Goal: Task Accomplishment & Management: Manage account settings

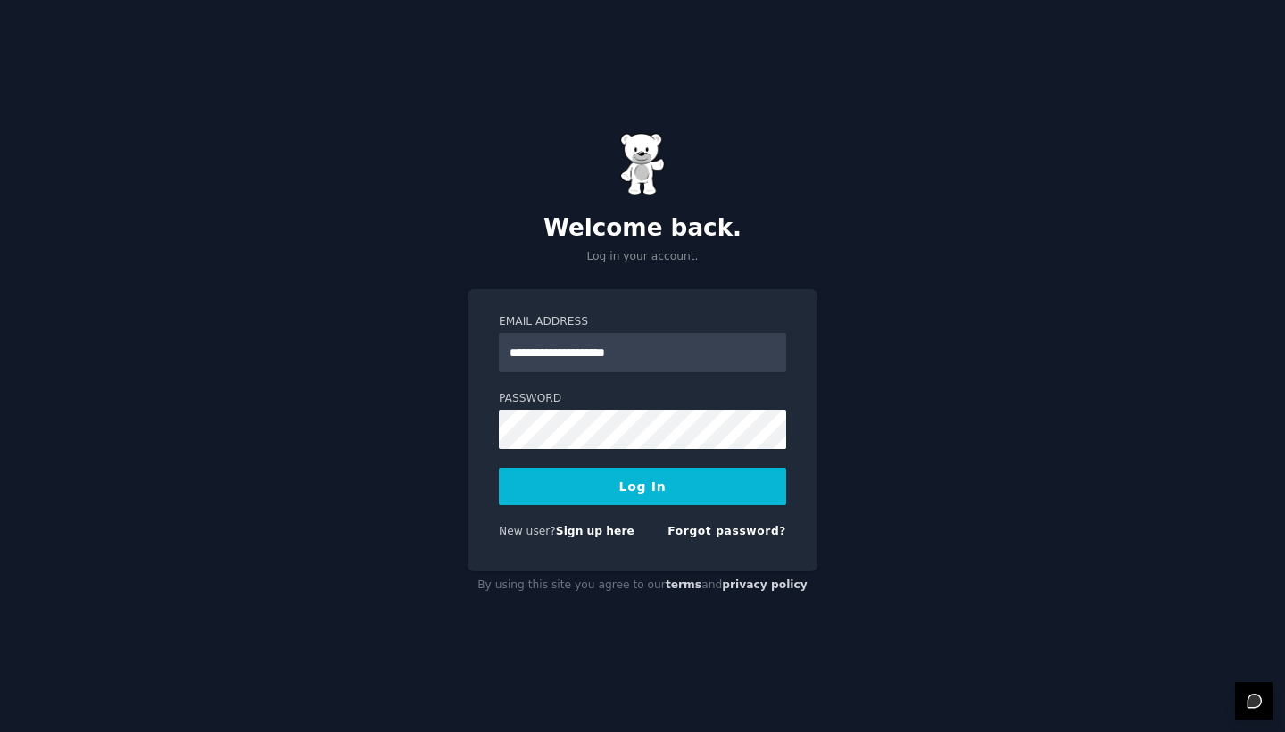
type input "**********"
click at [643, 486] on button "Log In" at bounding box center [642, 486] width 287 height 37
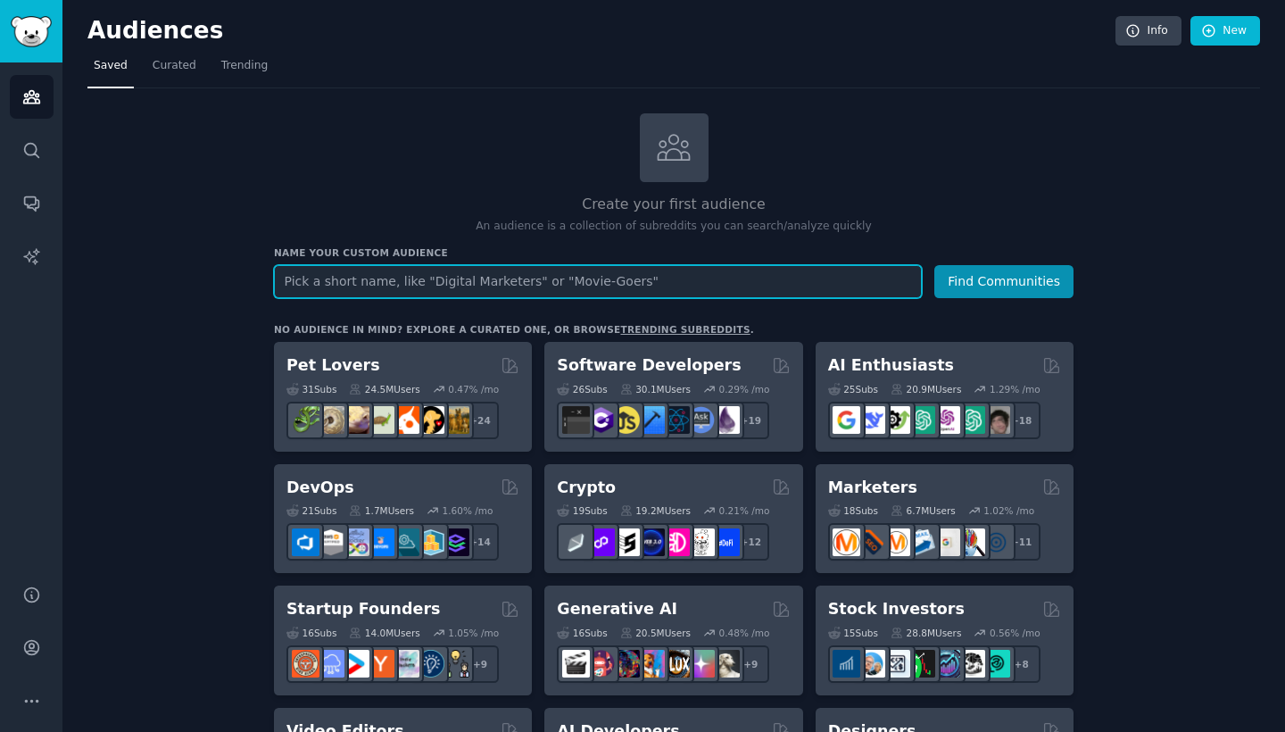
click at [645, 290] on input "text" at bounding box center [598, 281] width 648 height 33
click at [640, 279] on input "text" at bounding box center [598, 281] width 648 height 33
type input "app idea"
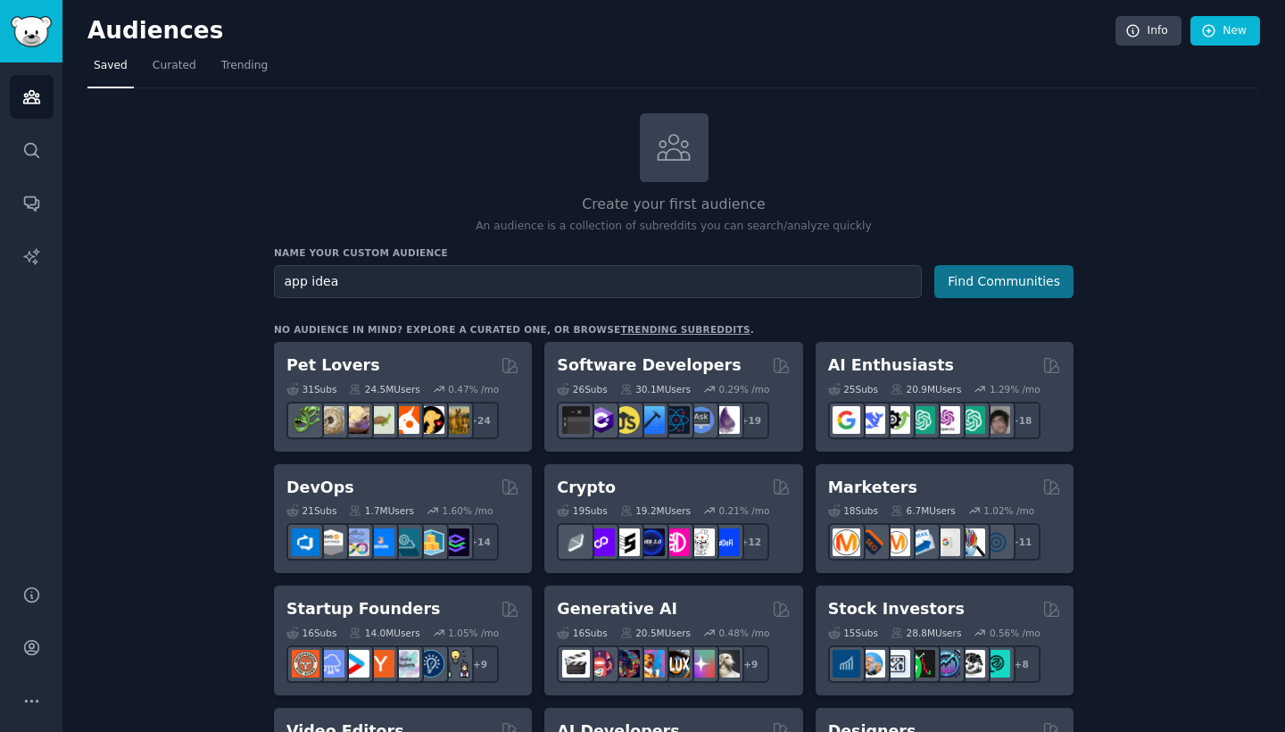
click at [981, 288] on button "Find Communities" at bounding box center [1004, 281] width 139 height 33
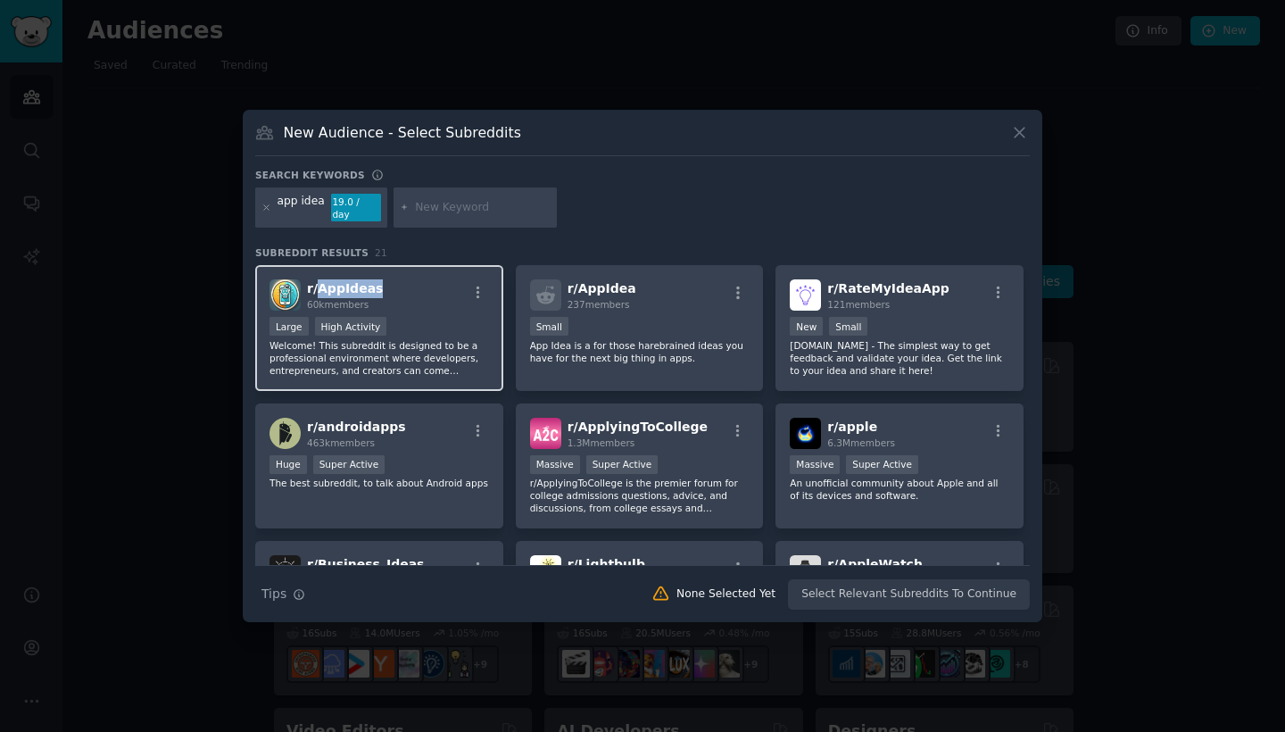
click at [357, 281] on span "r/ AppIdeas" at bounding box center [345, 288] width 76 height 14
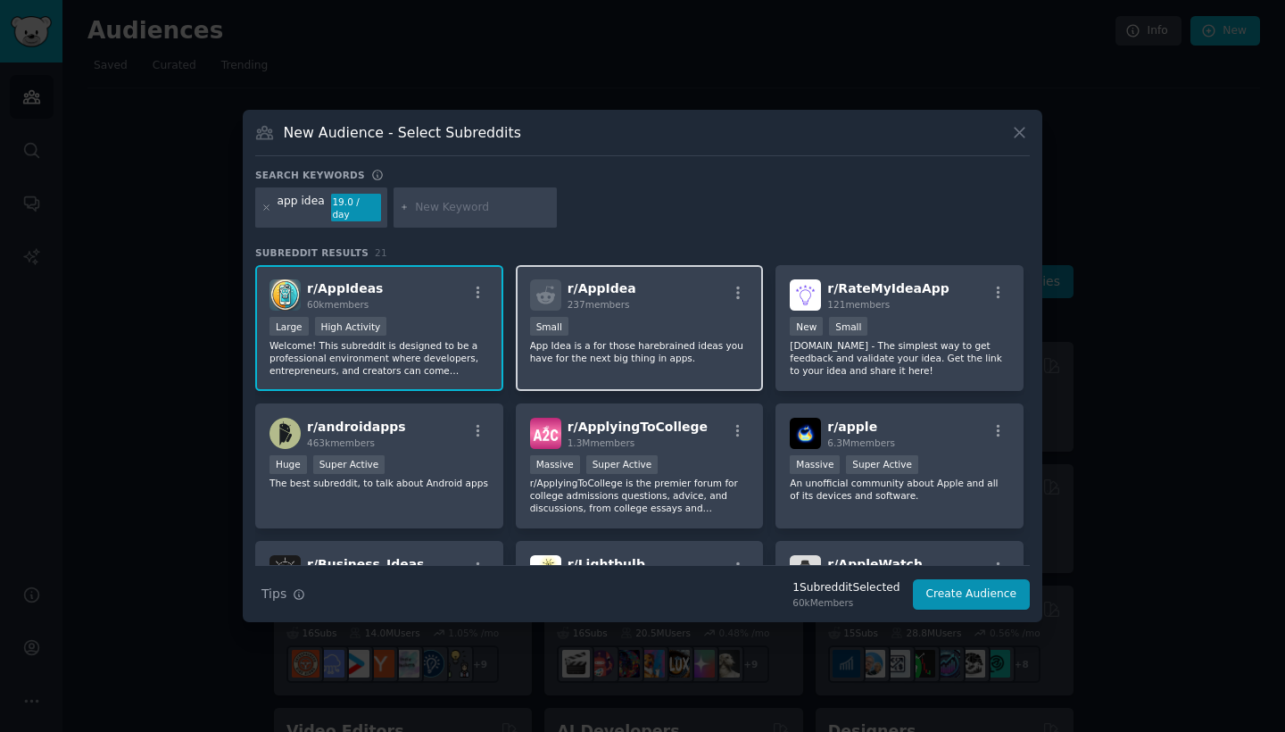
click at [636, 305] on div "r/ AppIdea 237 members" at bounding box center [640, 294] width 220 height 31
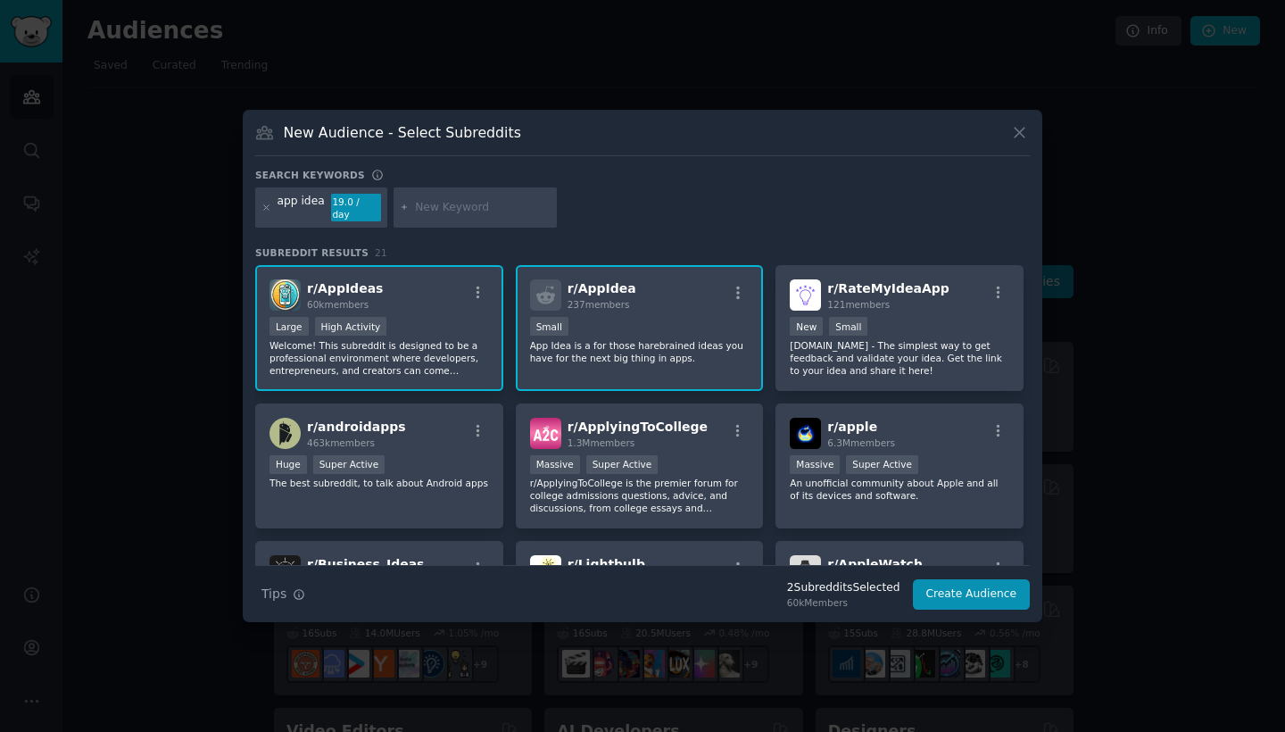
click at [1020, 135] on icon at bounding box center [1020, 132] width 19 height 19
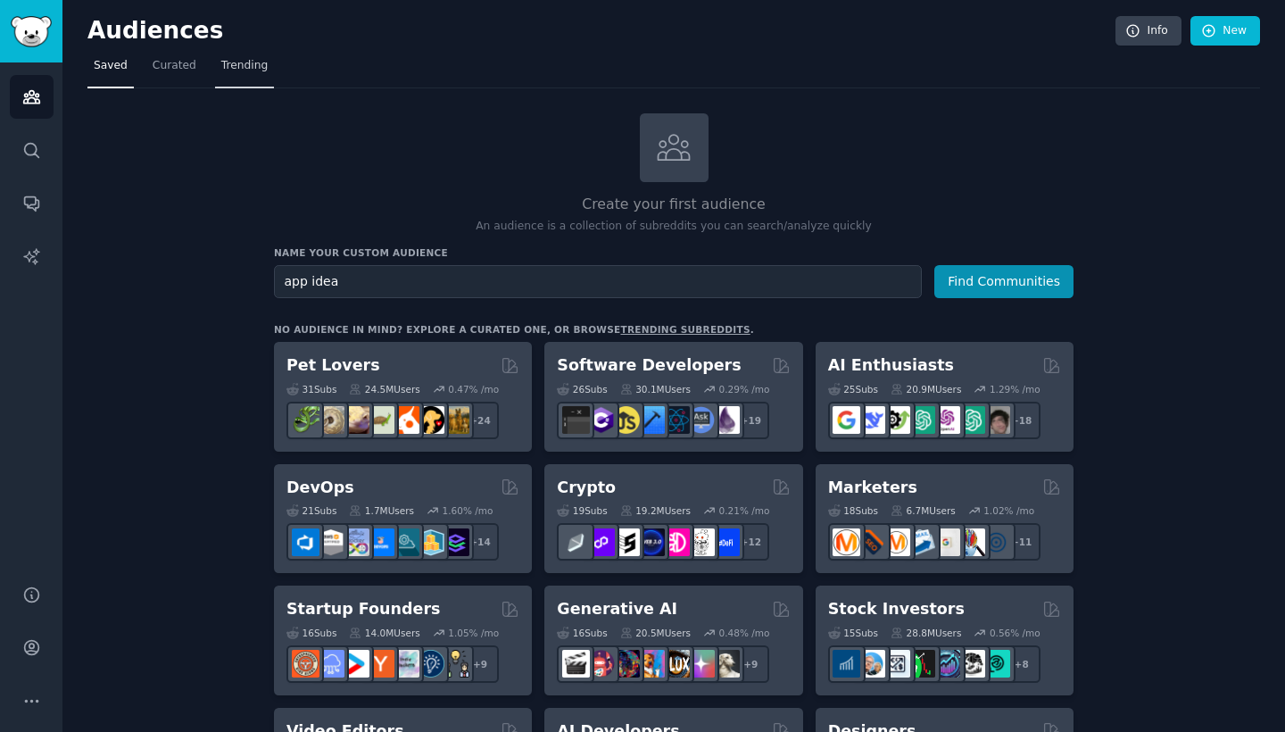
click at [265, 67] on link "Trending" at bounding box center [244, 70] width 59 height 37
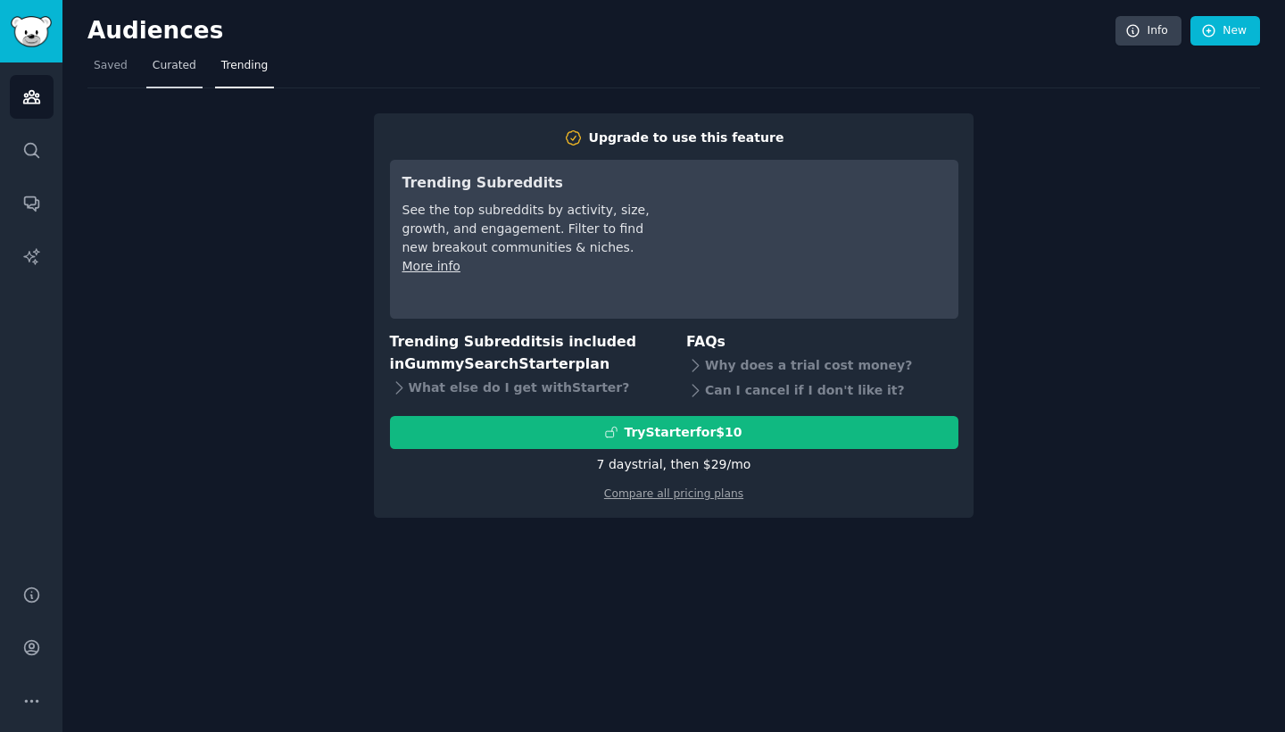
click at [195, 75] on link "Curated" at bounding box center [174, 70] width 56 height 37
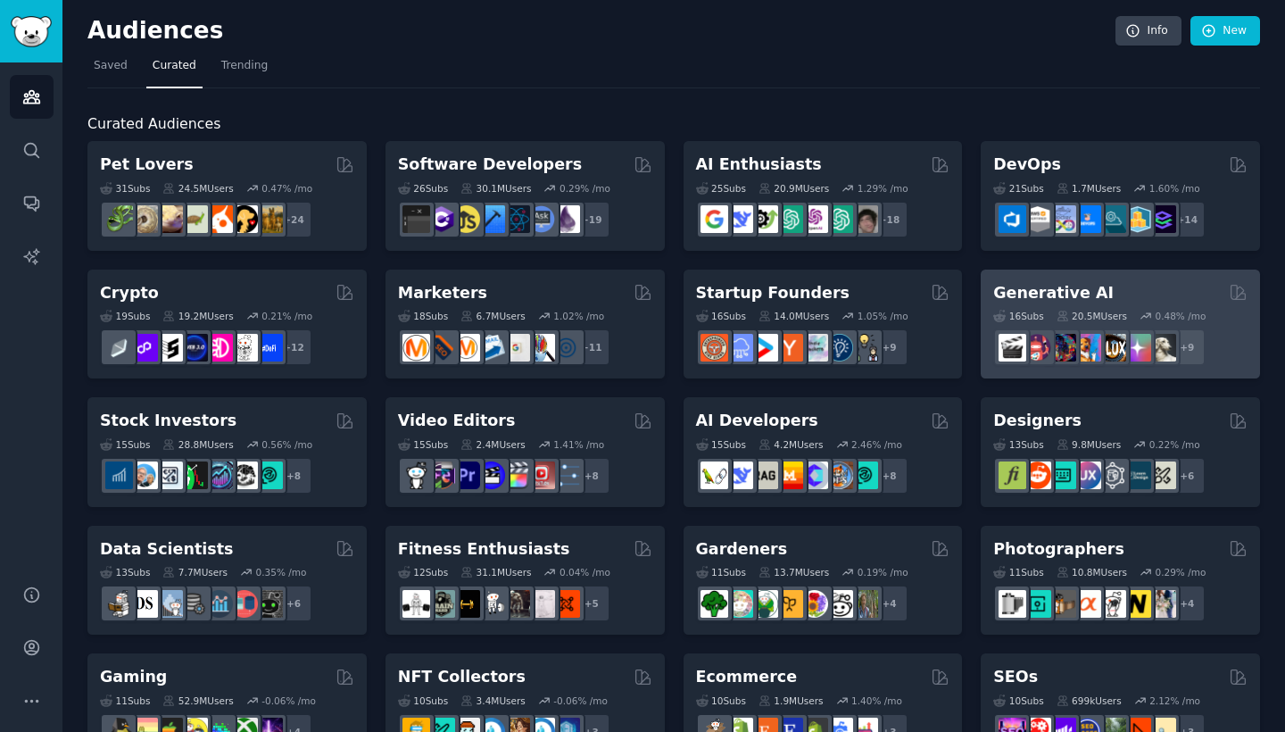
click at [1027, 290] on h2 "Generative AI" at bounding box center [1054, 293] width 121 height 22
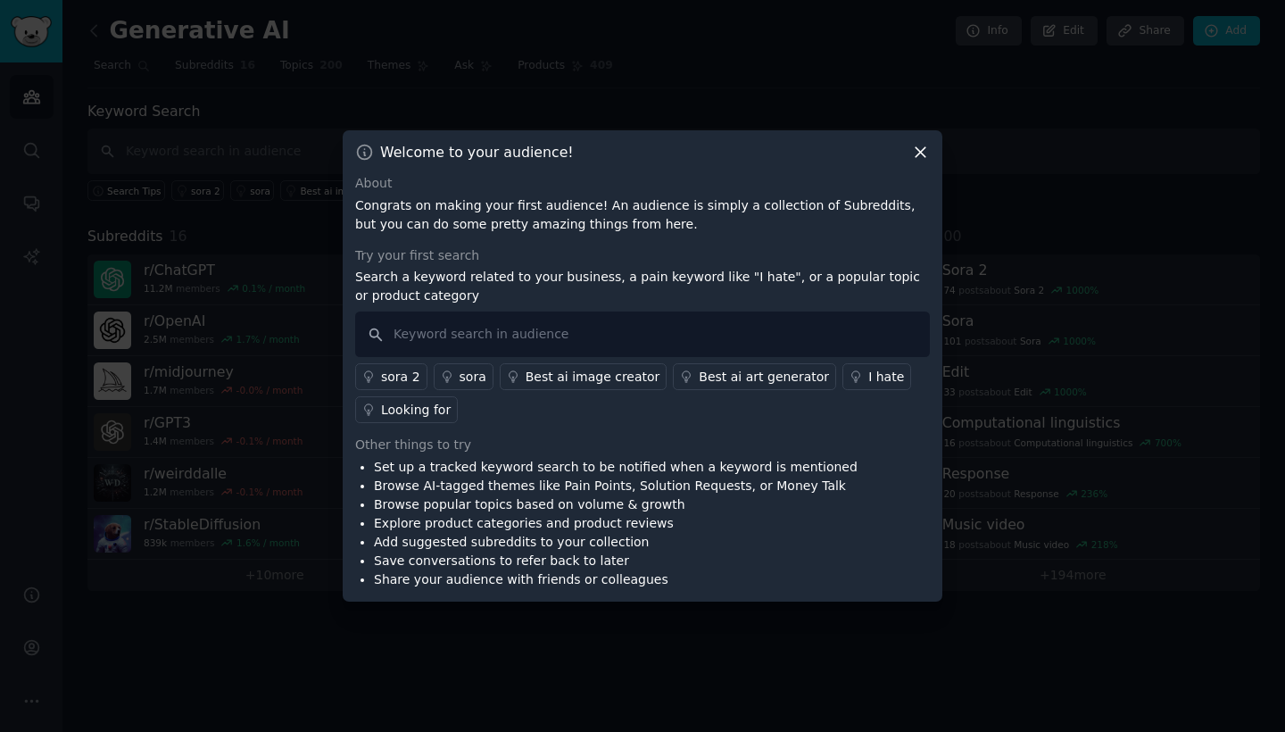
click at [914, 156] on icon at bounding box center [920, 152] width 19 height 19
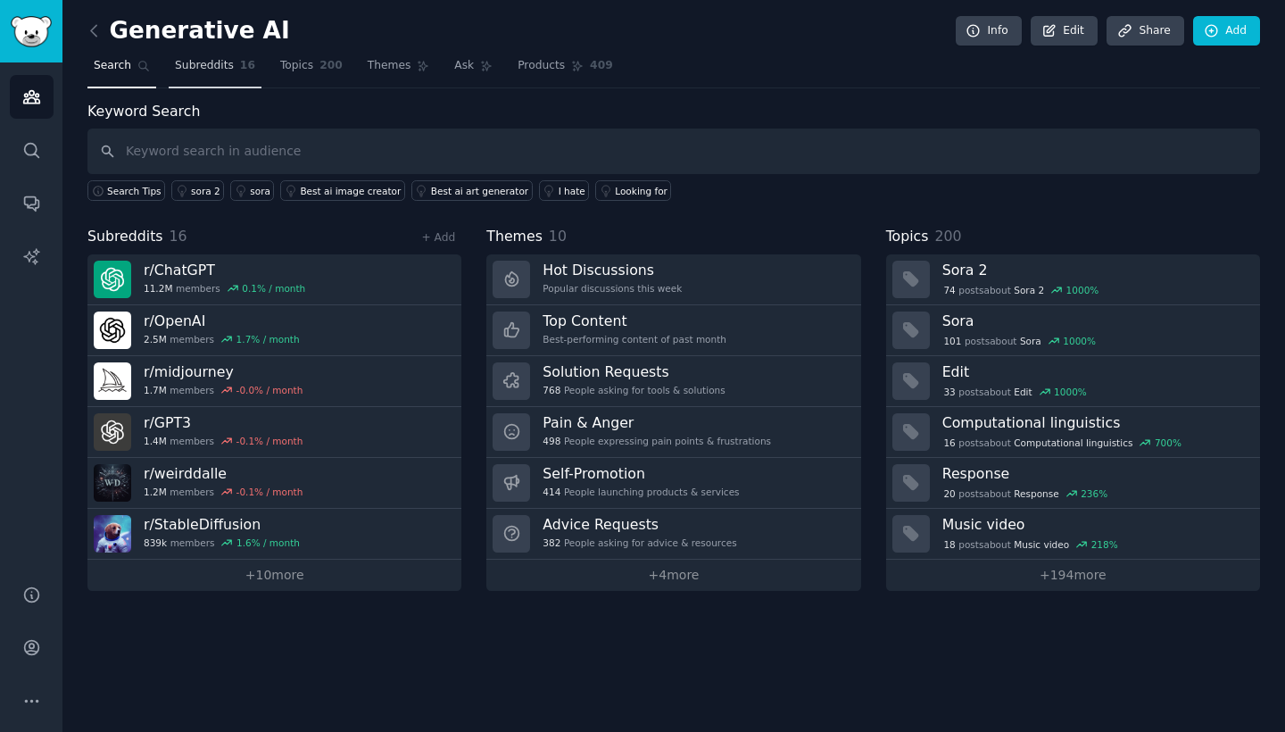
click at [232, 73] on link "Subreddits 16" at bounding box center [215, 70] width 93 height 37
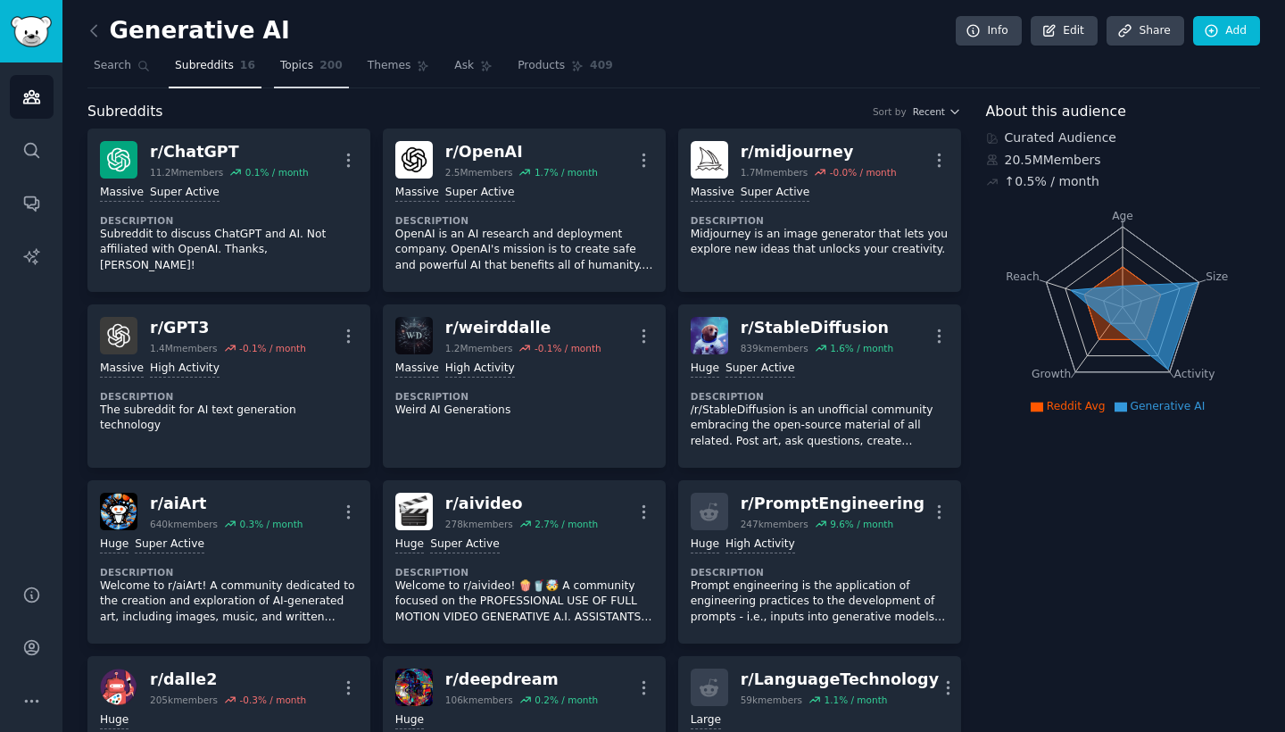
click at [293, 69] on span "Topics" at bounding box center [296, 66] width 33 height 16
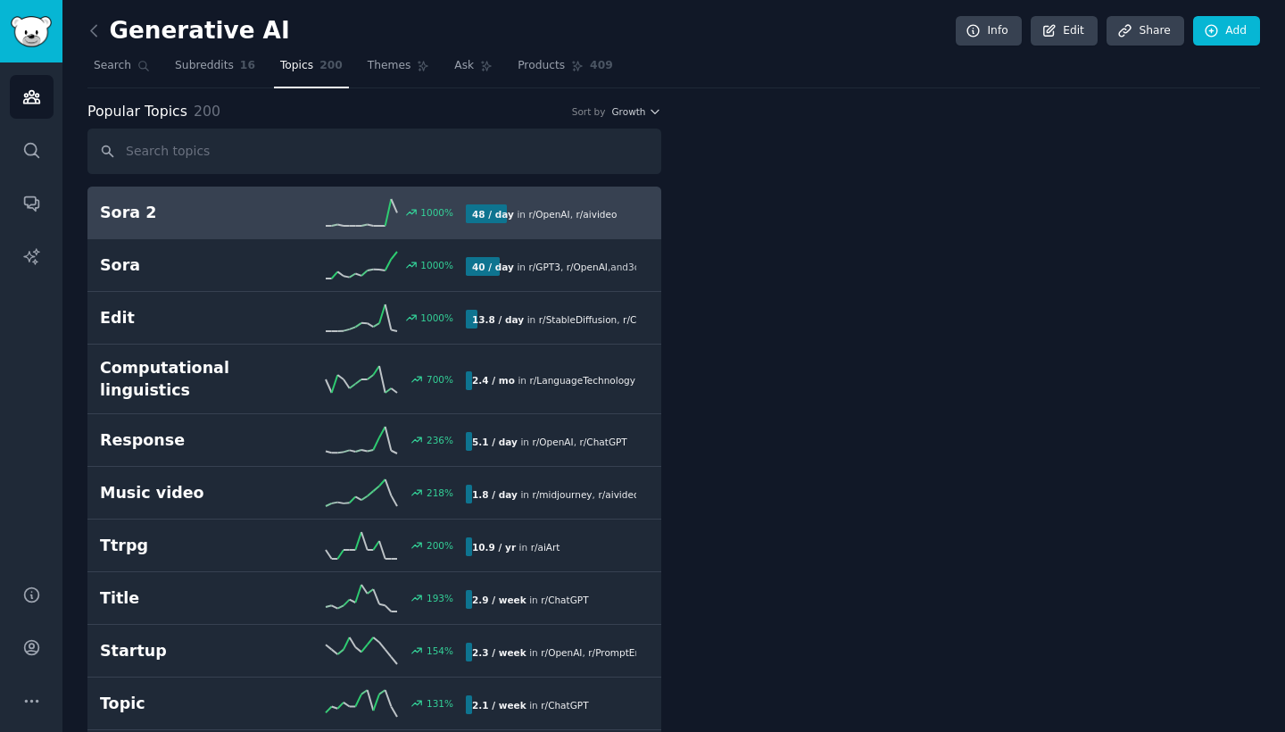
click at [312, 68] on link "Topics 200" at bounding box center [311, 70] width 75 height 37
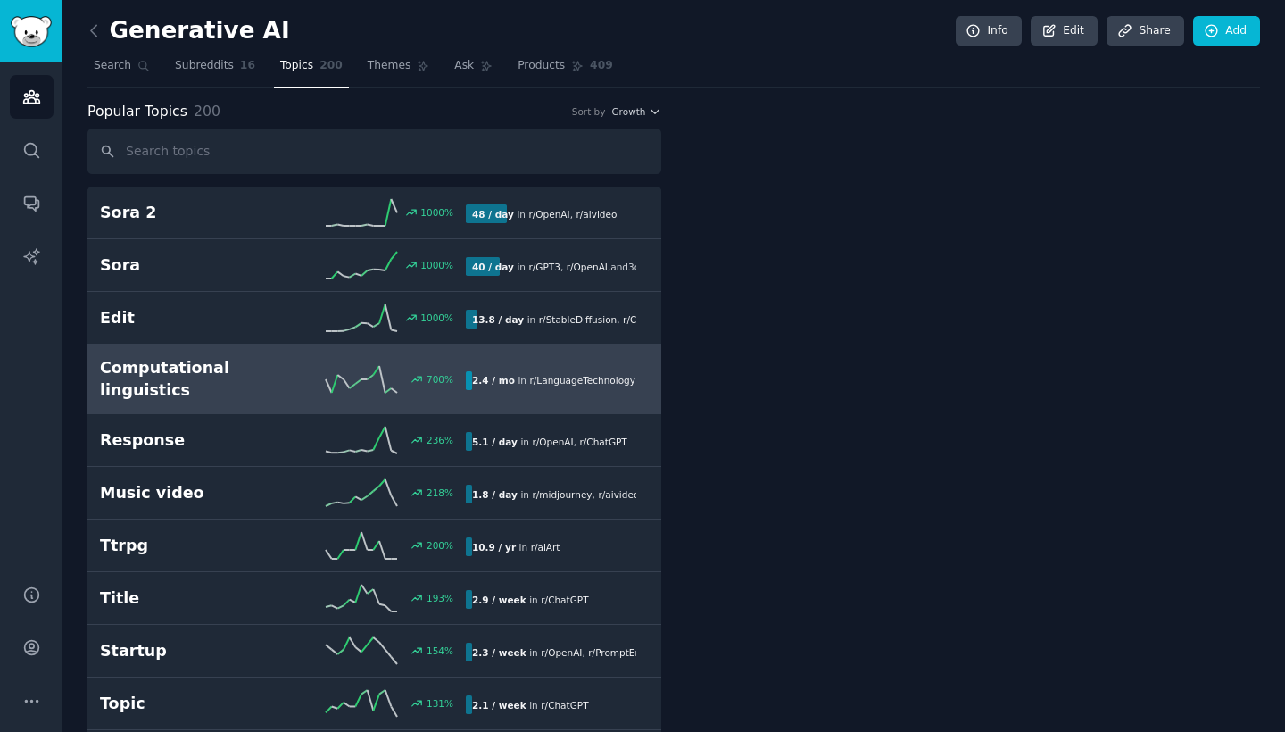
scroll to position [4, 0]
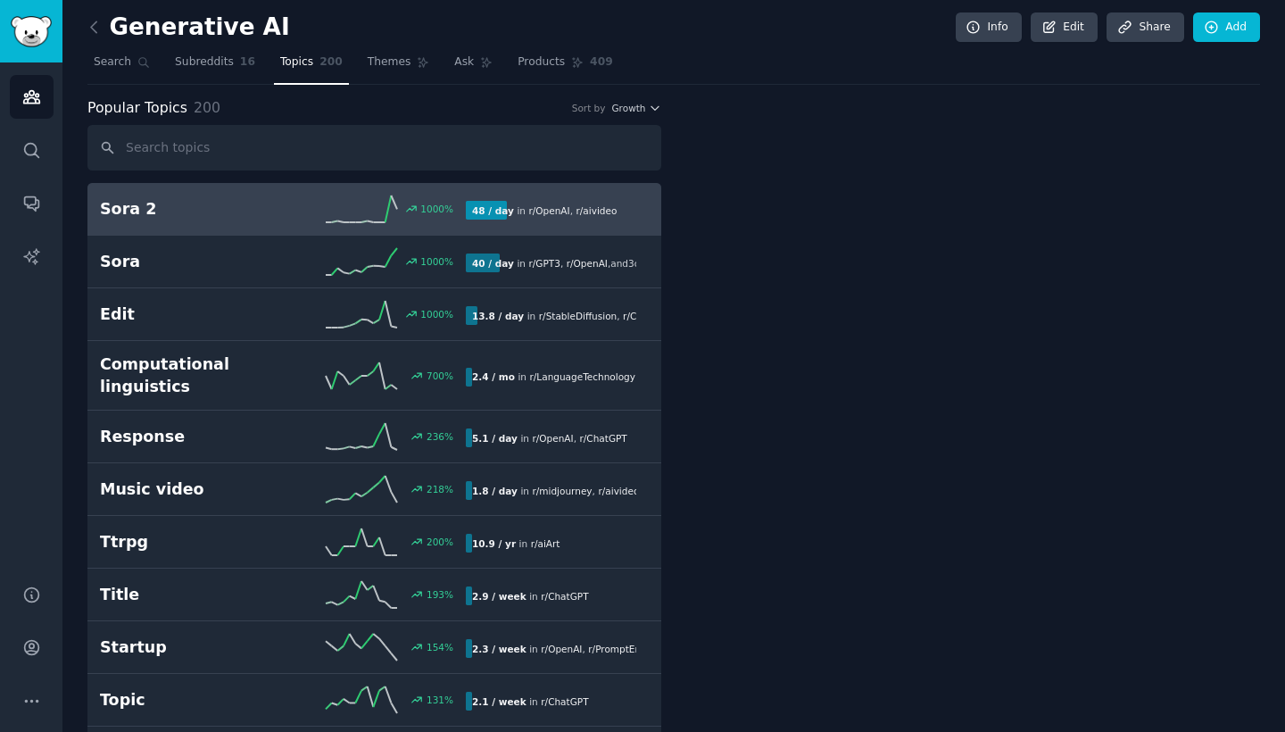
click at [191, 214] on h2 "Sora 2" at bounding box center [191, 209] width 183 height 22
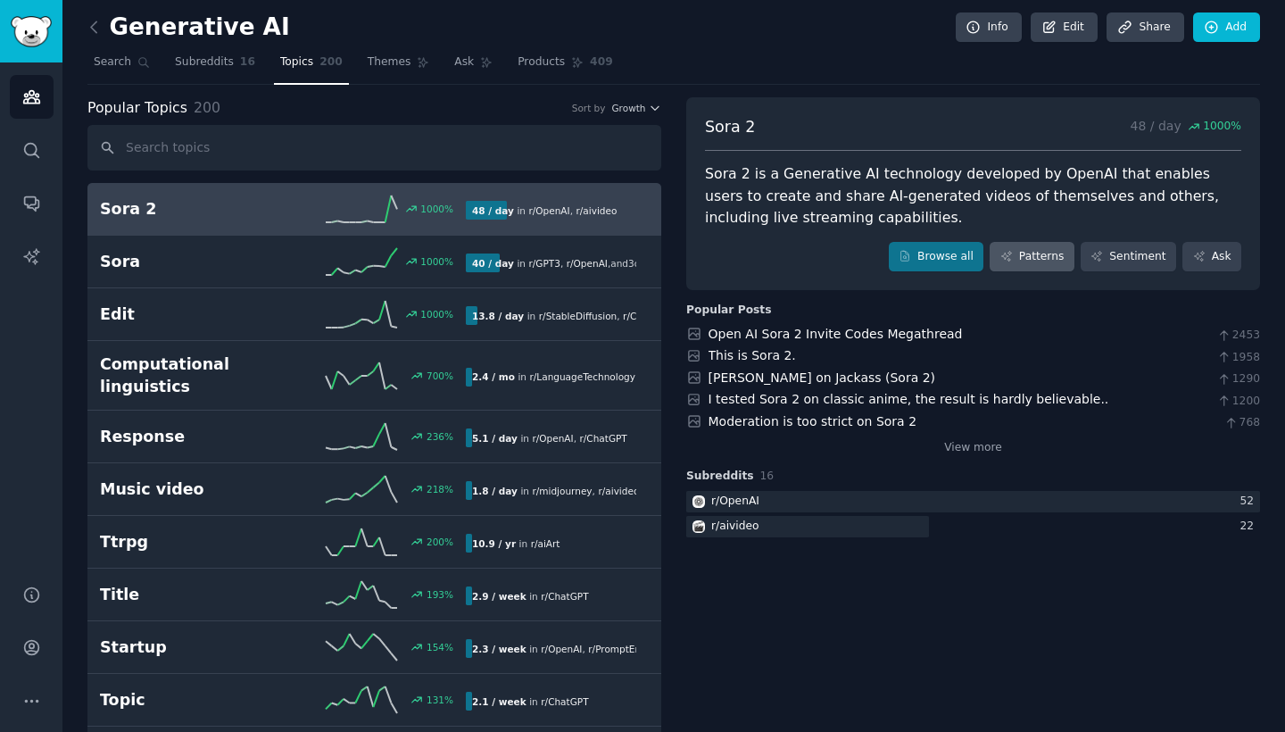
click at [1043, 254] on link "Patterns" at bounding box center [1032, 257] width 84 height 30
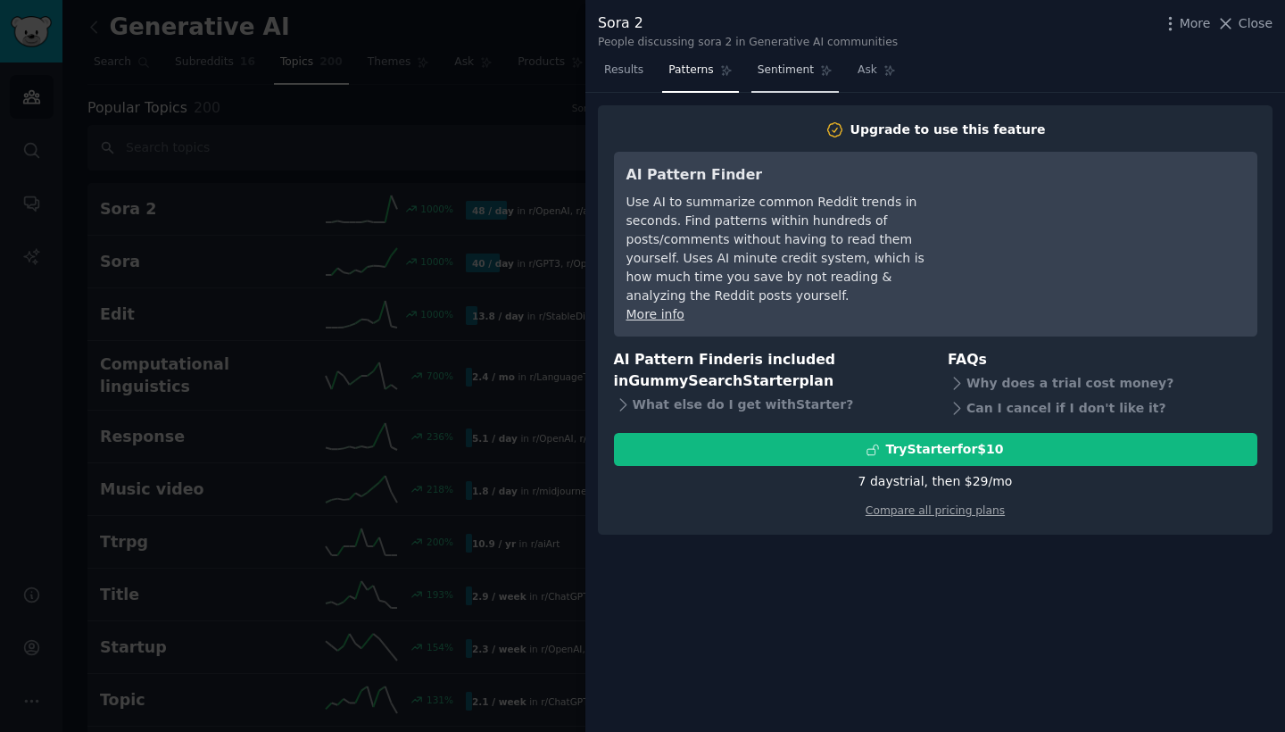
click at [758, 72] on span "Sentiment" at bounding box center [786, 70] width 56 height 16
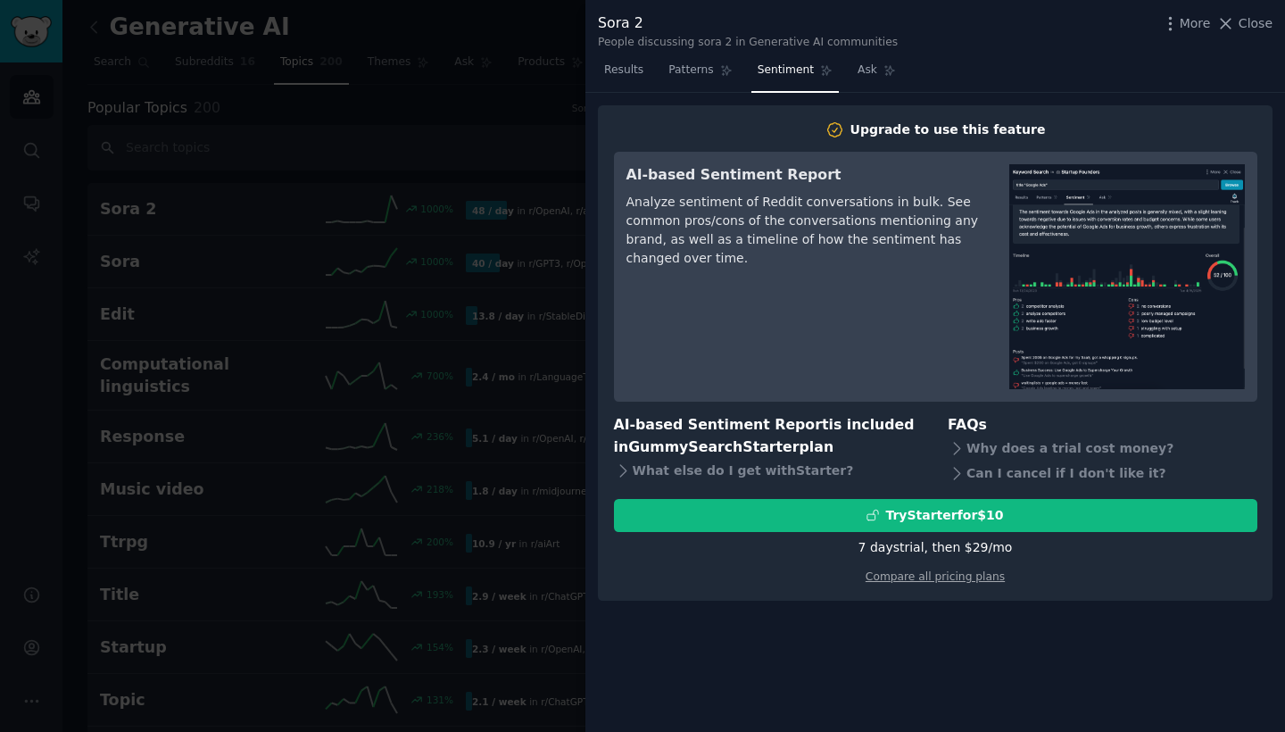
click at [845, 62] on nav "Results Patterns Sentiment Ask" at bounding box center [750, 74] width 304 height 37
click at [852, 68] on link "Ask" at bounding box center [877, 74] width 51 height 37
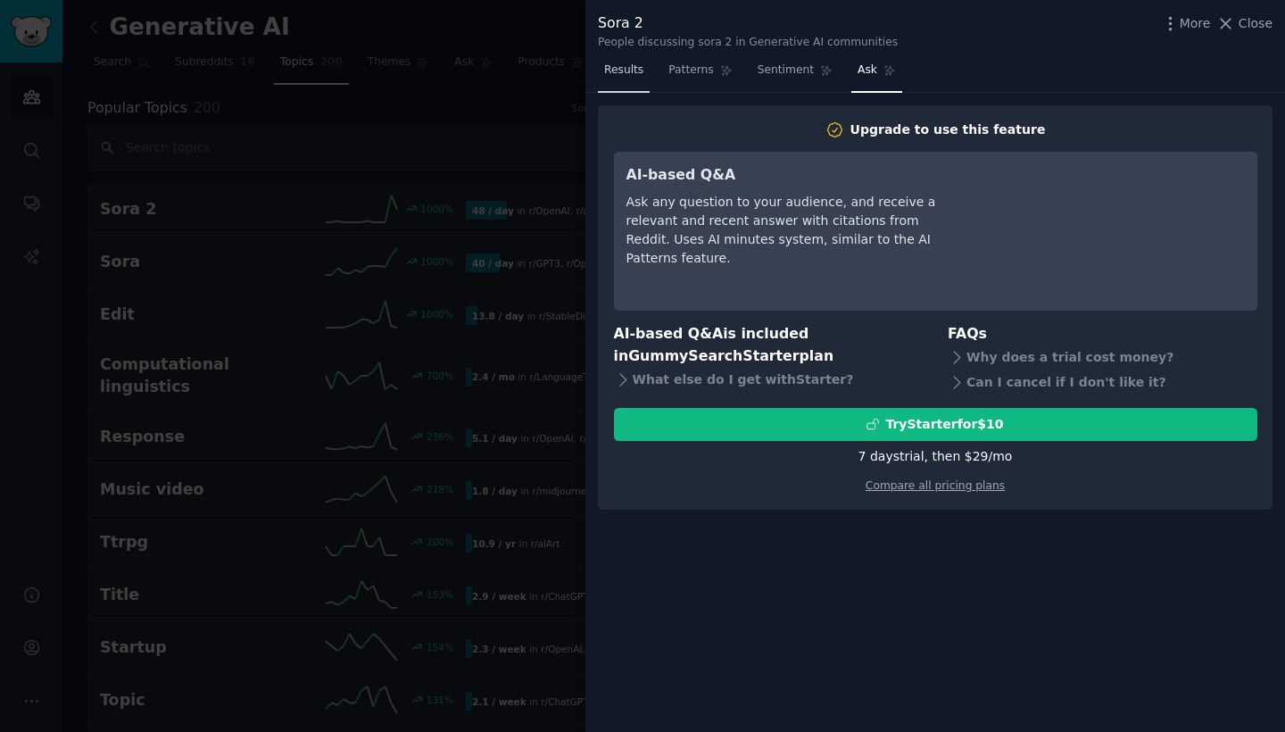
click at [636, 71] on span "Results" at bounding box center [623, 70] width 39 height 16
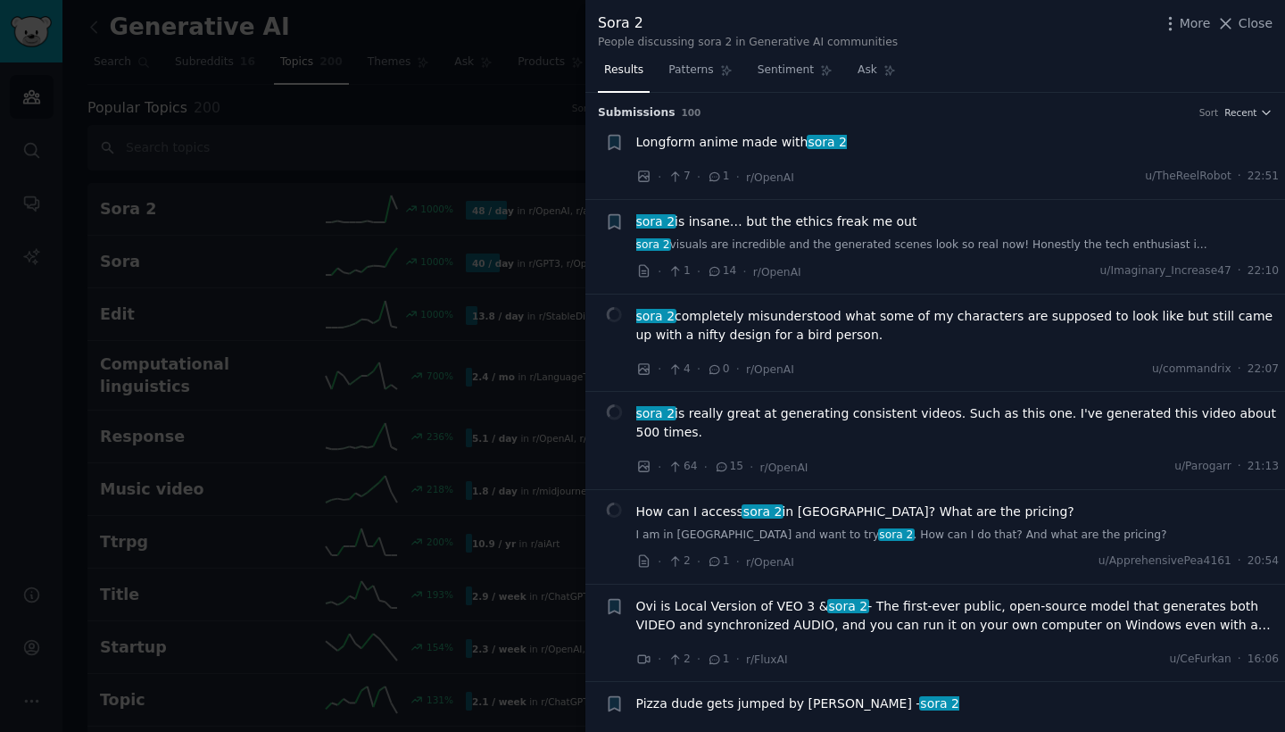
click at [636, 77] on link "Results" at bounding box center [624, 74] width 52 height 37
click at [1238, 27] on button "Close" at bounding box center [1245, 23] width 56 height 19
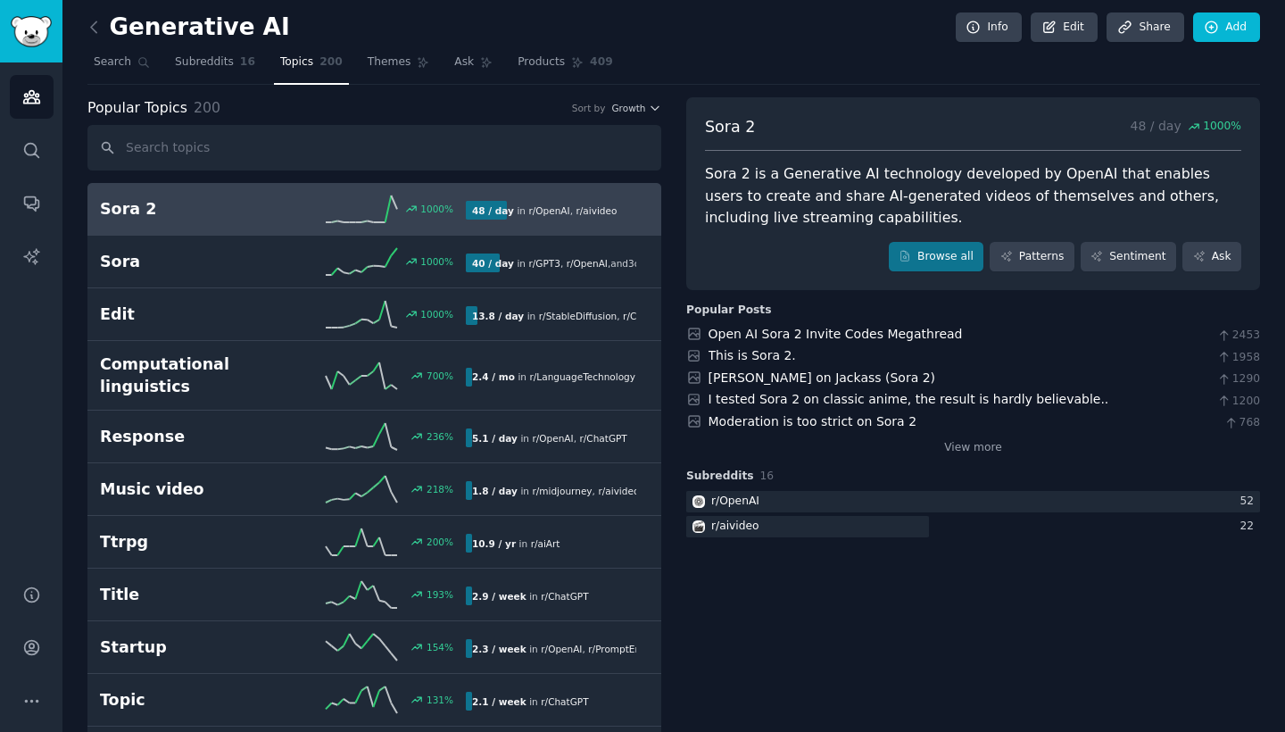
click at [1232, 24] on link "Add" at bounding box center [1227, 27] width 67 height 30
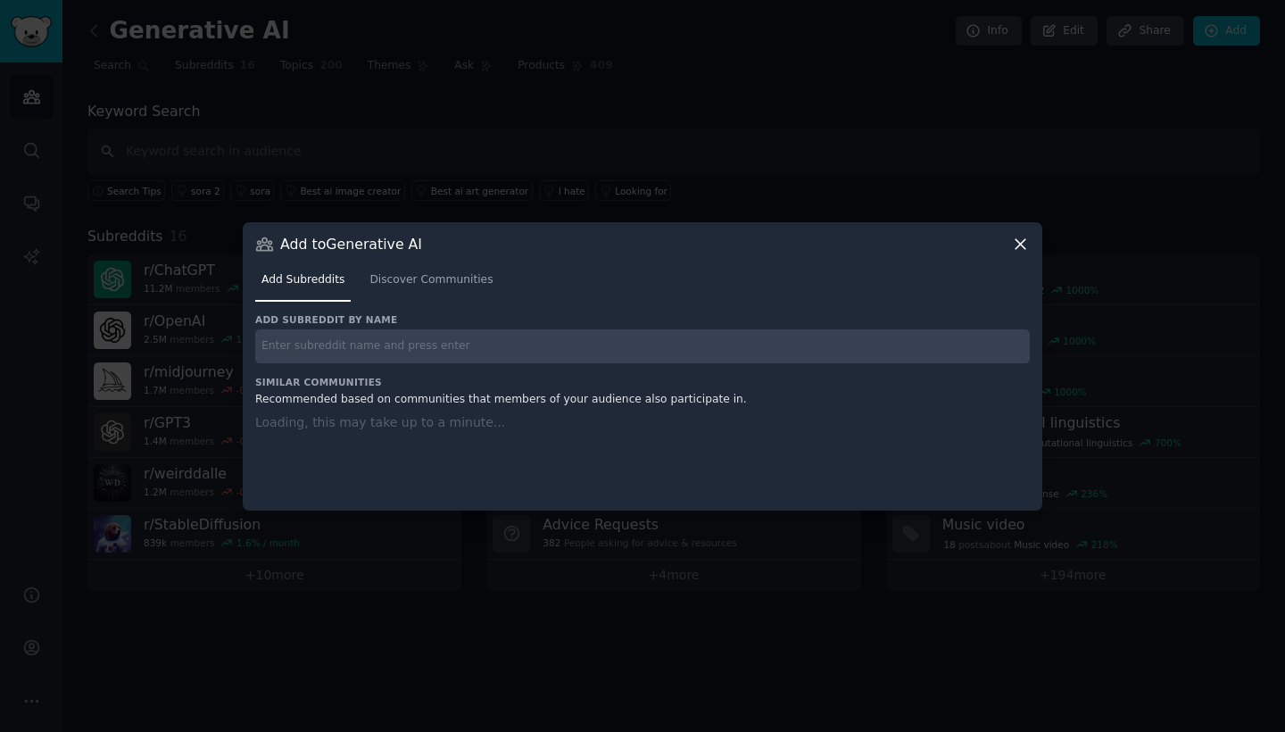
click at [1024, 245] on icon at bounding box center [1020, 244] width 19 height 19
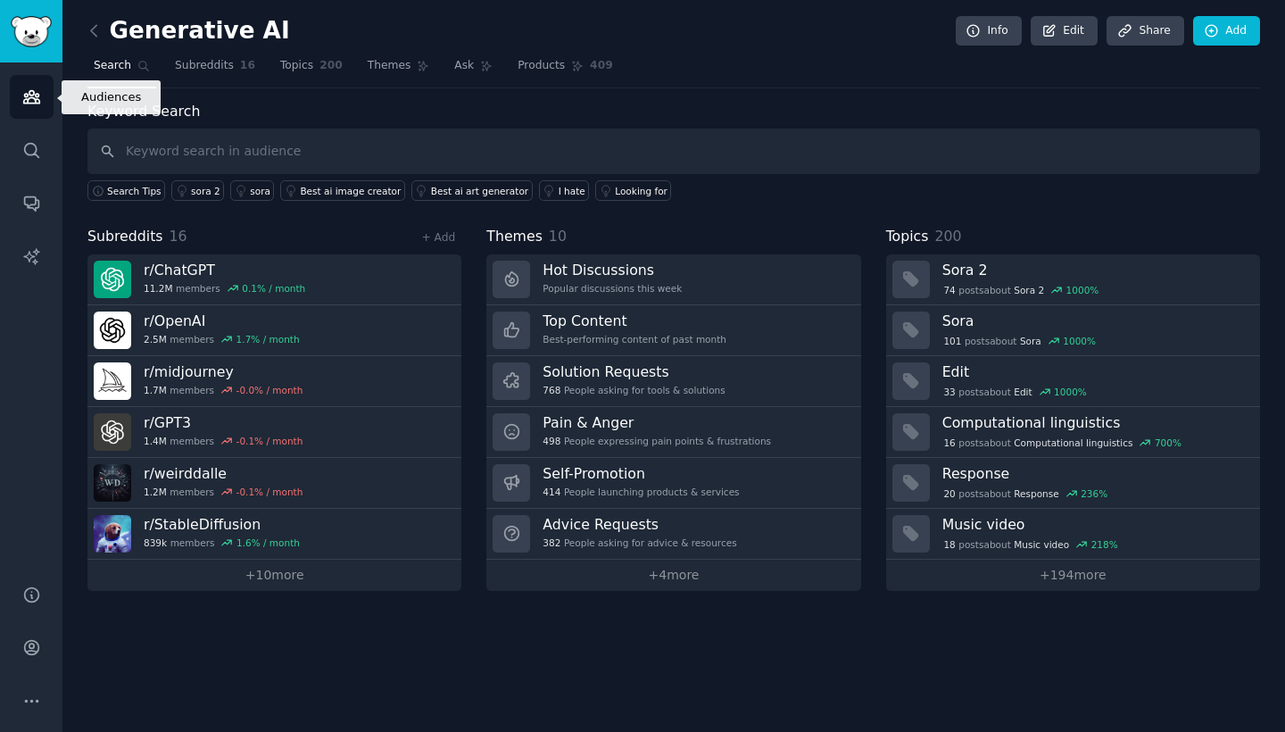
click at [30, 103] on icon "Sidebar" at bounding box center [31, 97] width 16 height 12
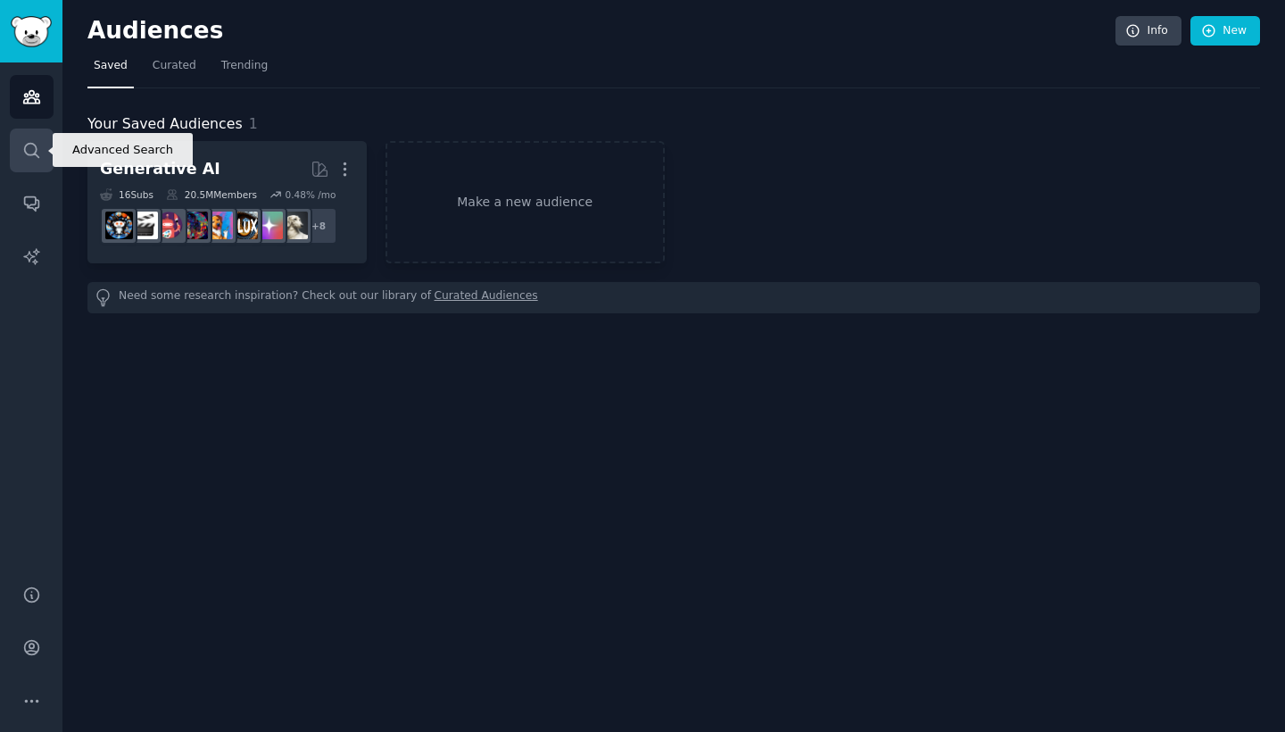
click at [34, 158] on icon "Sidebar" at bounding box center [31, 150] width 19 height 19
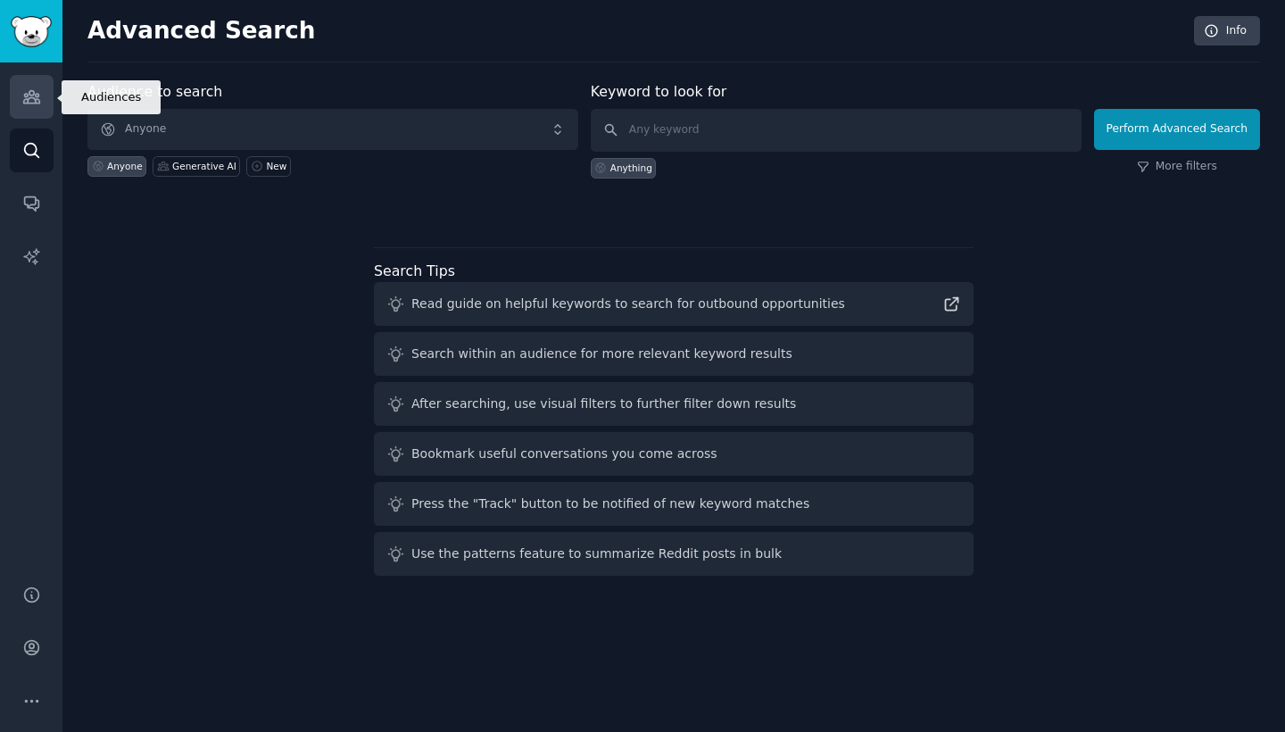
click at [35, 105] on icon "Sidebar" at bounding box center [31, 96] width 19 height 19
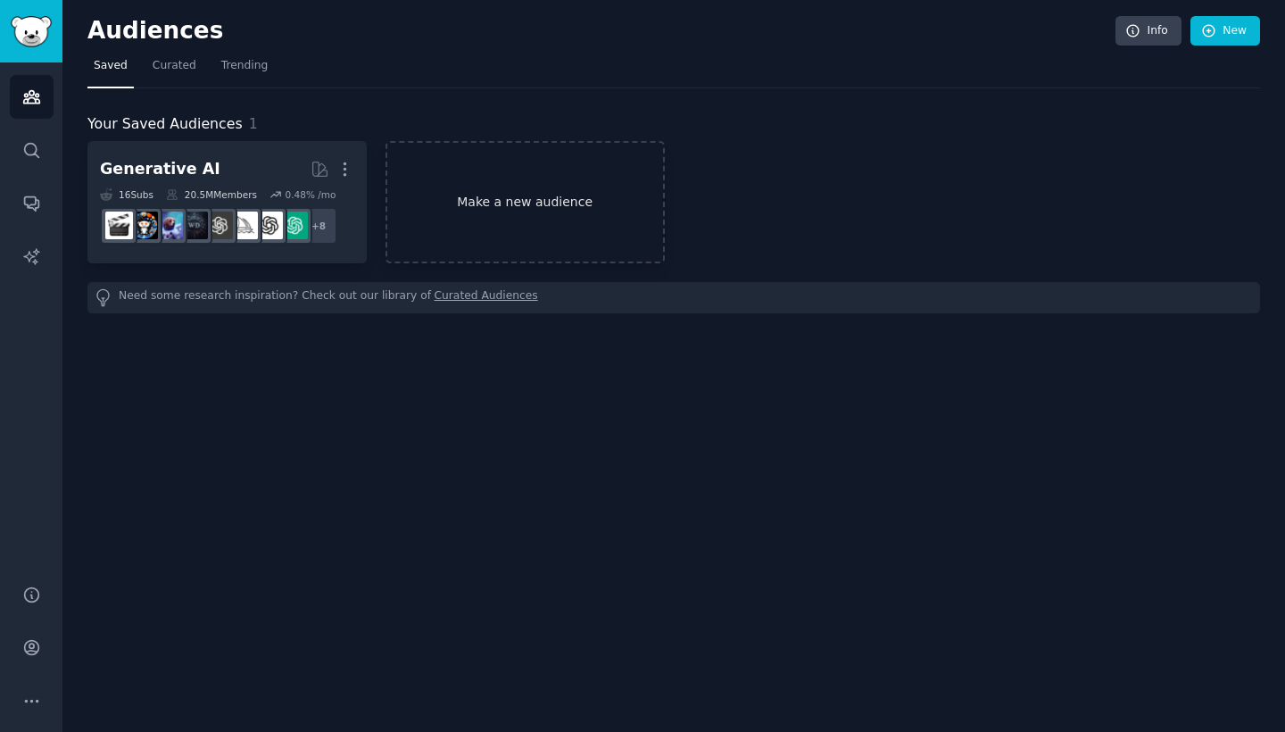
click at [463, 195] on link "Make a new audience" at bounding box center [525, 202] width 279 height 122
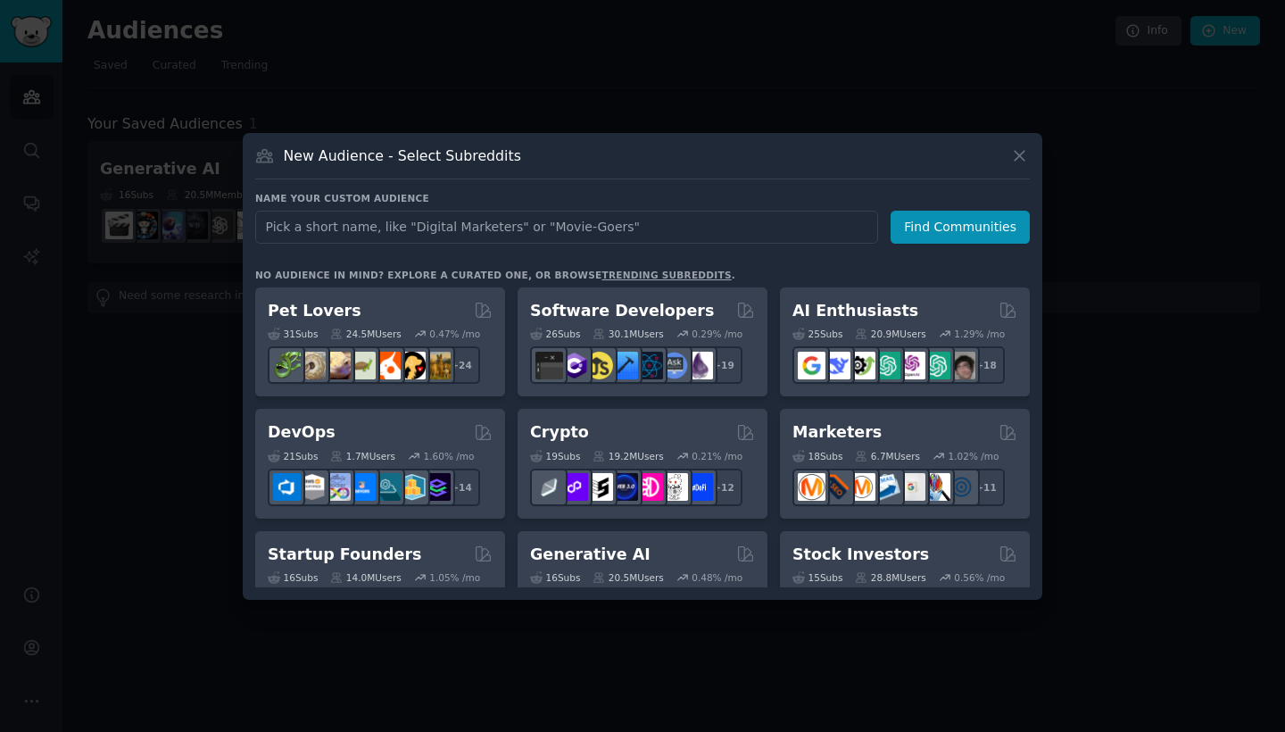
click at [495, 223] on input "text" at bounding box center [566, 227] width 623 height 33
type input "app ideas"
click at [915, 226] on button "Find Communities" at bounding box center [960, 227] width 139 height 33
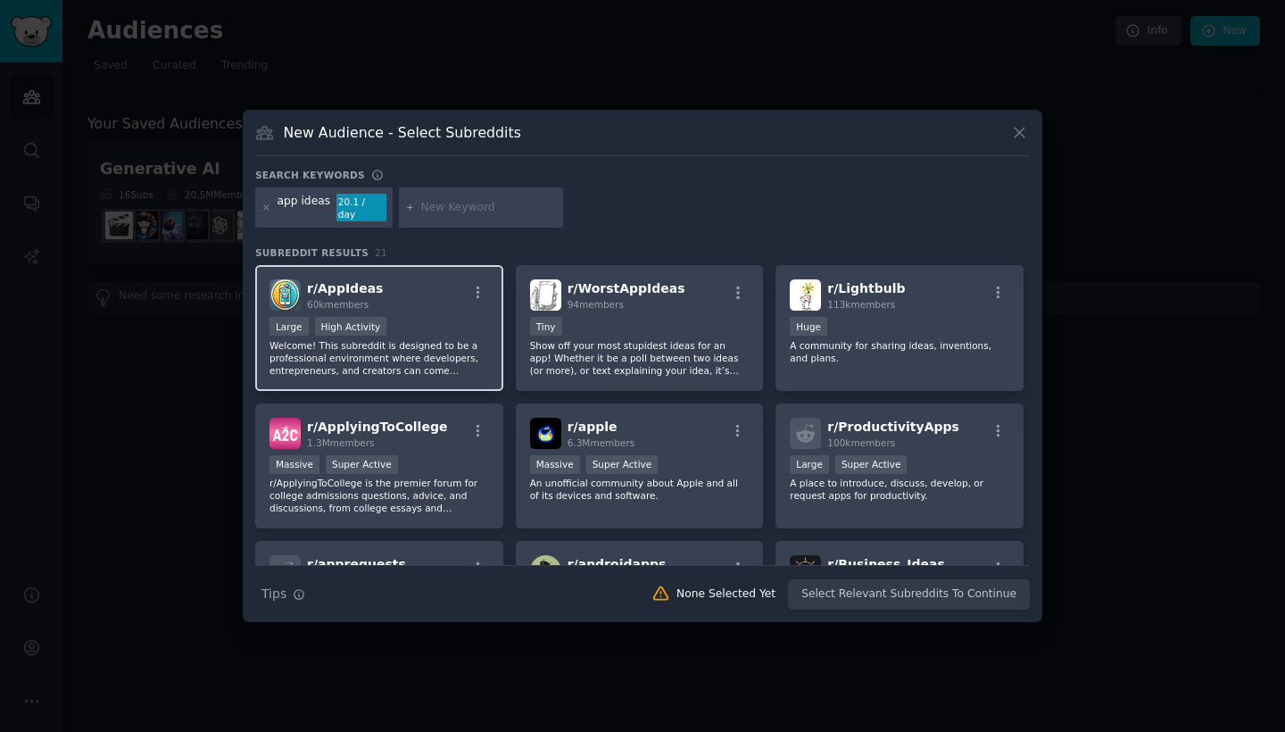
click at [460, 293] on div "r/ AppIdeas 60k members" at bounding box center [380, 294] width 220 height 31
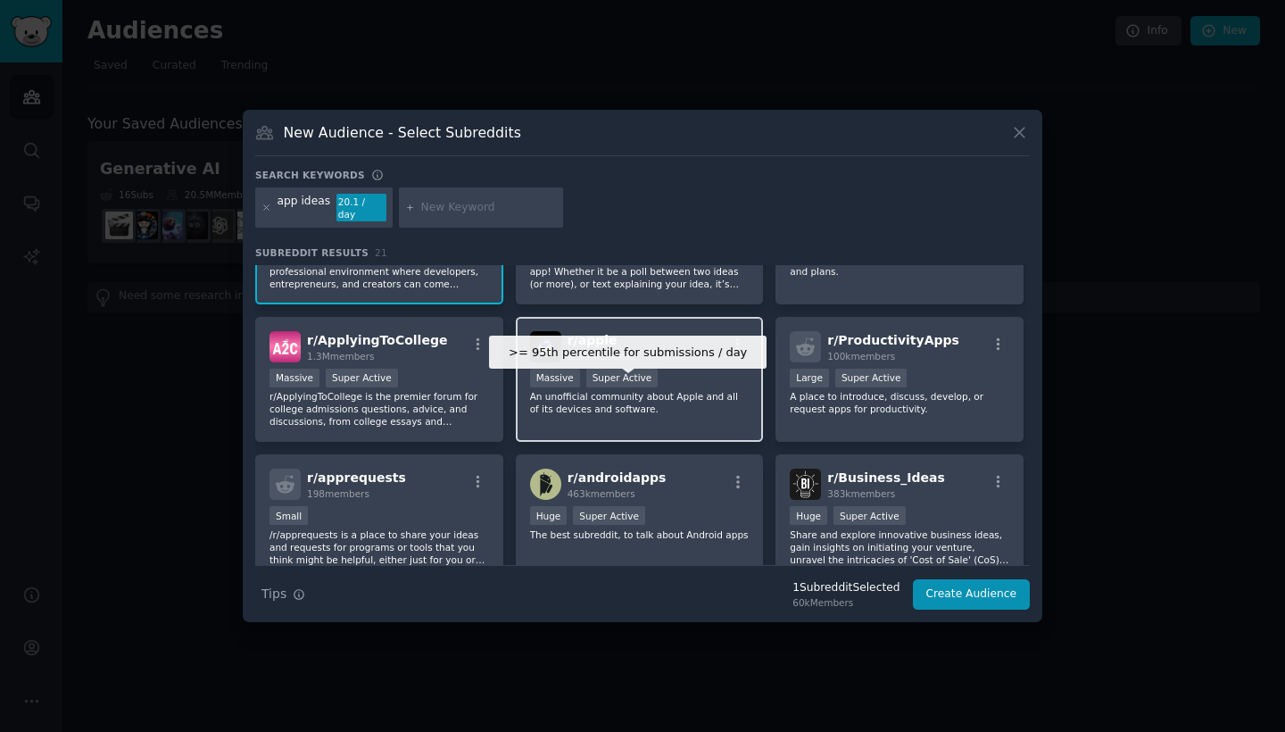
scroll to position [202, 0]
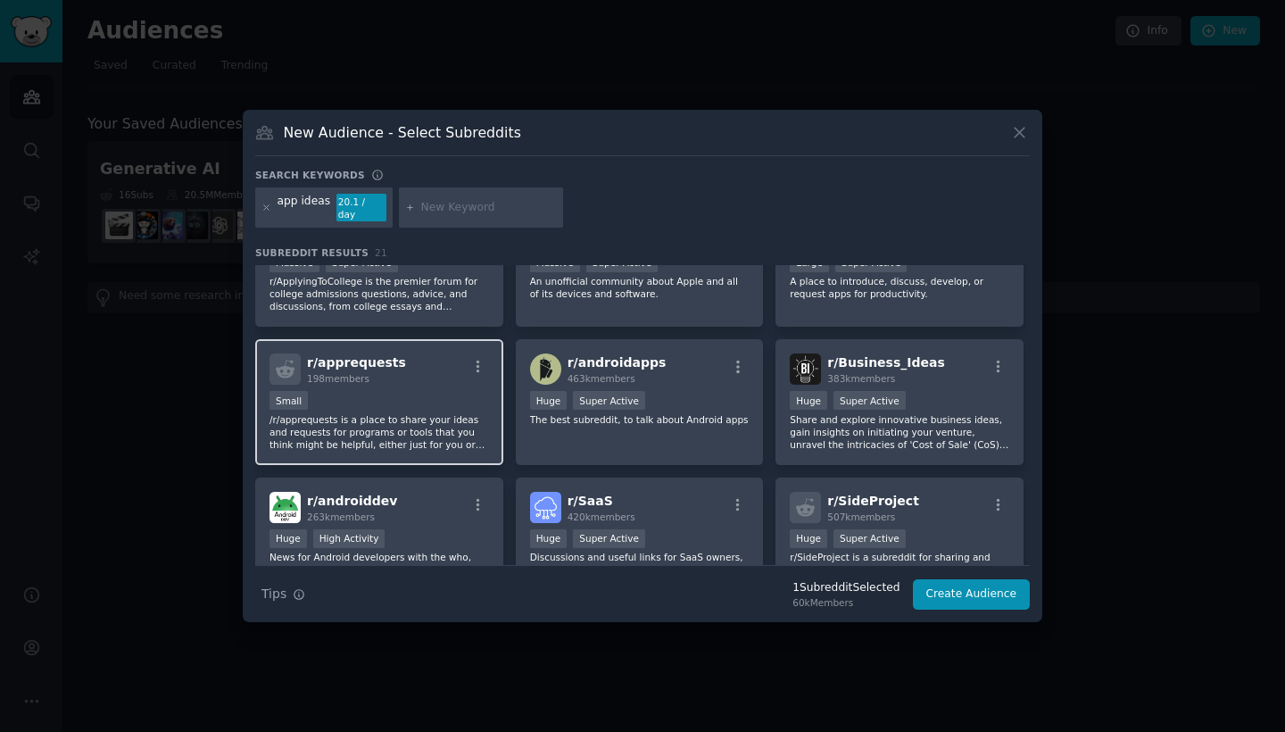
click at [448, 400] on div "Small" at bounding box center [380, 402] width 220 height 22
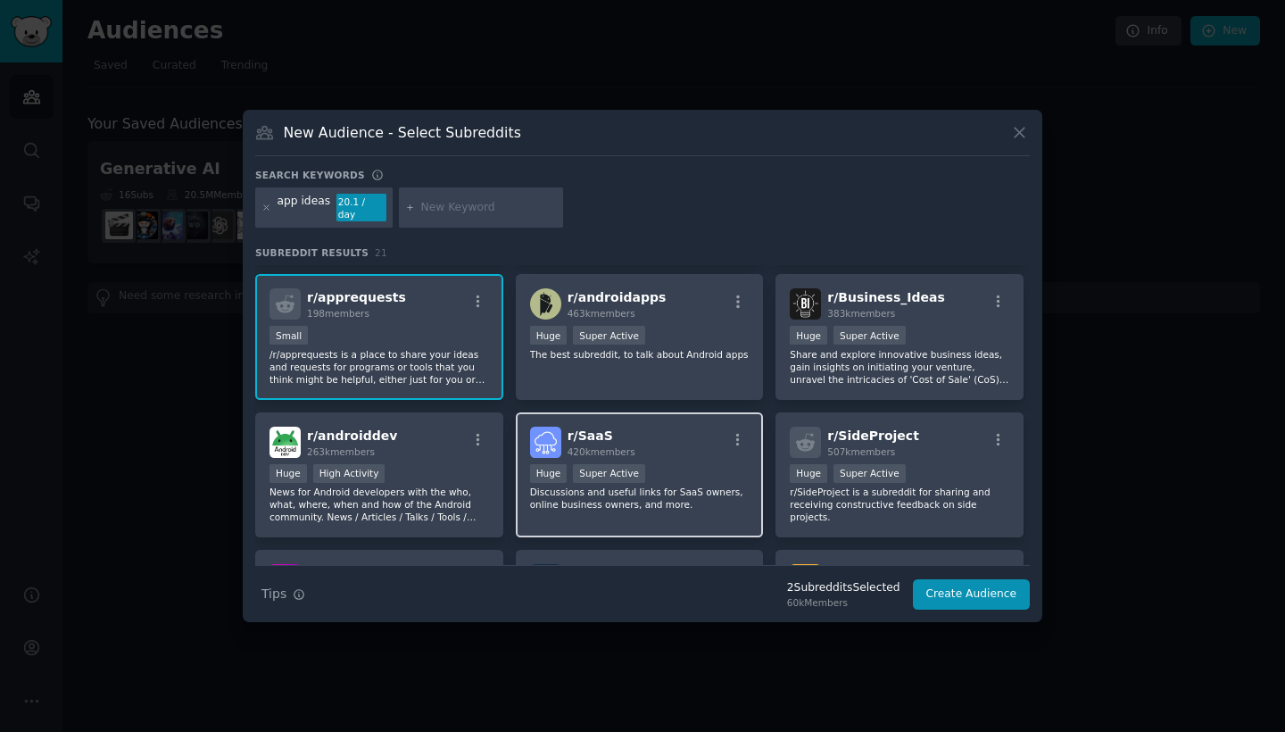
scroll to position [277, 0]
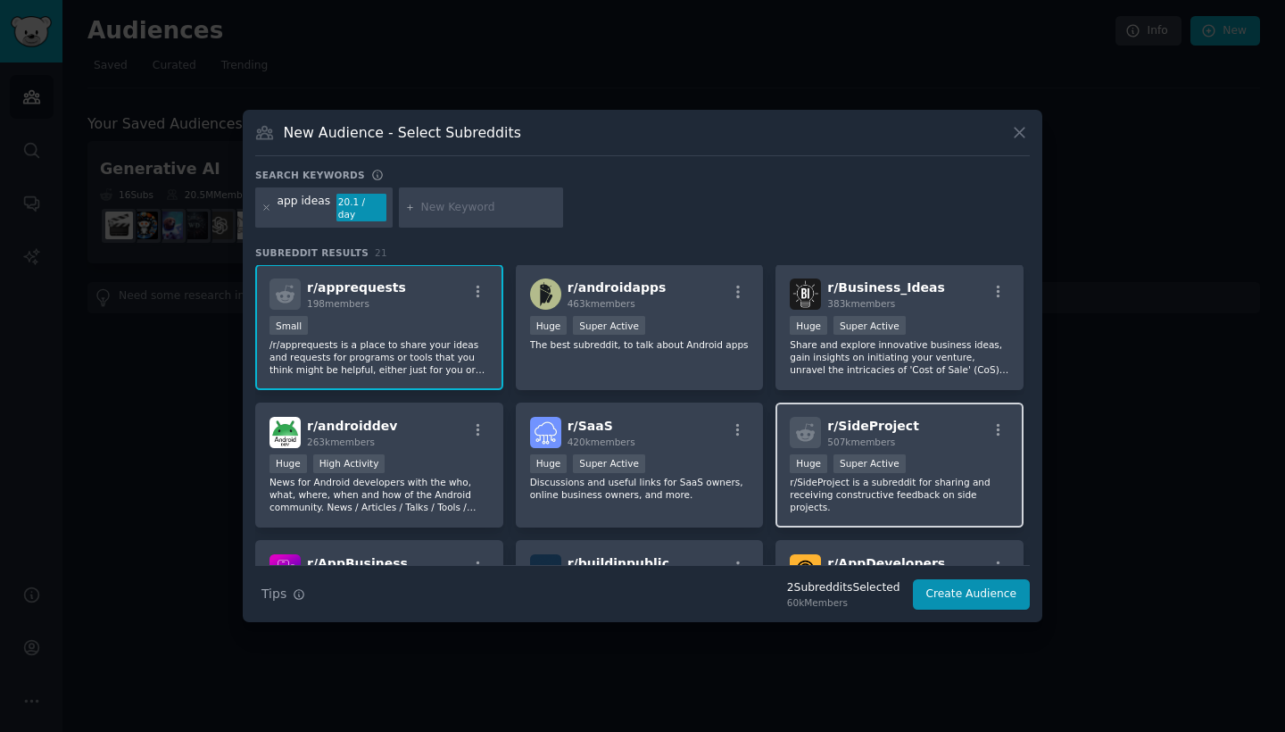
click at [908, 439] on div "r/ SideProject 507k members" at bounding box center [900, 432] width 220 height 31
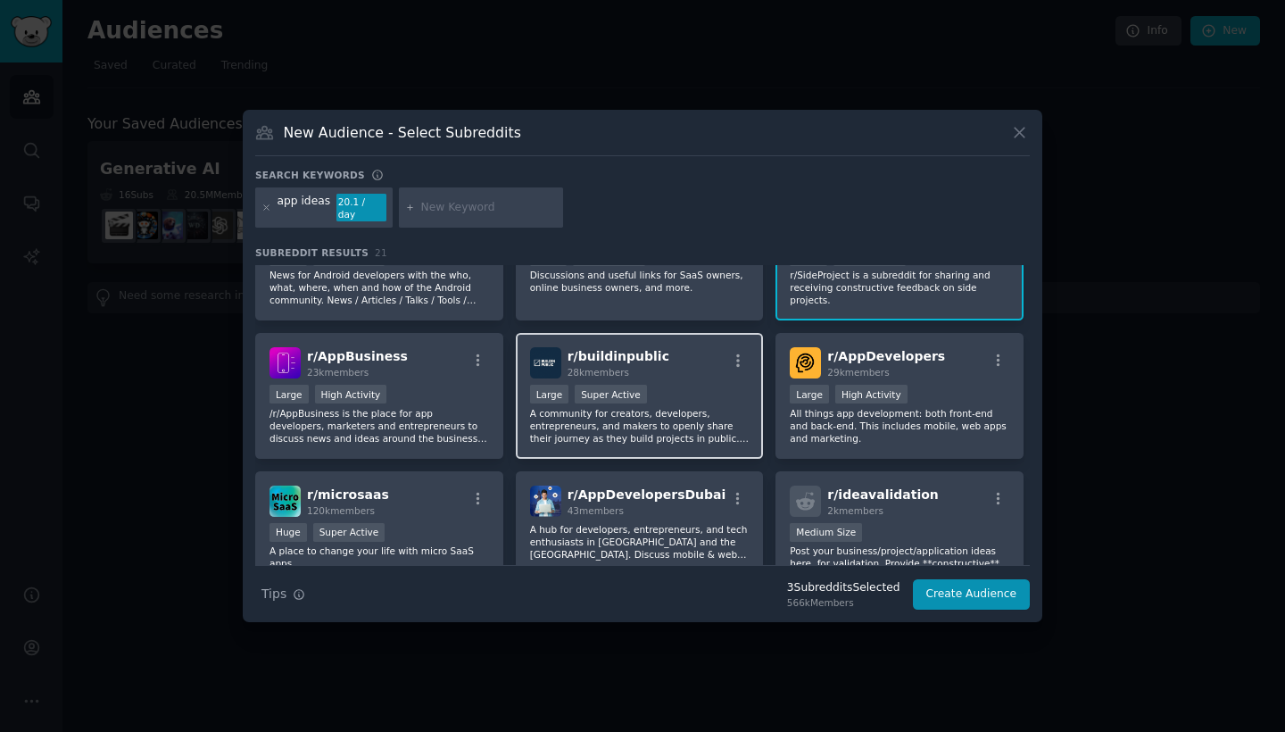
scroll to position [554, 0]
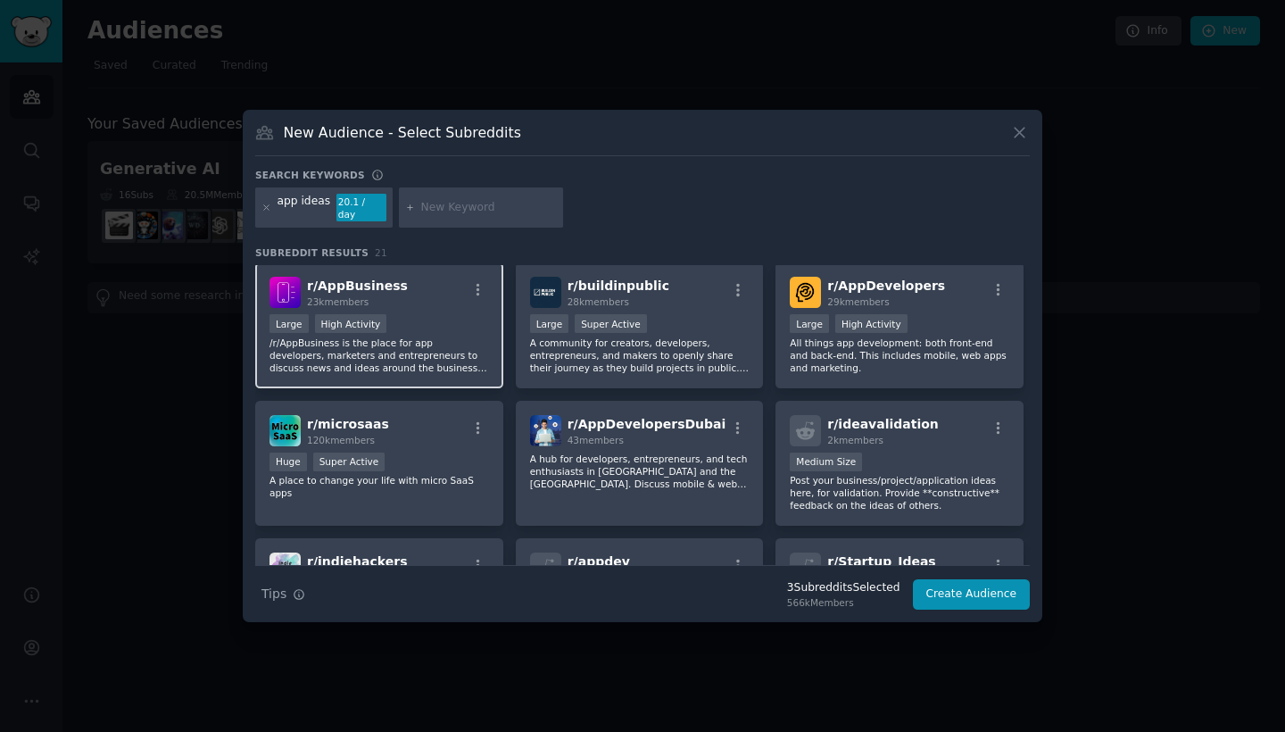
click at [442, 349] on p "/r/AppBusiness is the place for app developers, marketers and entrepreneurs to …" at bounding box center [380, 355] width 220 height 37
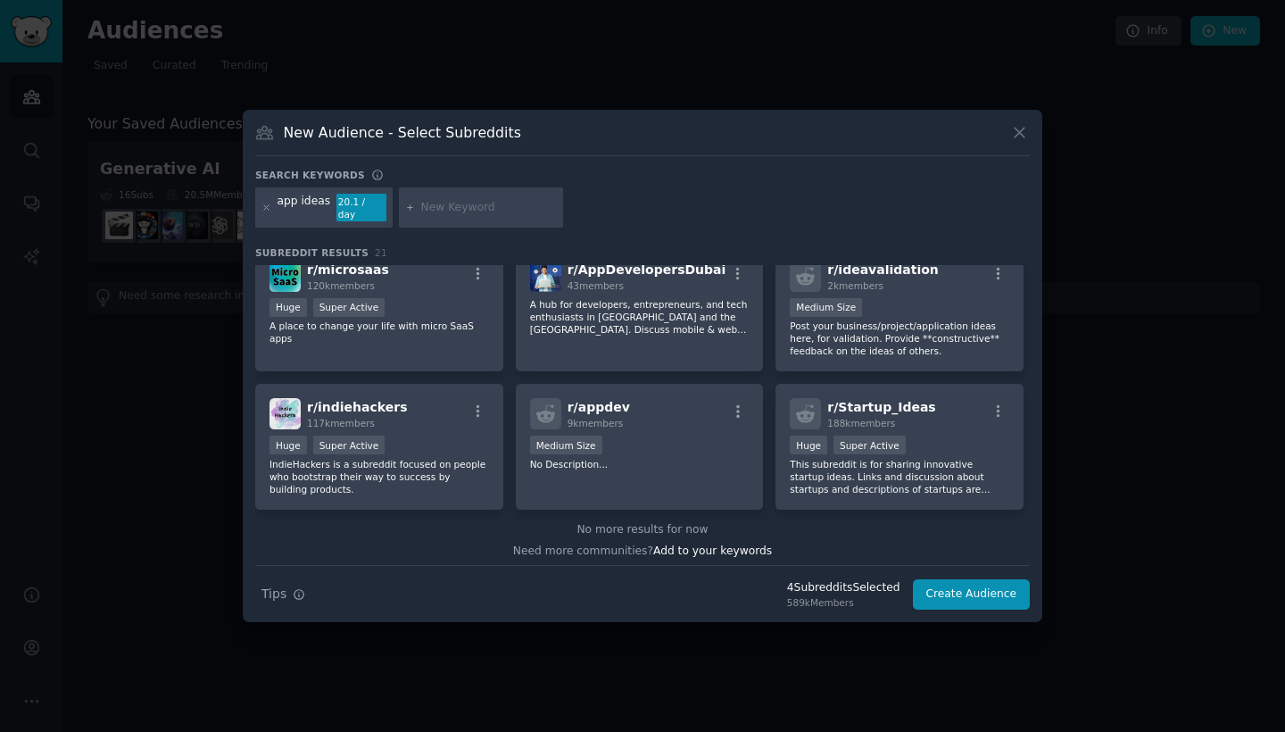
scroll to position [712, 0]
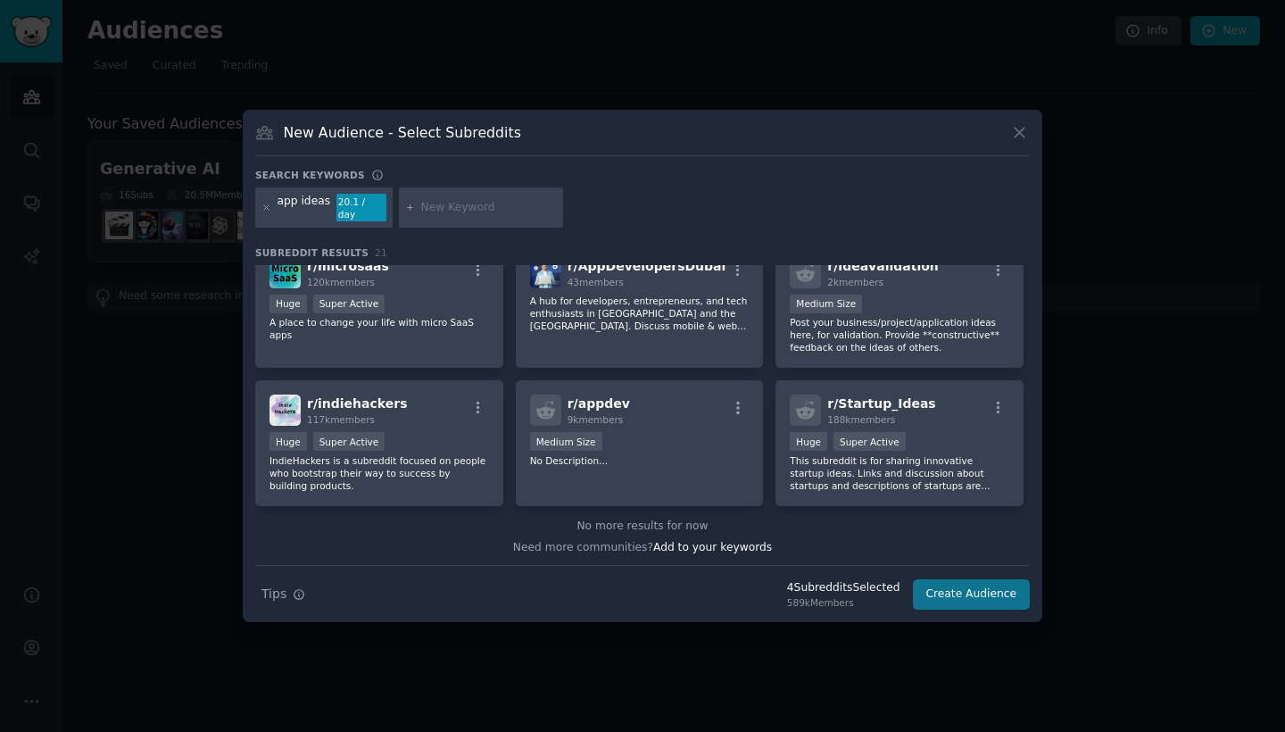
click at [963, 586] on button "Create Audience" at bounding box center [972, 594] width 118 height 30
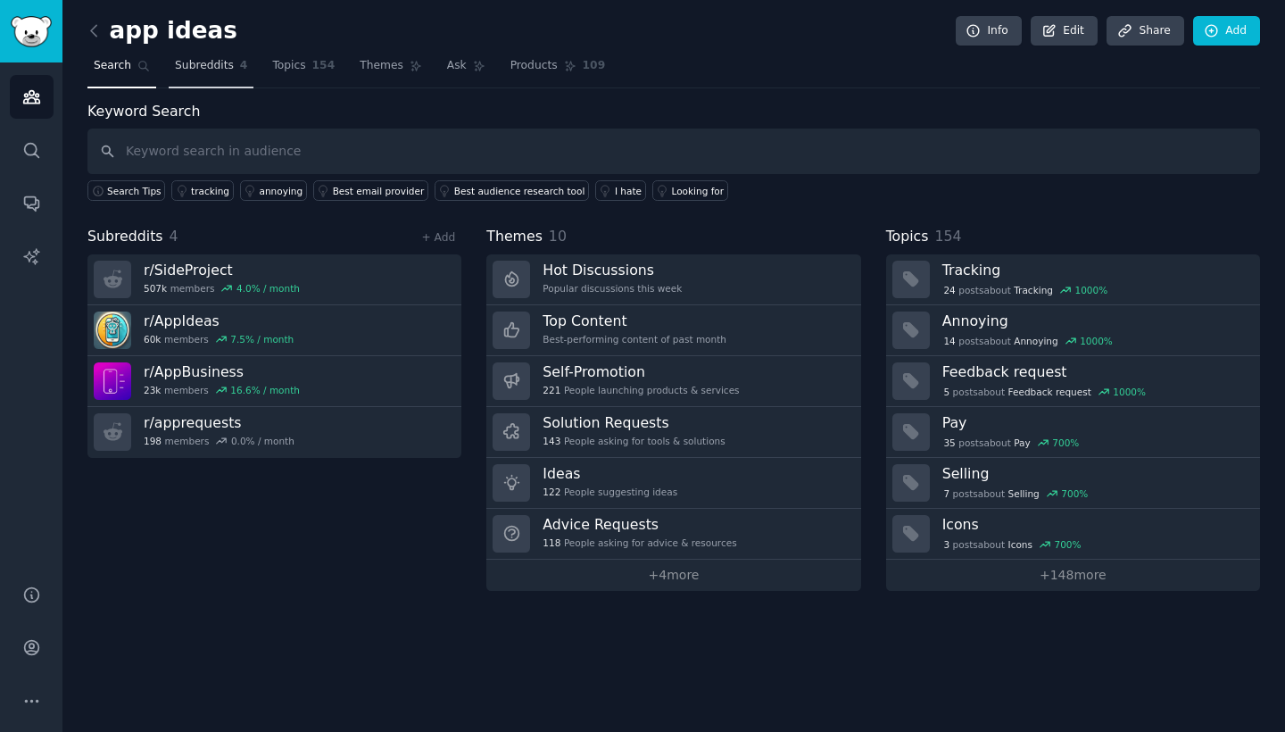
click at [227, 71] on span "Subreddits" at bounding box center [204, 66] width 59 height 16
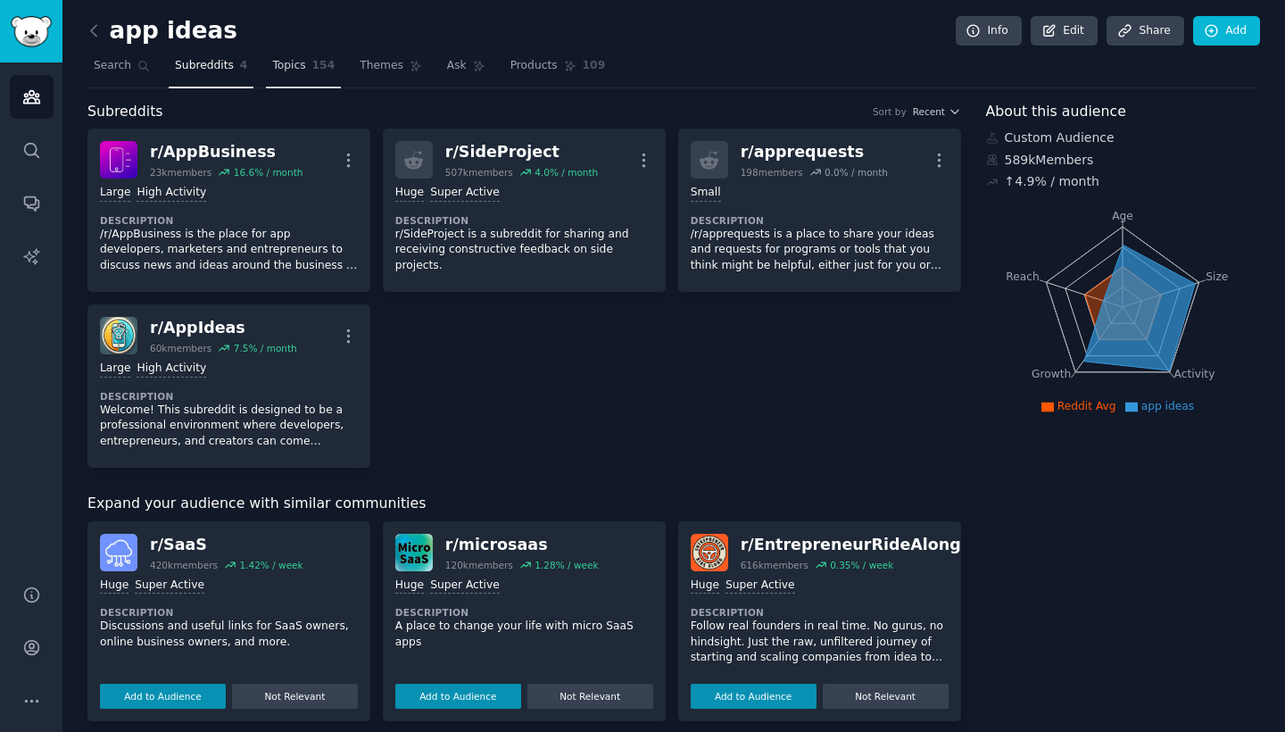
click at [276, 71] on span "Topics" at bounding box center [288, 66] width 33 height 16
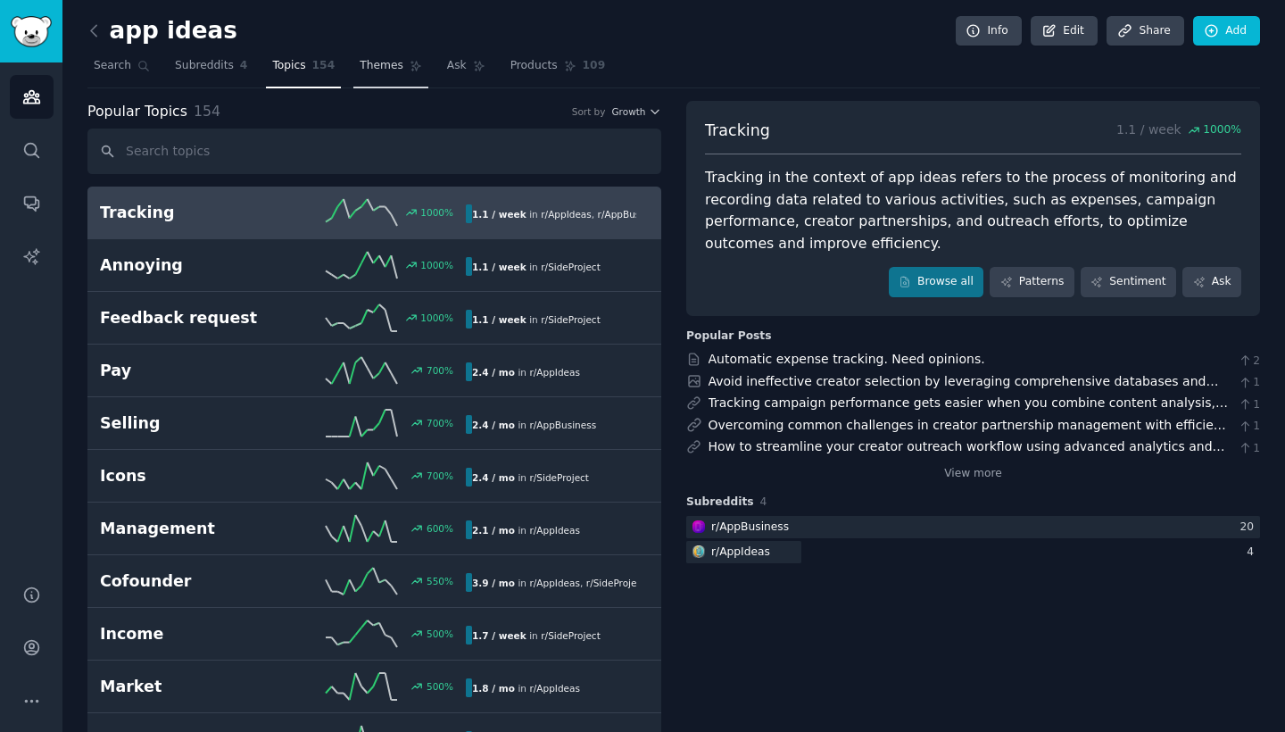
click at [379, 74] on link "Themes" at bounding box center [391, 70] width 75 height 37
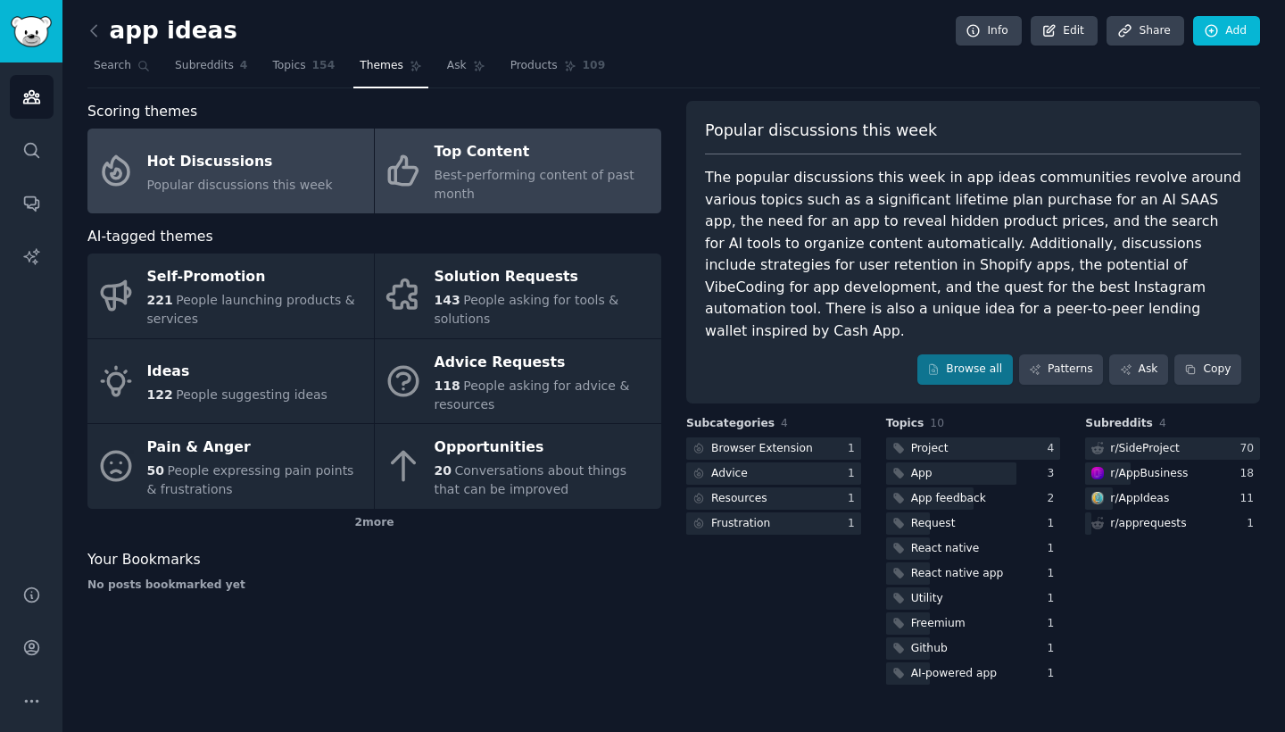
click at [524, 182] on div "Best-performing content of past month" at bounding box center [544, 184] width 218 height 37
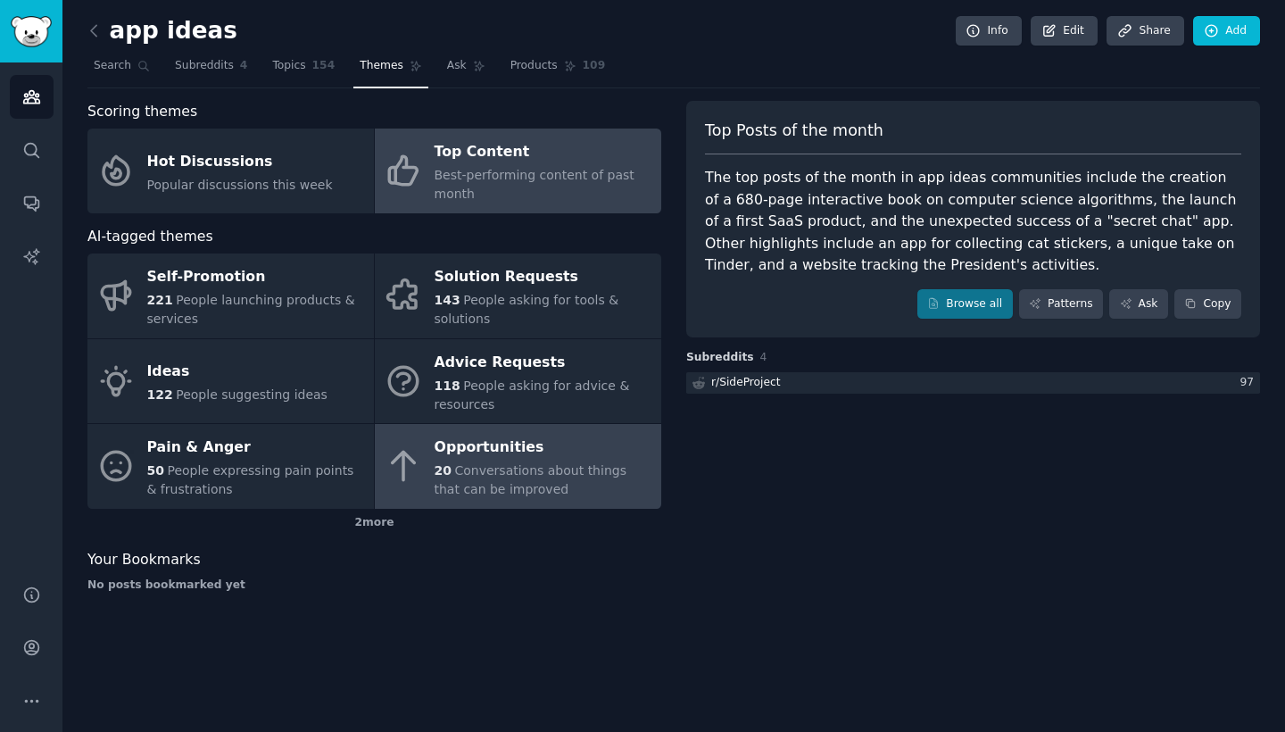
click at [561, 443] on div "Opportunities" at bounding box center [544, 448] width 218 height 29
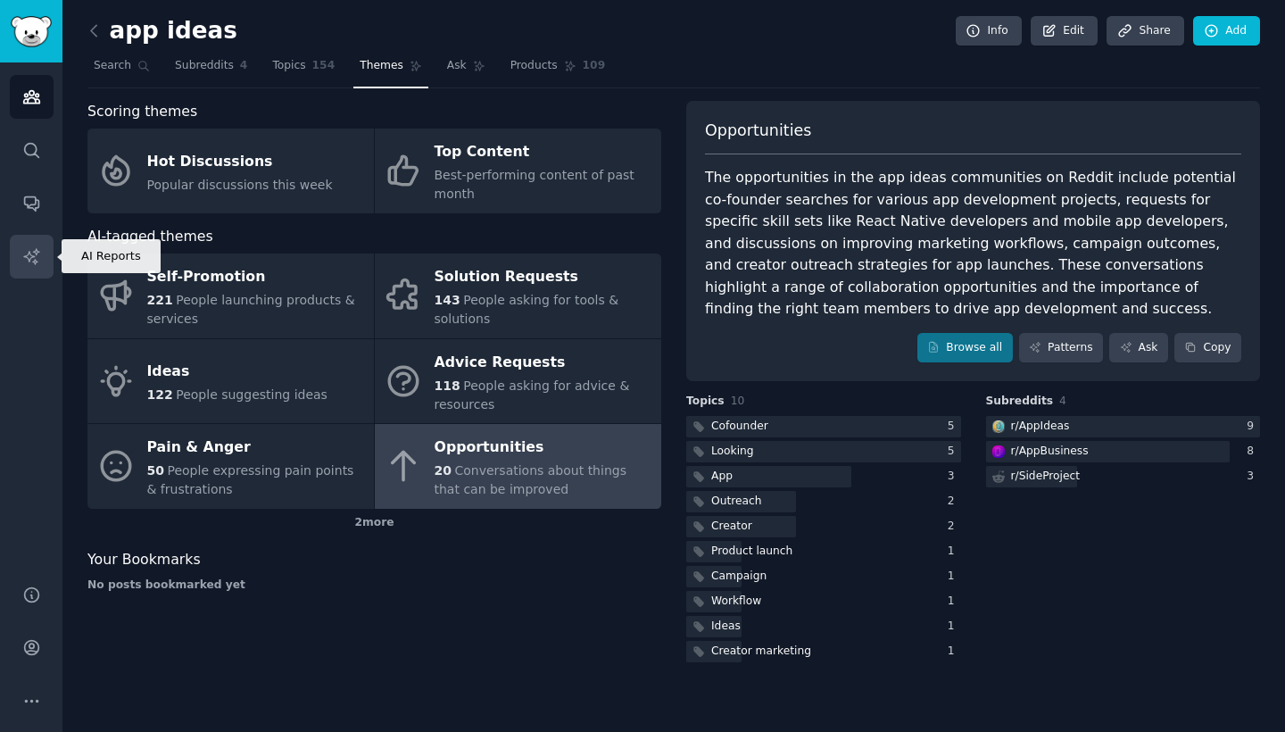
click at [28, 251] on icon "Sidebar" at bounding box center [31, 256] width 19 height 19
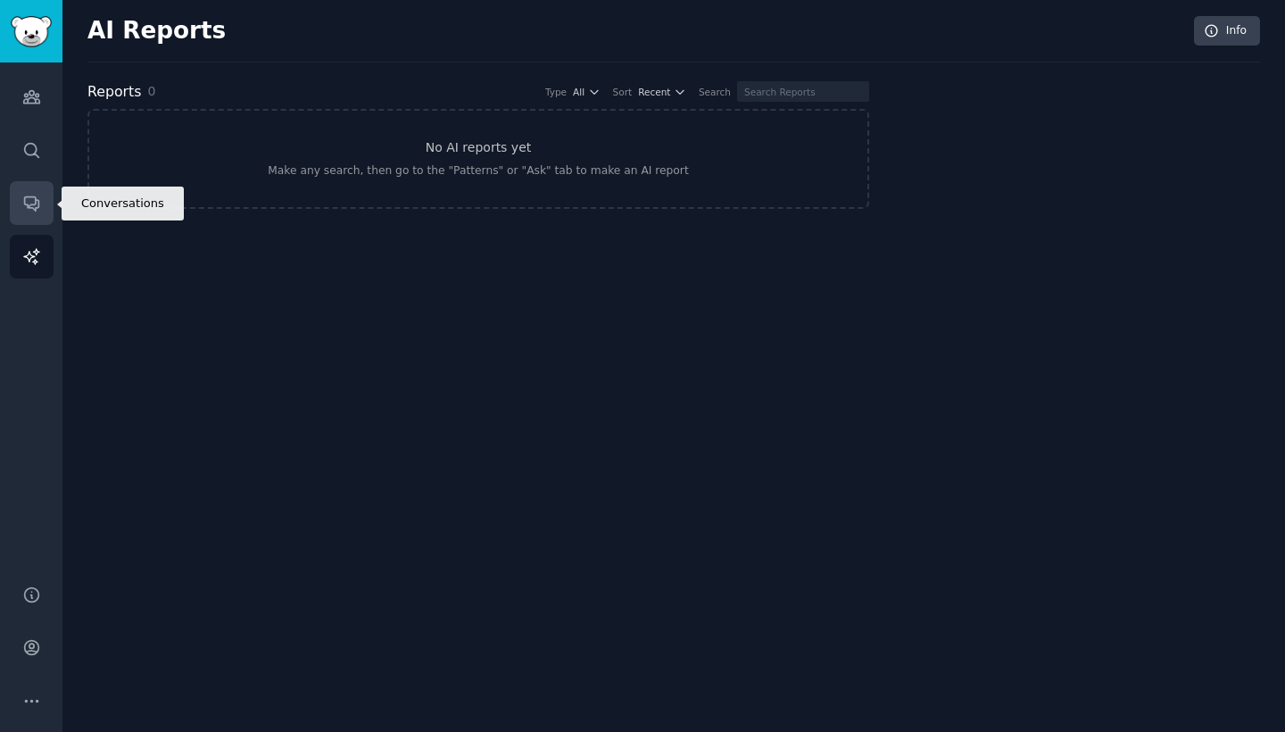
click at [32, 204] on icon "Sidebar" at bounding box center [31, 204] width 14 height 14
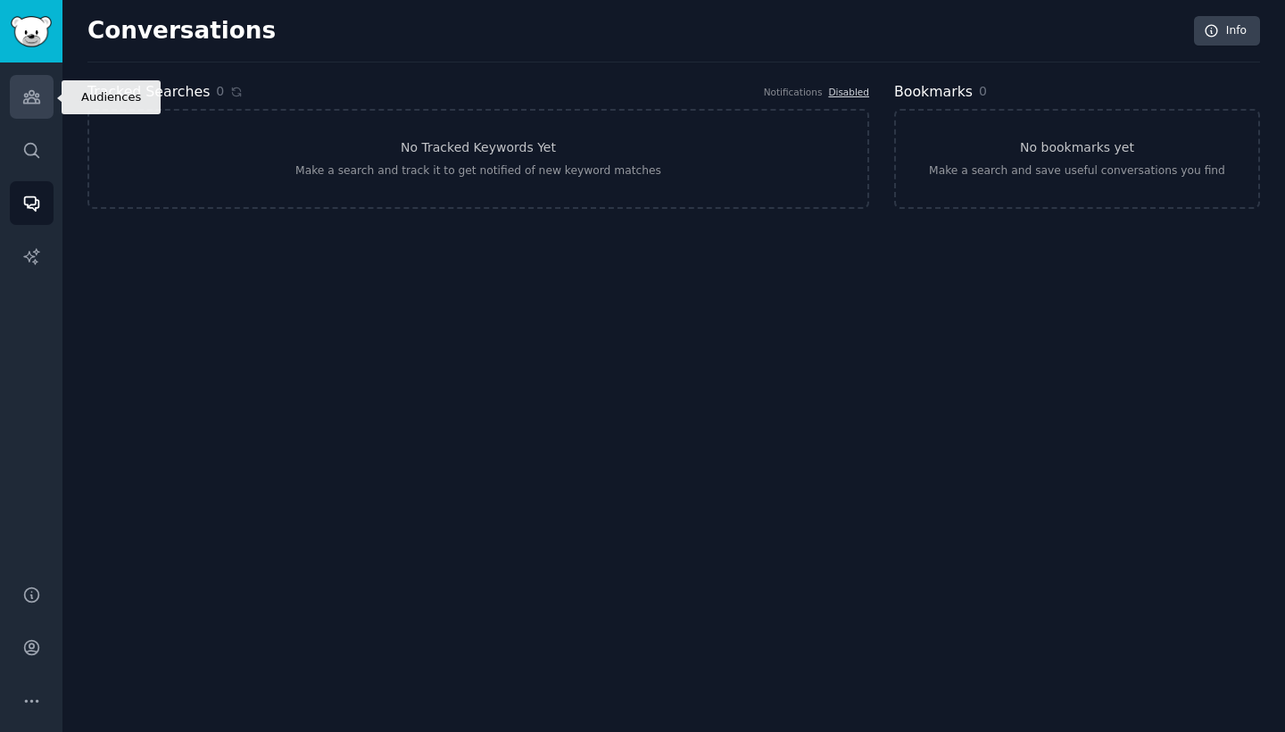
click at [26, 98] on icon "Sidebar" at bounding box center [31, 96] width 19 height 19
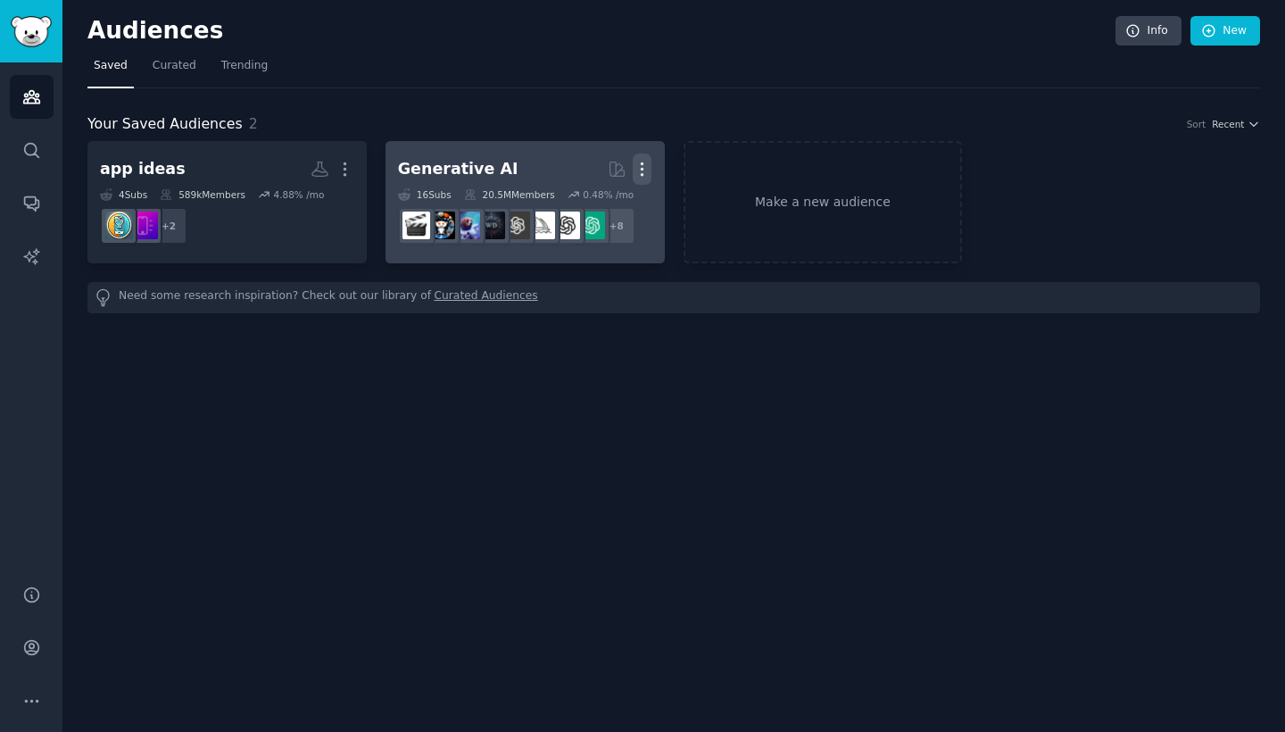
click at [645, 172] on icon "button" at bounding box center [642, 169] width 19 height 19
click at [603, 204] on p "Delete" at bounding box center [593, 206] width 41 height 19
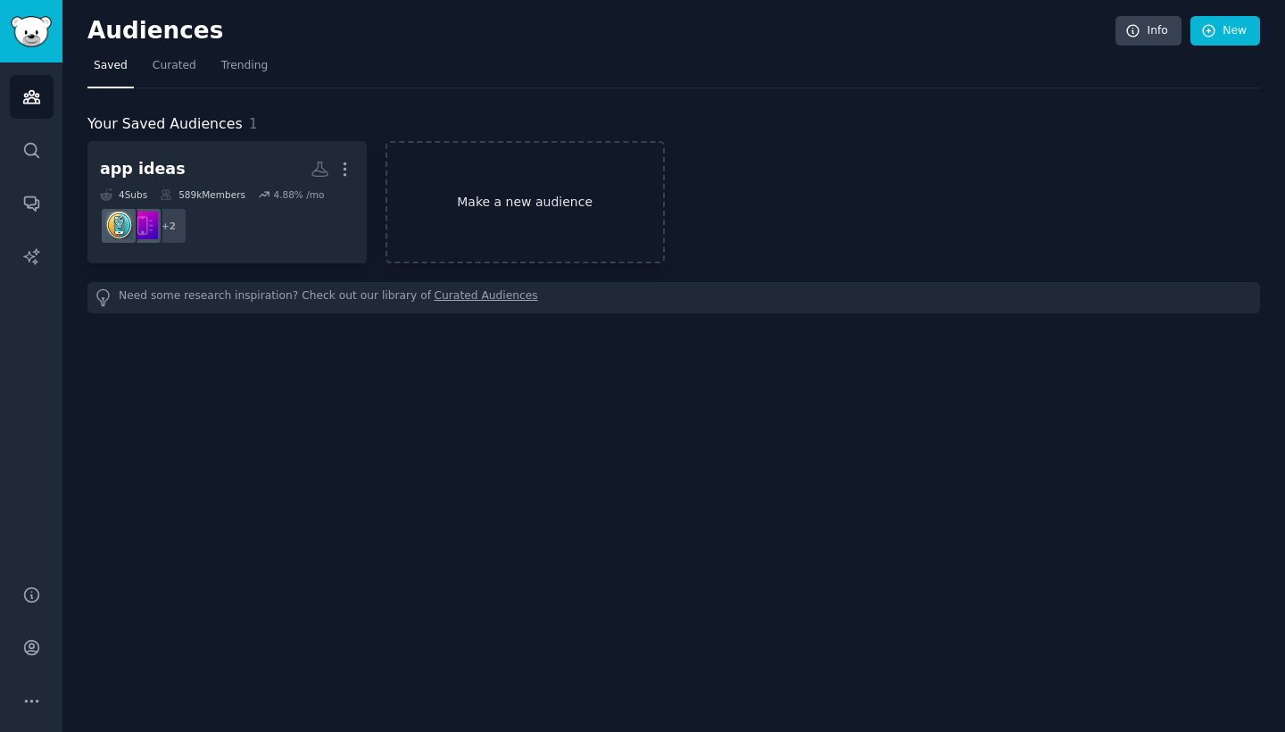
click at [595, 208] on link "Make a new audience" at bounding box center [525, 202] width 279 height 122
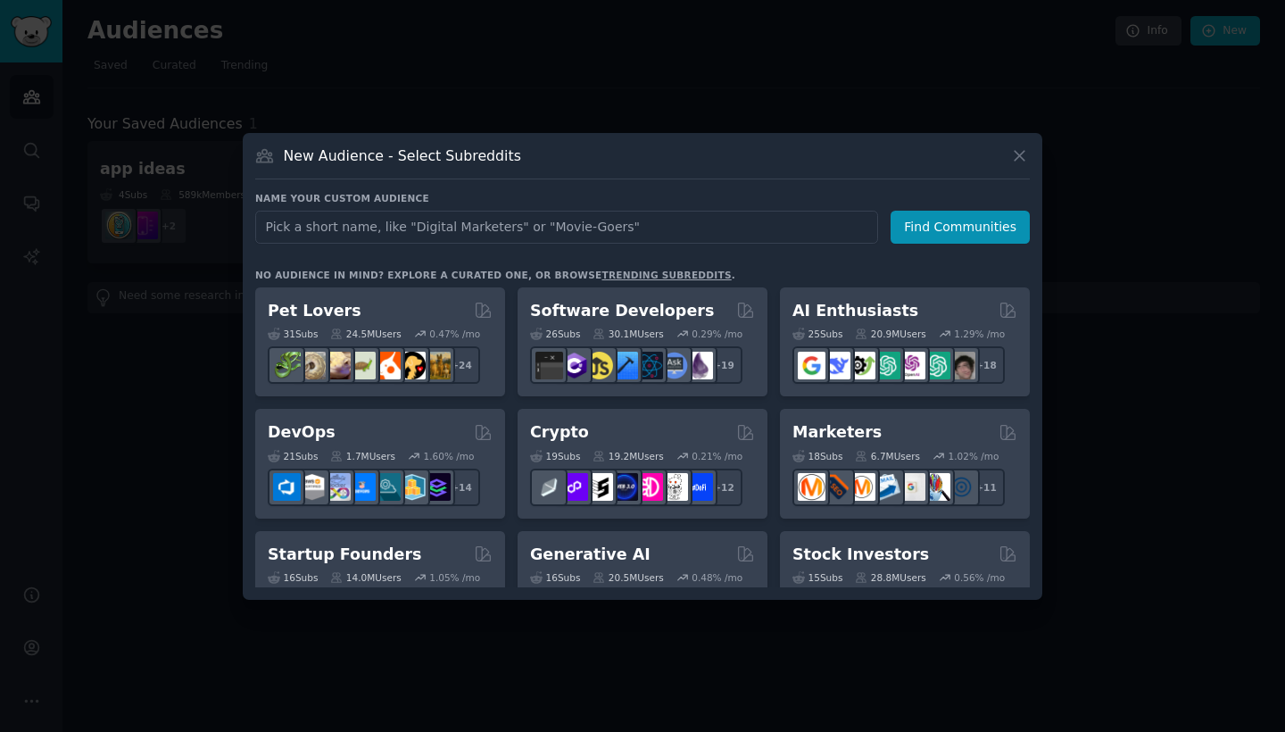
click at [603, 224] on input "text" at bounding box center [566, 227] width 623 height 33
type input "data science"
click at [927, 241] on button "Find Communities" at bounding box center [960, 227] width 139 height 33
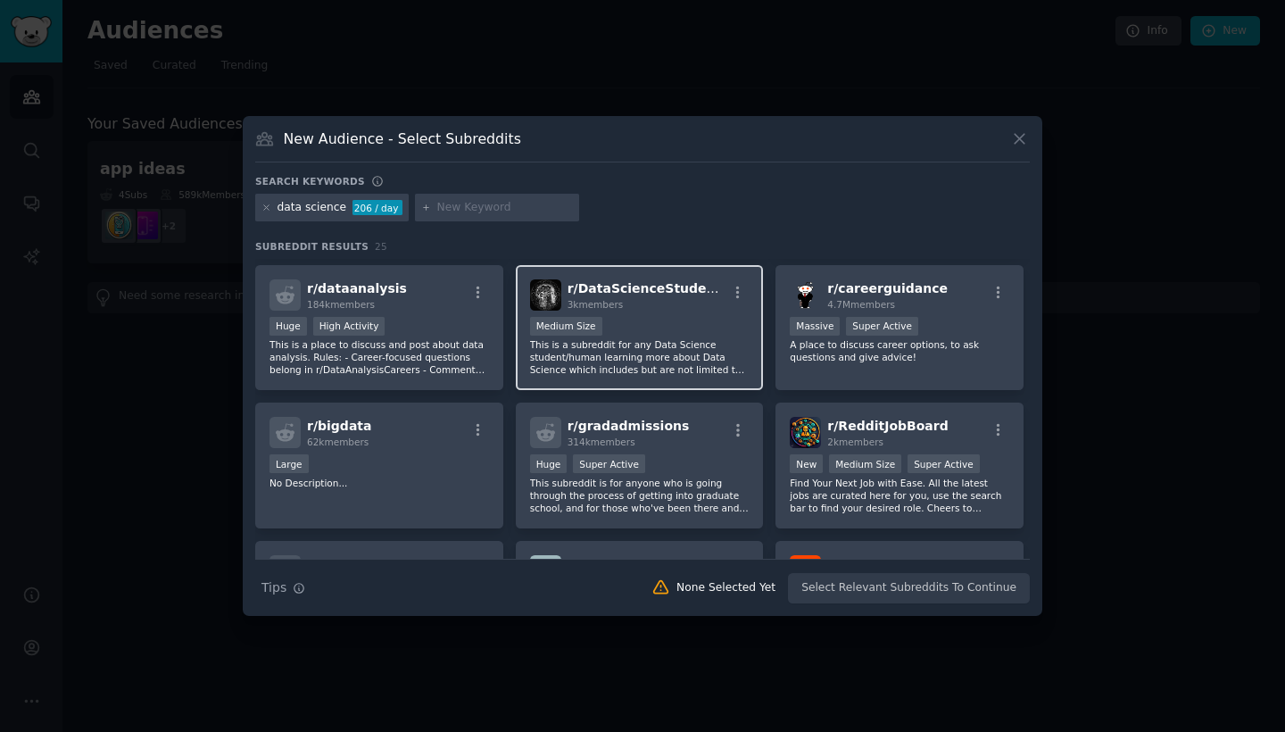
scroll to position [526, 0]
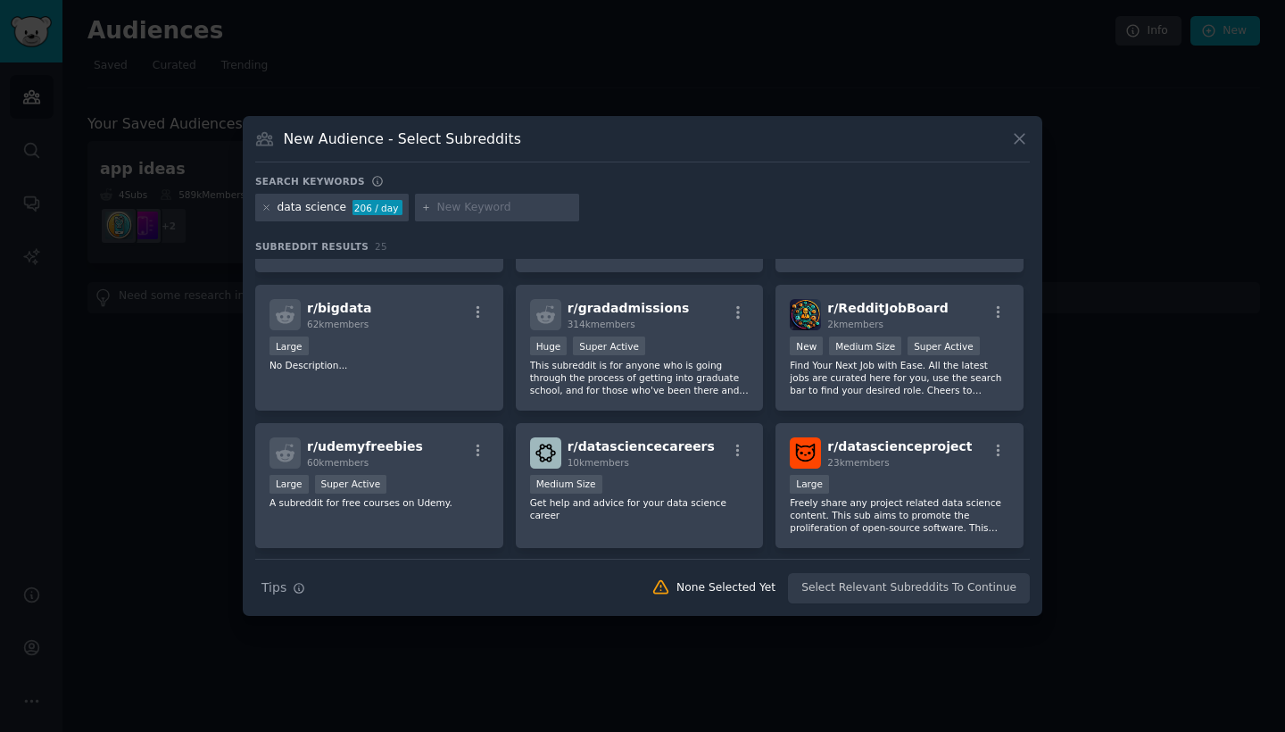
click at [487, 212] on input "text" at bounding box center [505, 208] width 136 height 16
type input "ai"
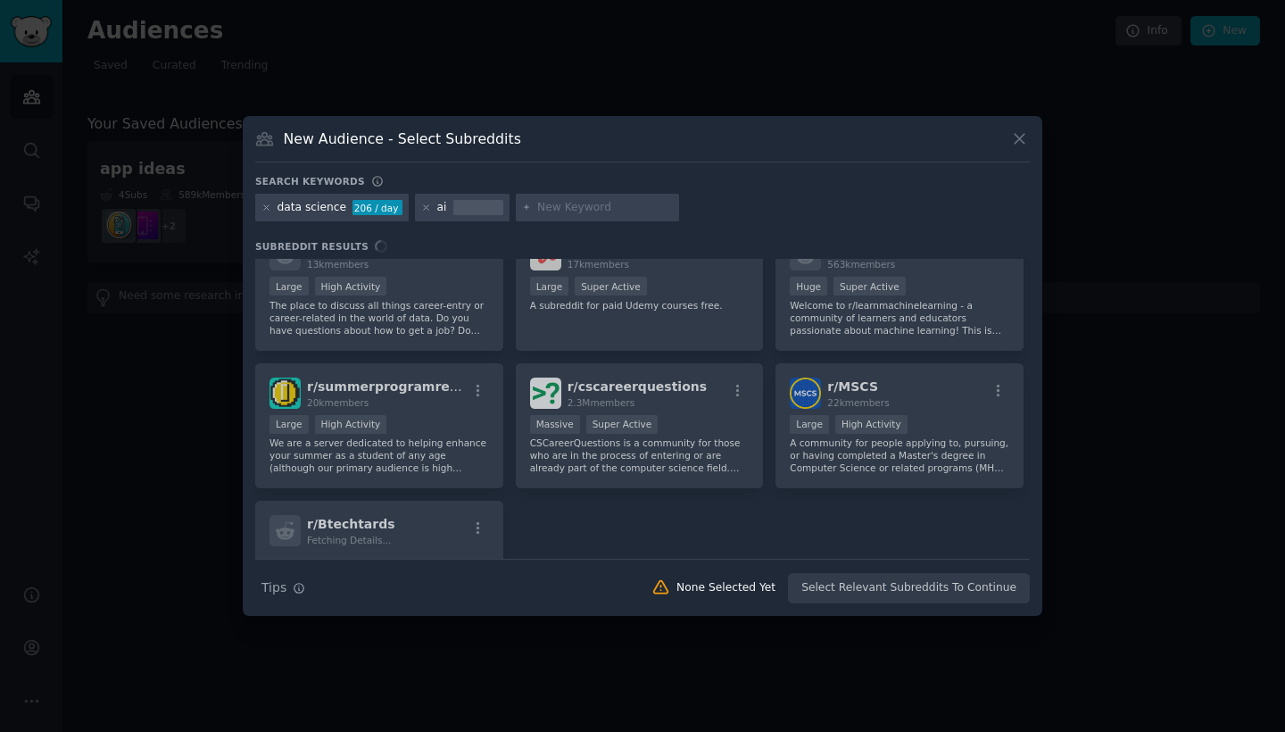
scroll to position [964, 0]
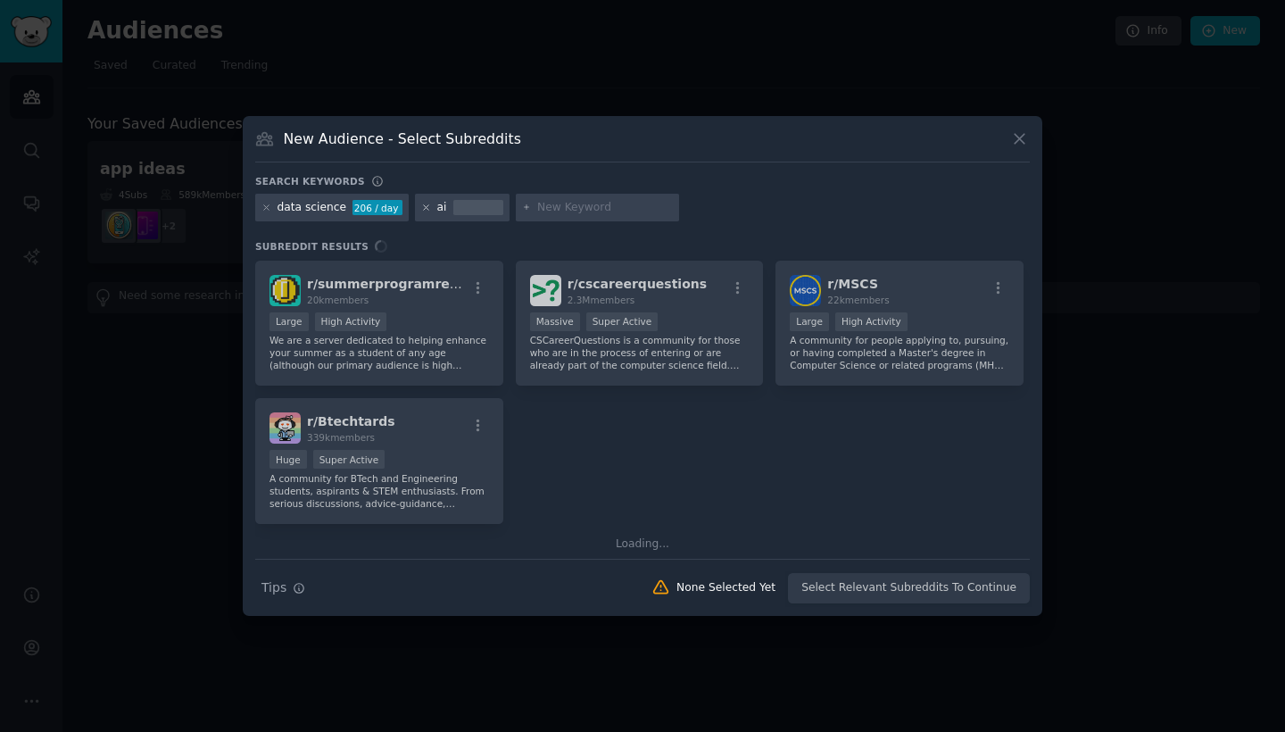
click at [421, 212] on icon at bounding box center [426, 208] width 10 height 10
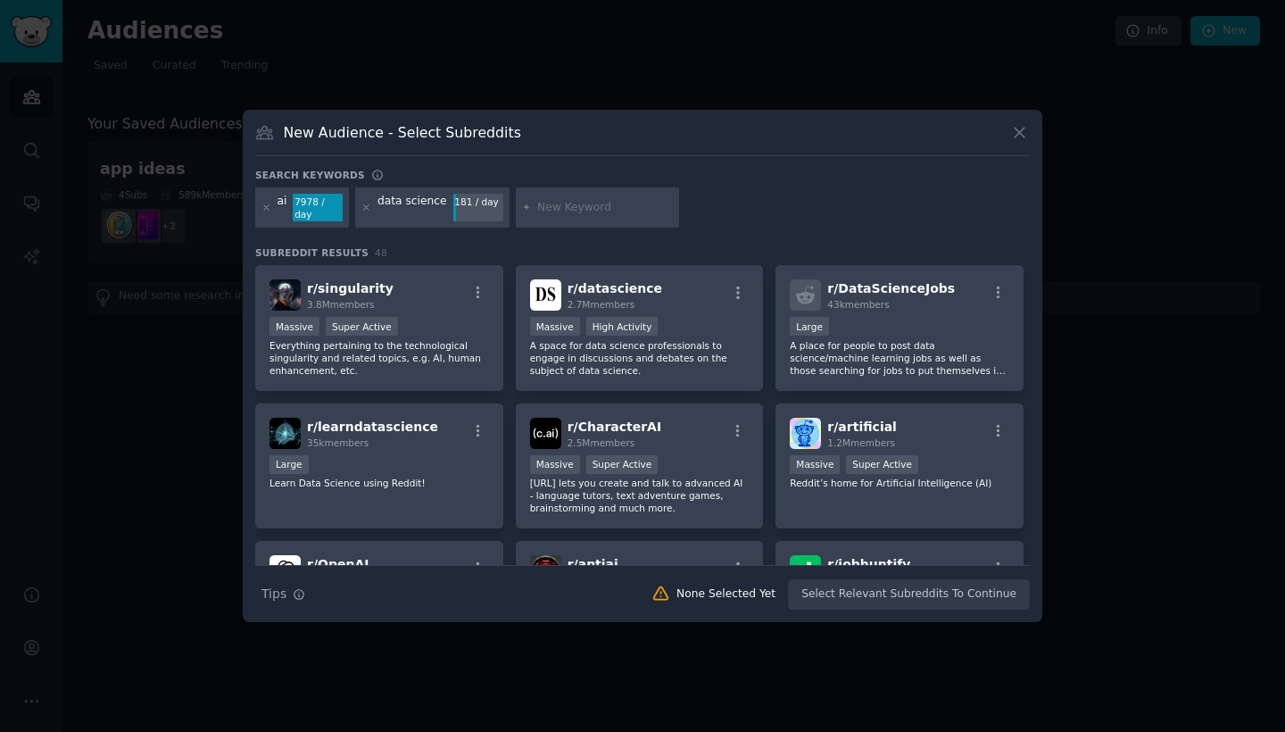
click at [1014, 136] on icon at bounding box center [1020, 132] width 19 height 19
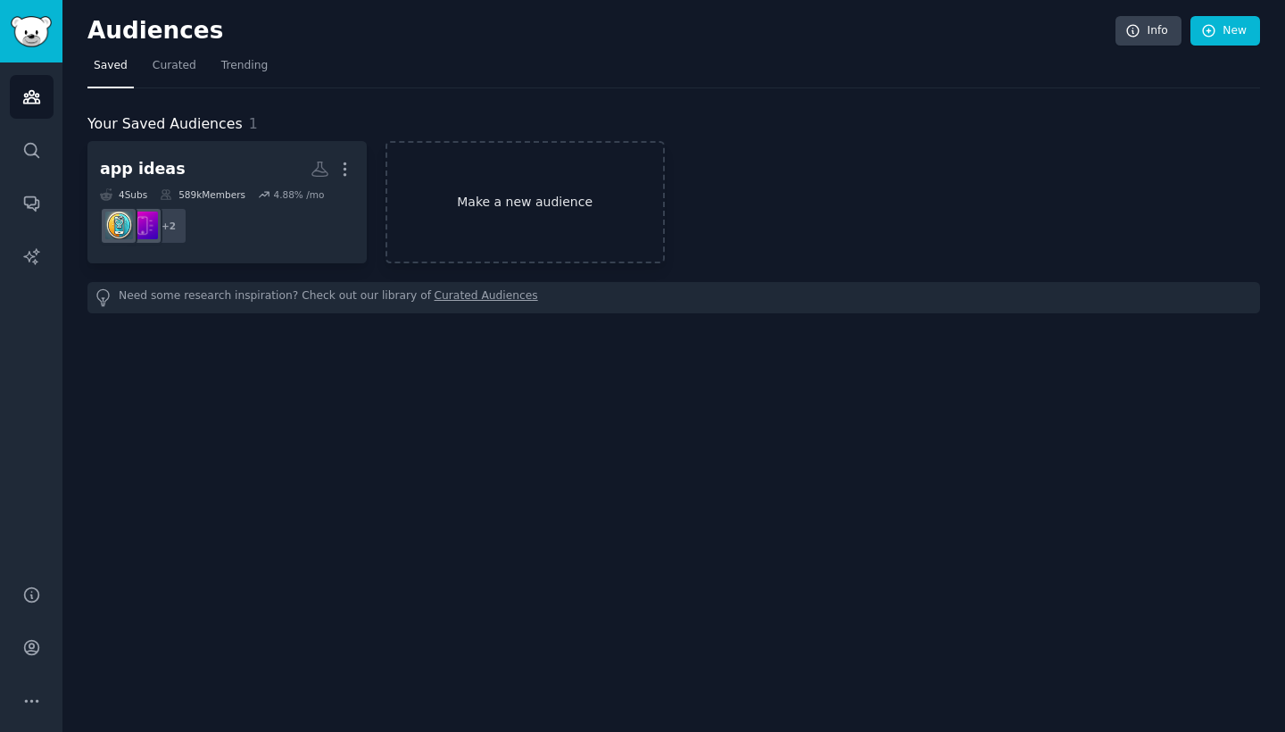
click at [507, 195] on link "Make a new audience" at bounding box center [525, 202] width 279 height 122
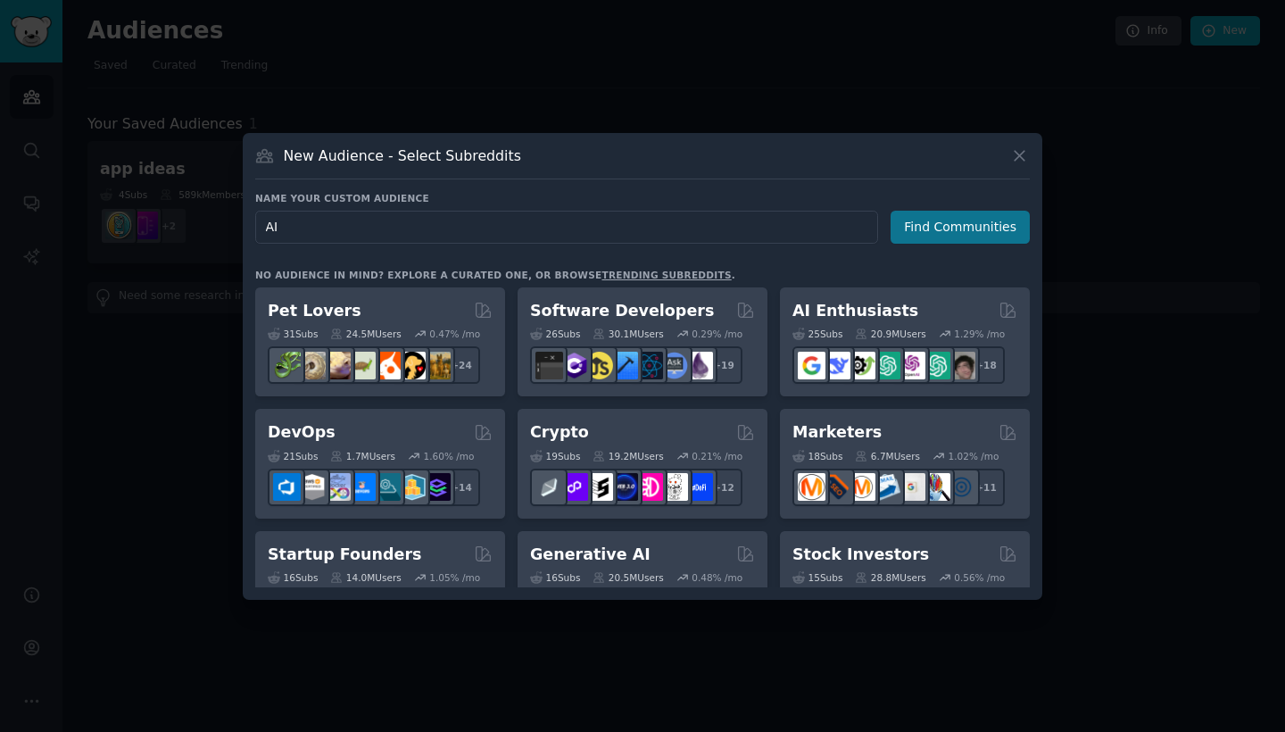
type input "AI"
click at [914, 229] on button "Find Communities" at bounding box center [960, 227] width 139 height 33
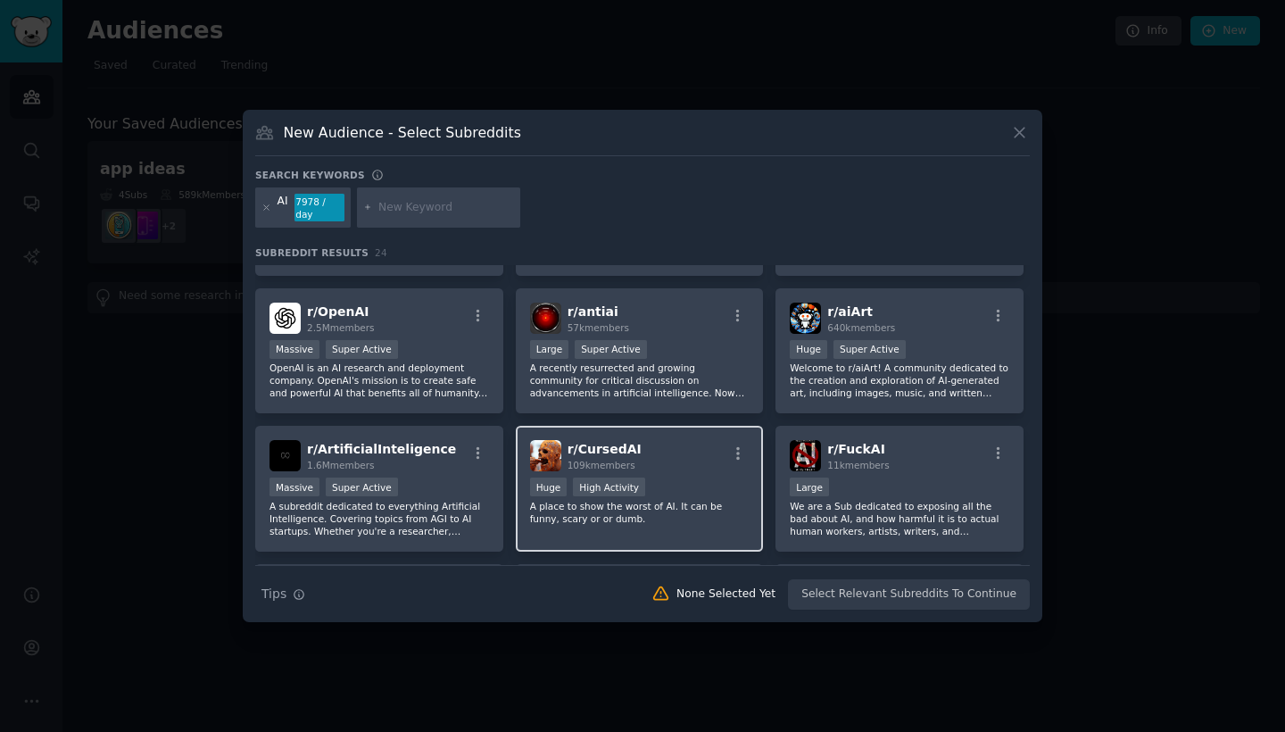
scroll to position [180, 0]
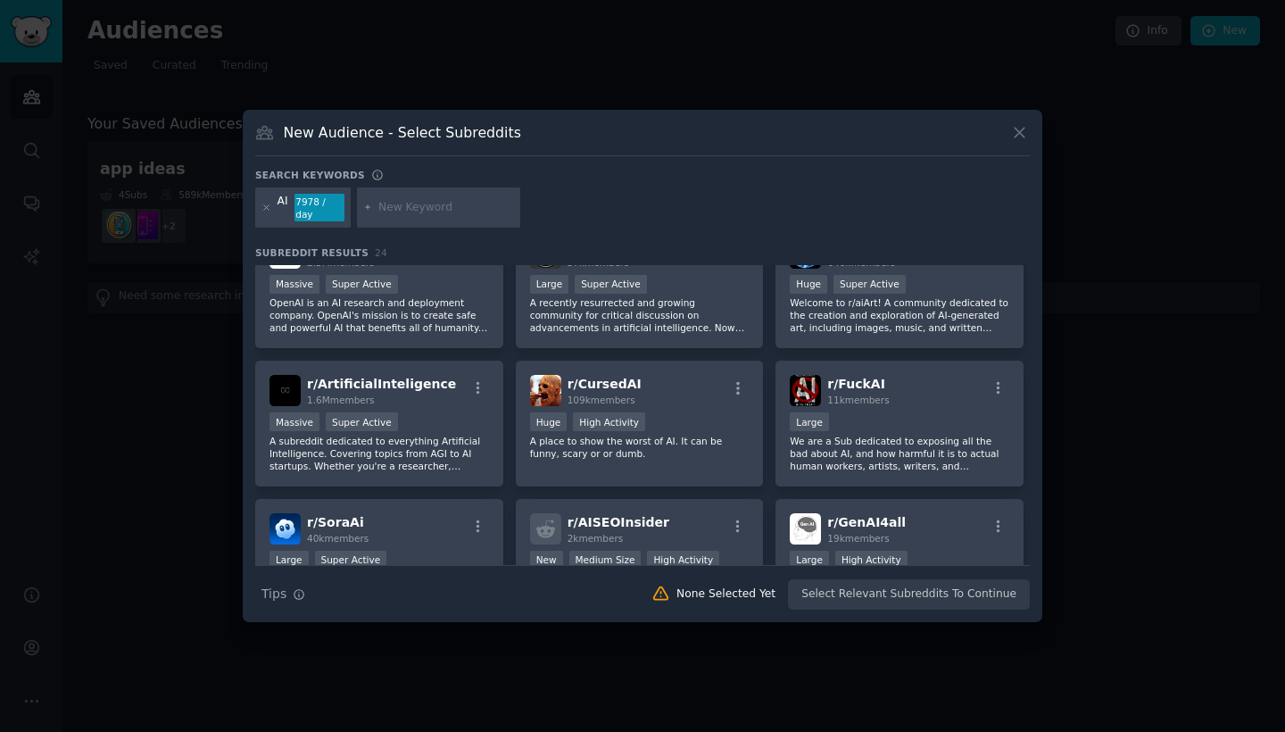
click at [1024, 138] on icon at bounding box center [1020, 132] width 19 height 19
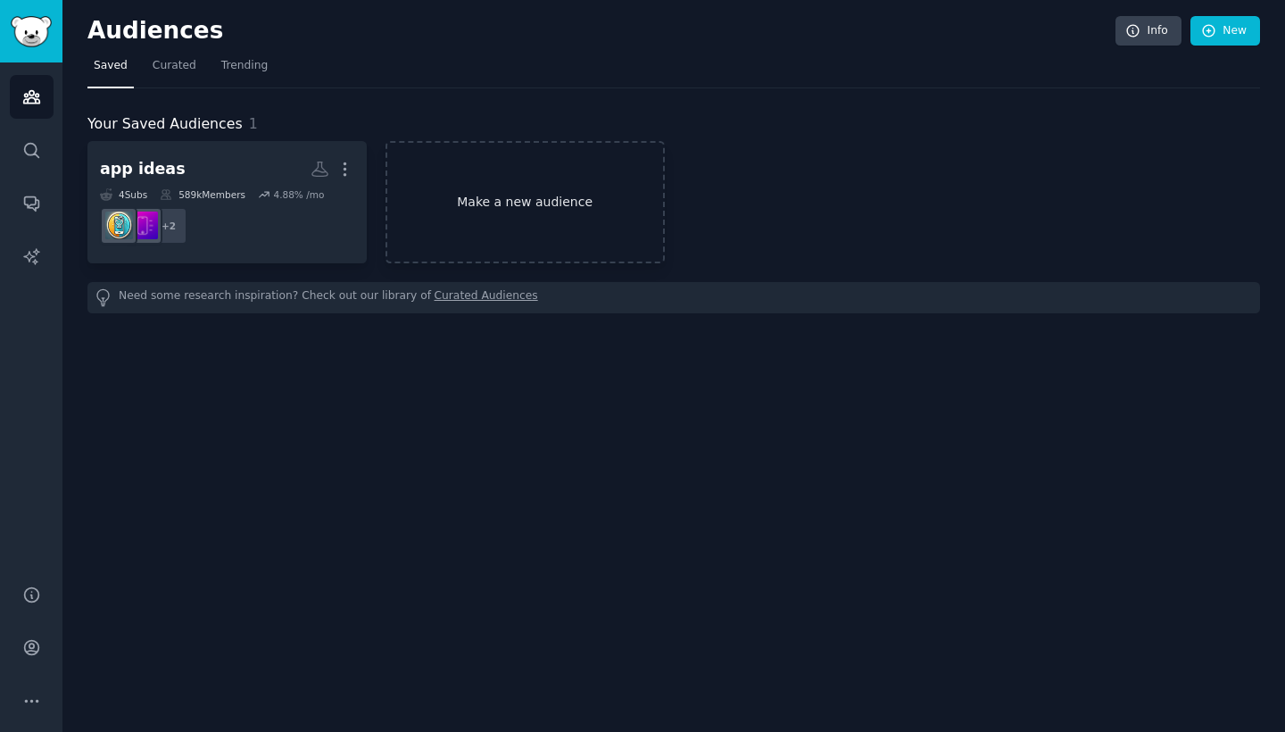
click at [597, 204] on link "Make a new audience" at bounding box center [525, 202] width 279 height 122
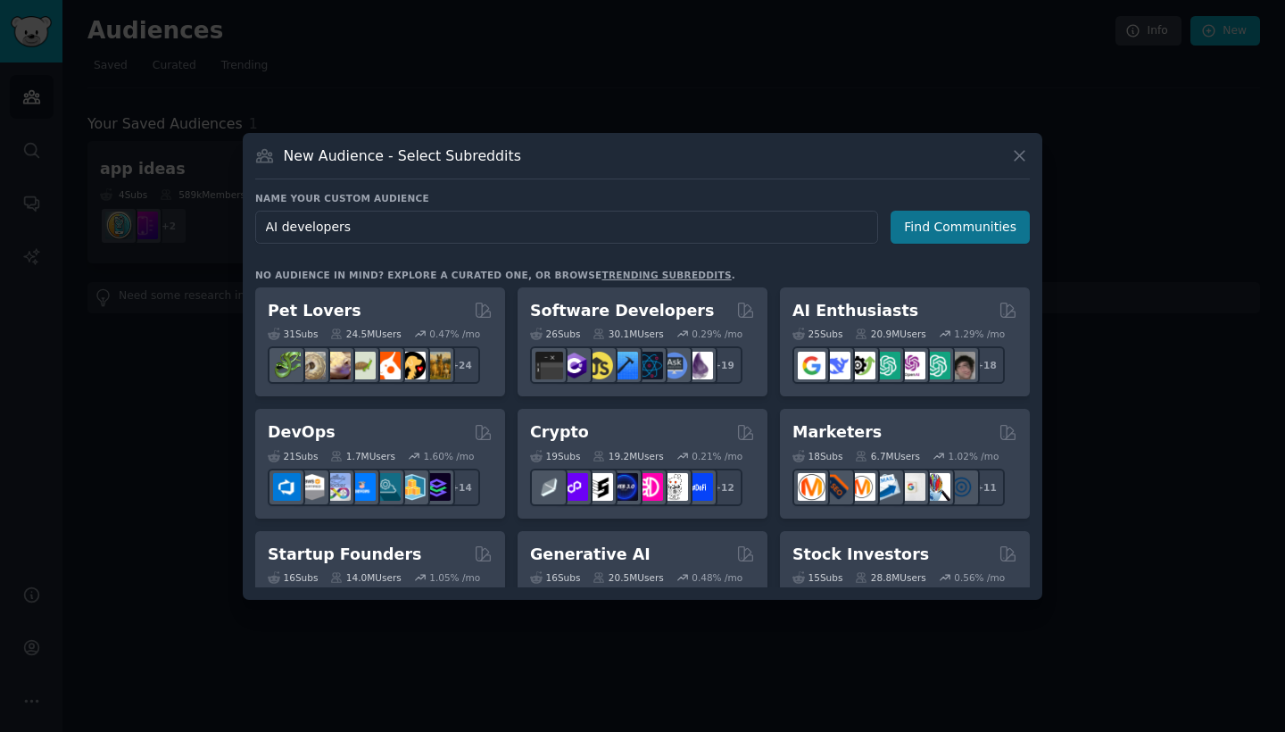
type input "AI developers"
click at [945, 240] on button "Find Communities" at bounding box center [960, 227] width 139 height 33
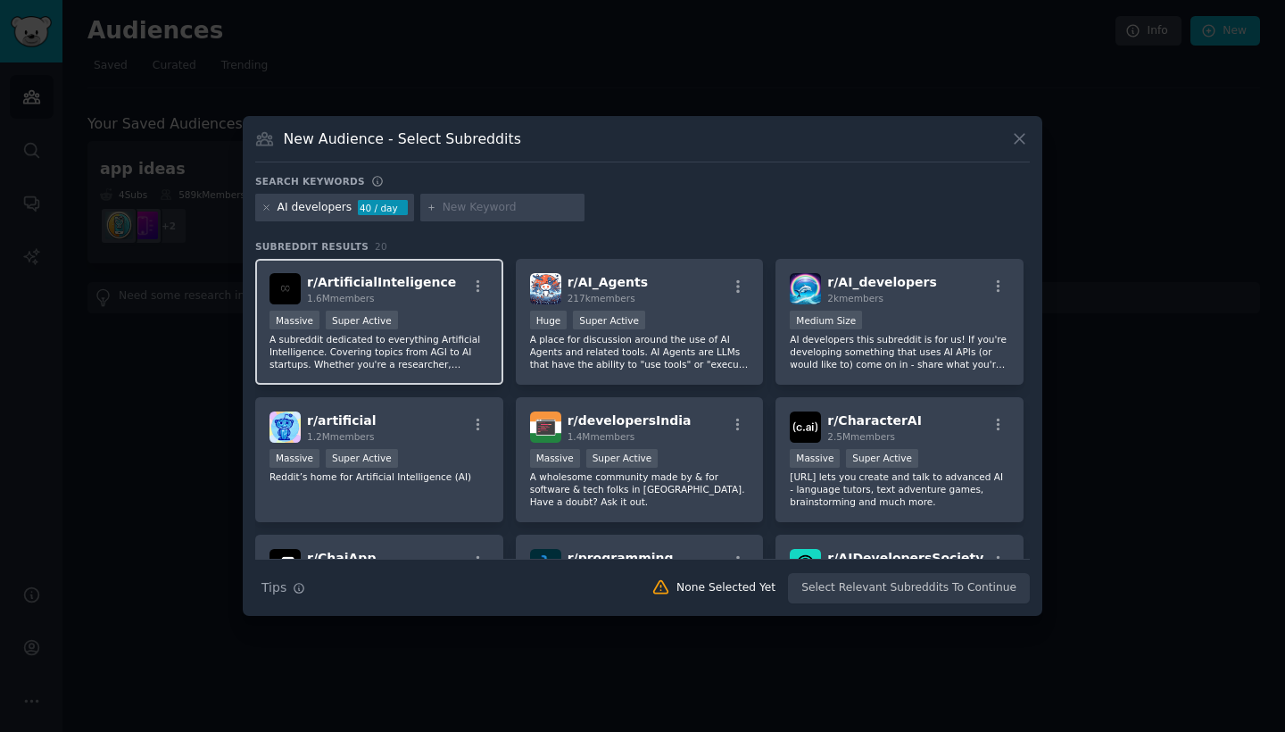
click at [405, 286] on span "r/ ArtificialInteligence" at bounding box center [381, 282] width 149 height 14
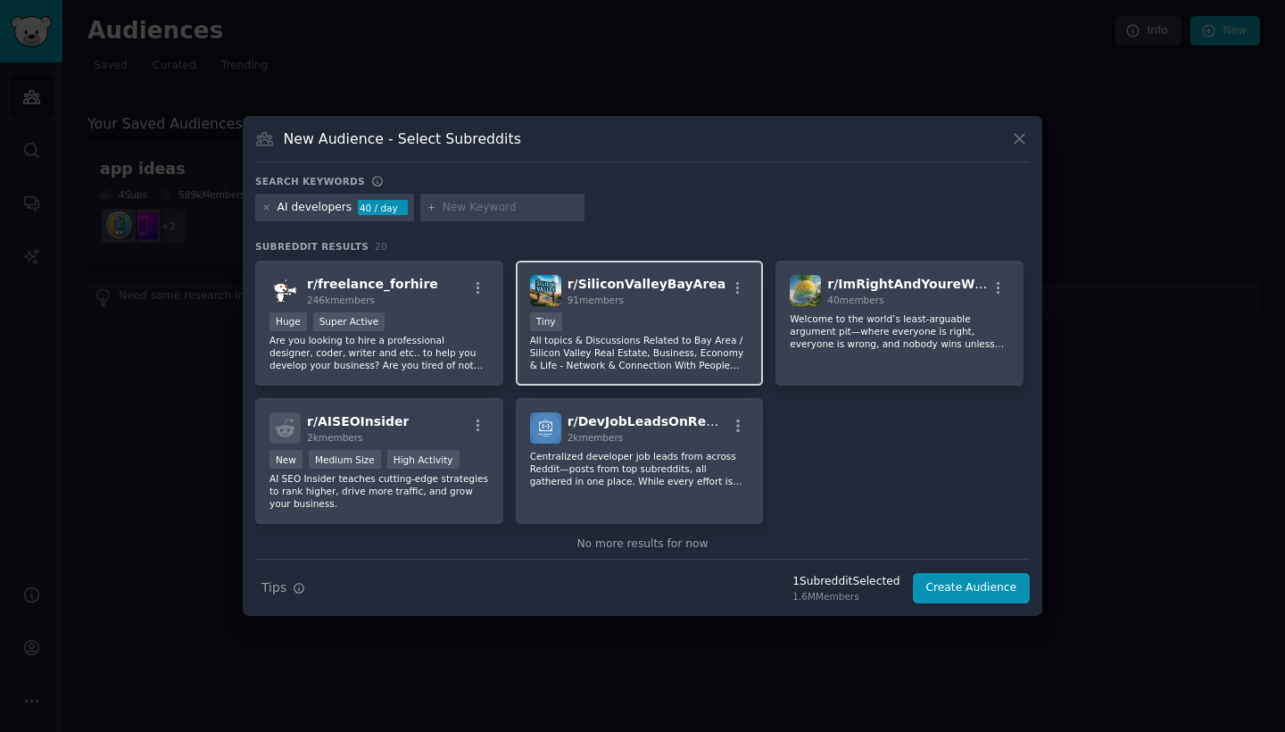
scroll to position [711, 0]
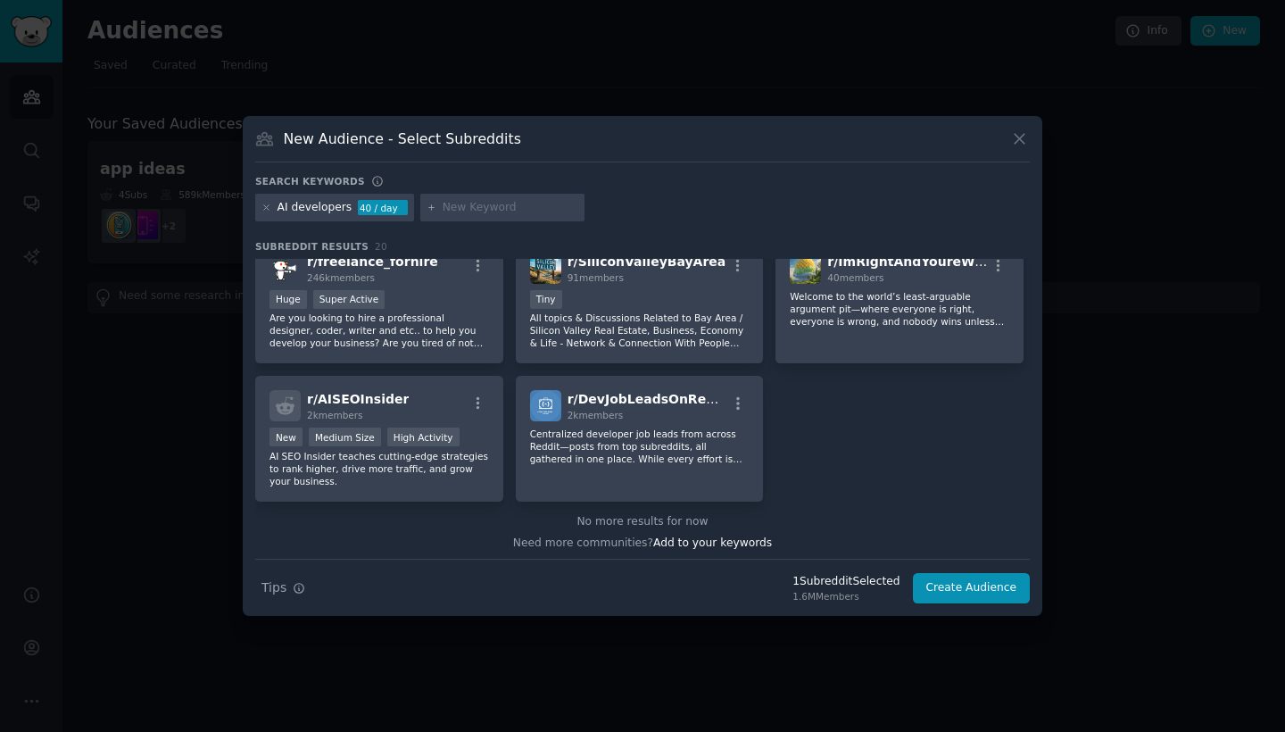
click at [1012, 139] on icon at bounding box center [1020, 138] width 19 height 19
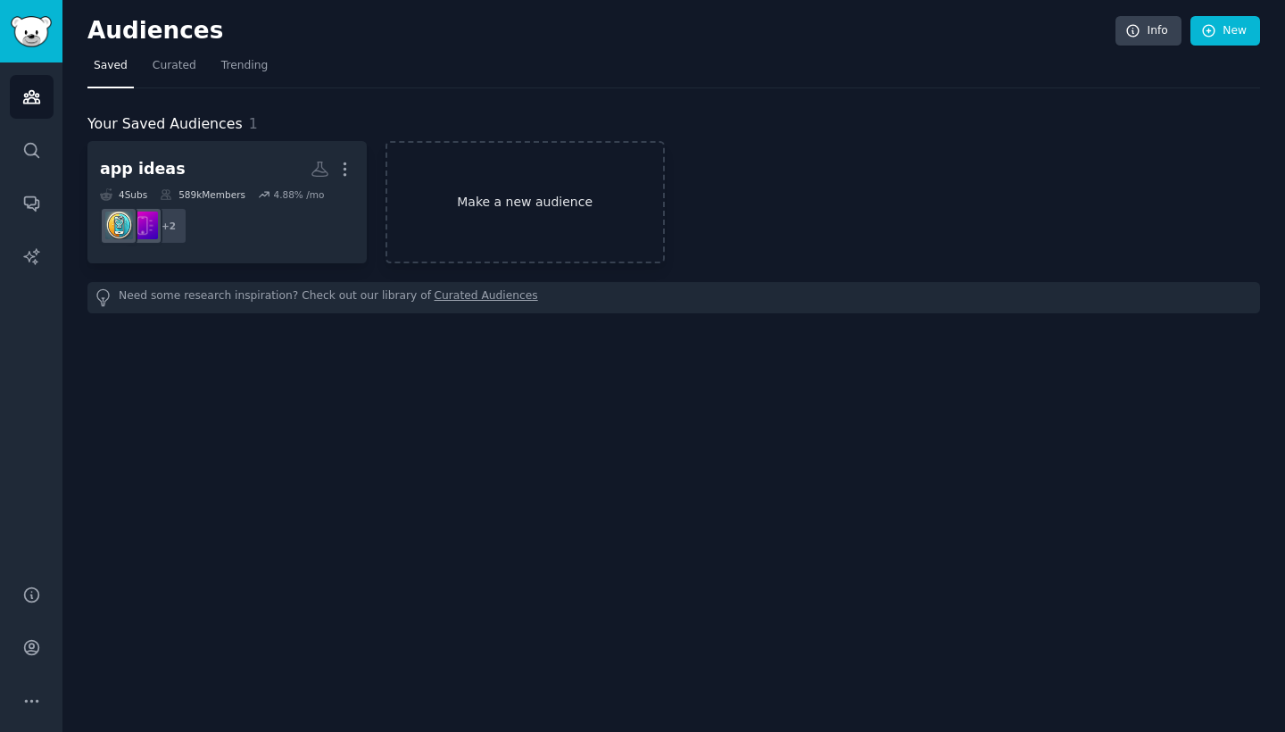
click at [571, 200] on link "Make a new audience" at bounding box center [525, 202] width 279 height 122
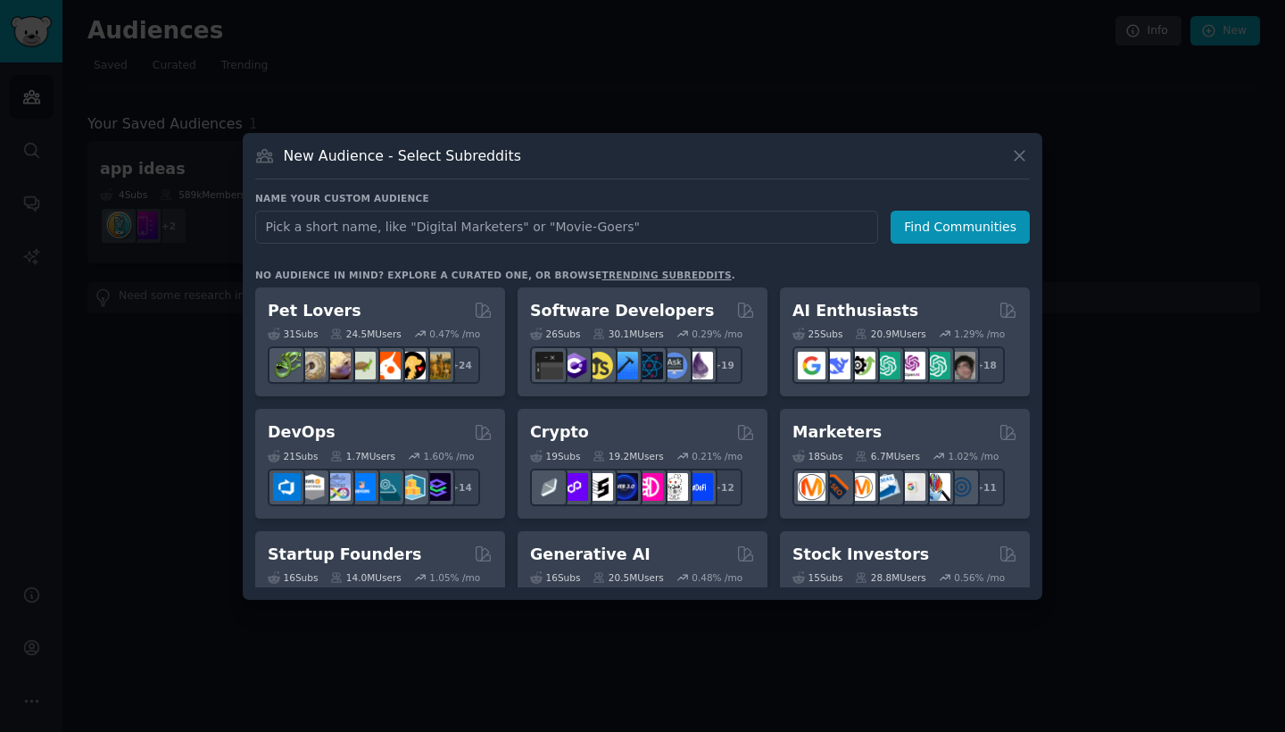
click at [571, 223] on input "text" at bounding box center [566, 227] width 623 height 33
type input "data science"
click at [940, 237] on button "Find Communities" at bounding box center [960, 227] width 139 height 33
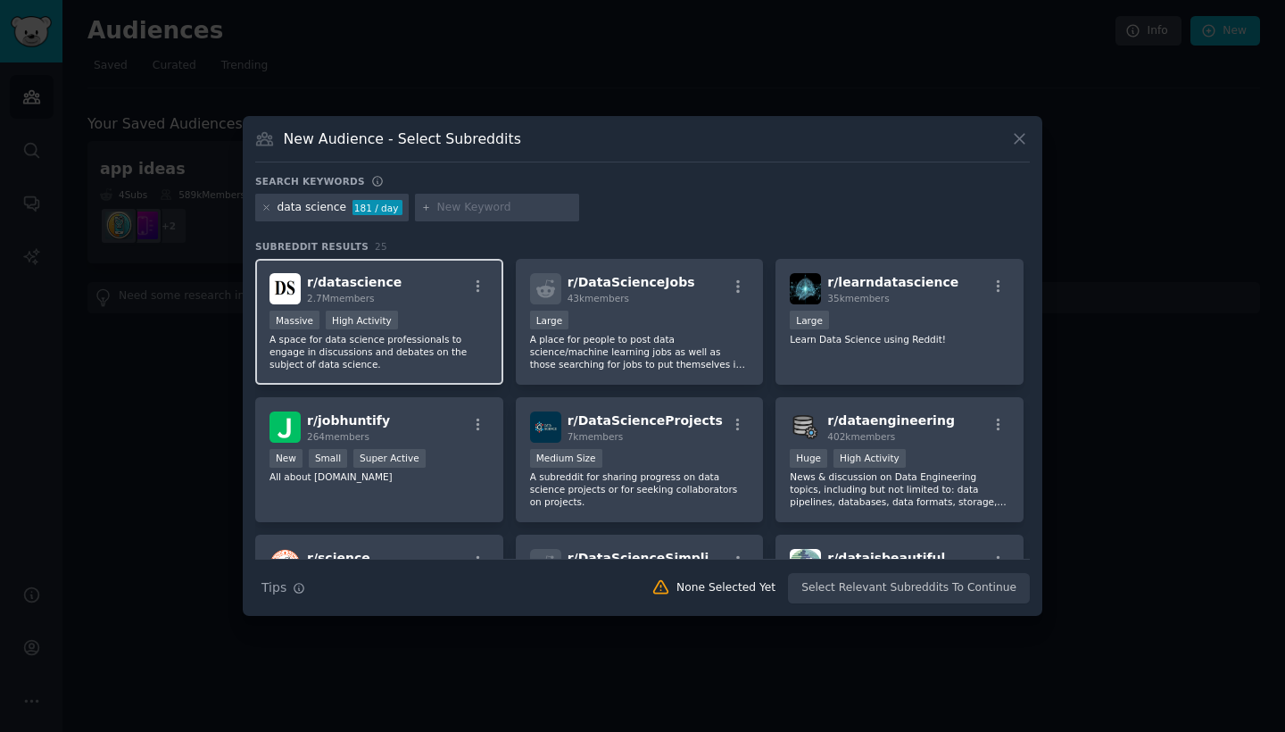
click at [397, 304] on div "r/ datascience 2.7M members" at bounding box center [380, 288] width 220 height 31
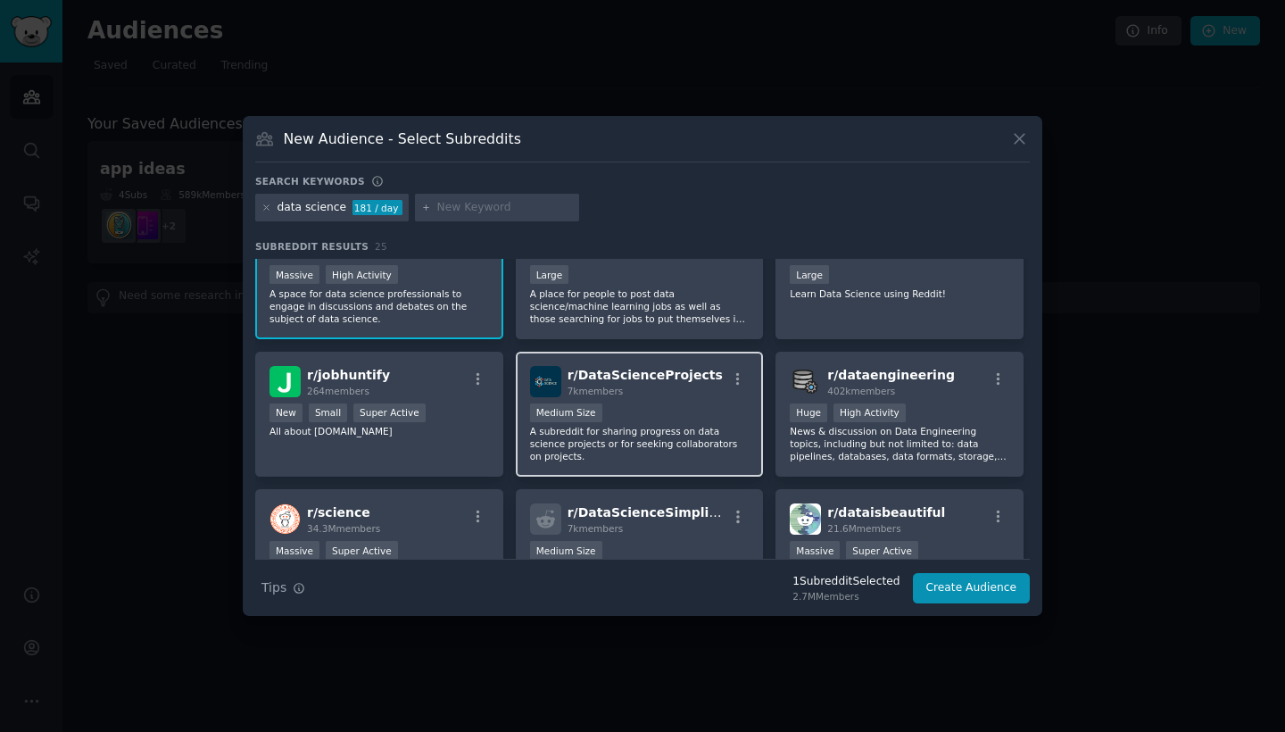
scroll to position [63, 0]
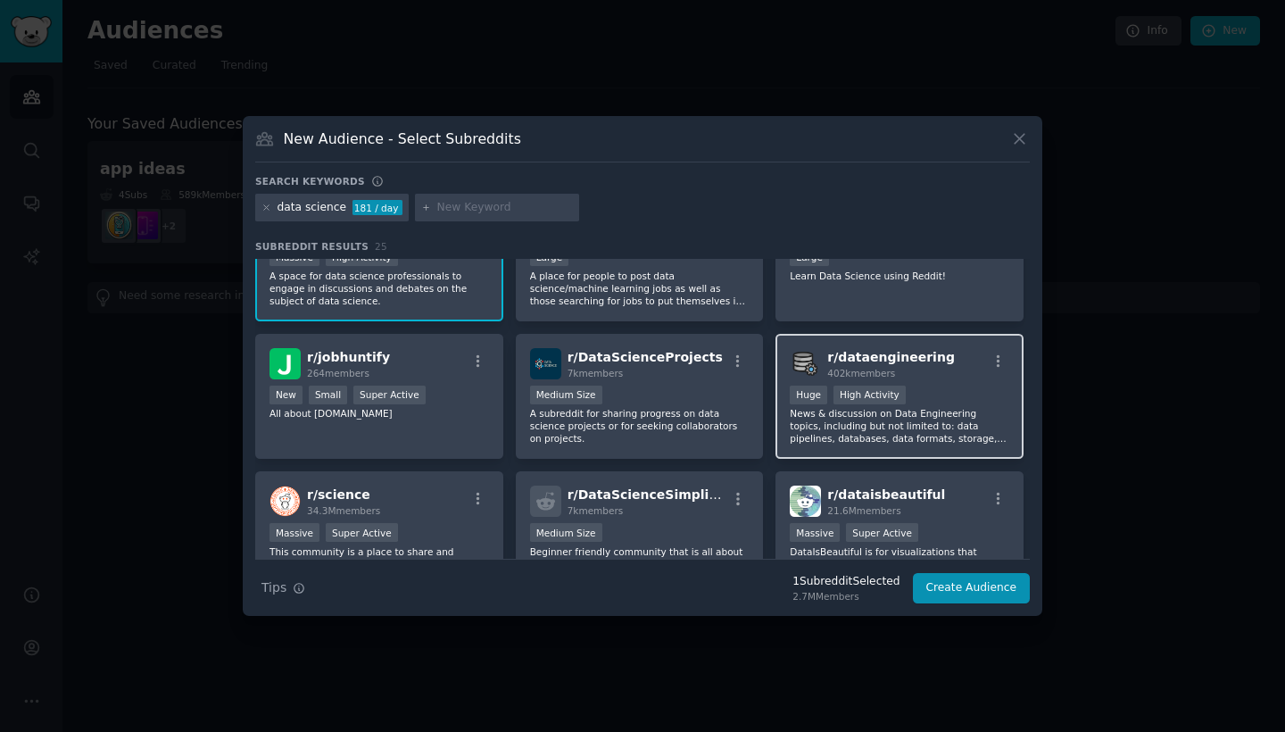
click at [859, 363] on span "r/ dataengineering" at bounding box center [892, 357] width 128 height 14
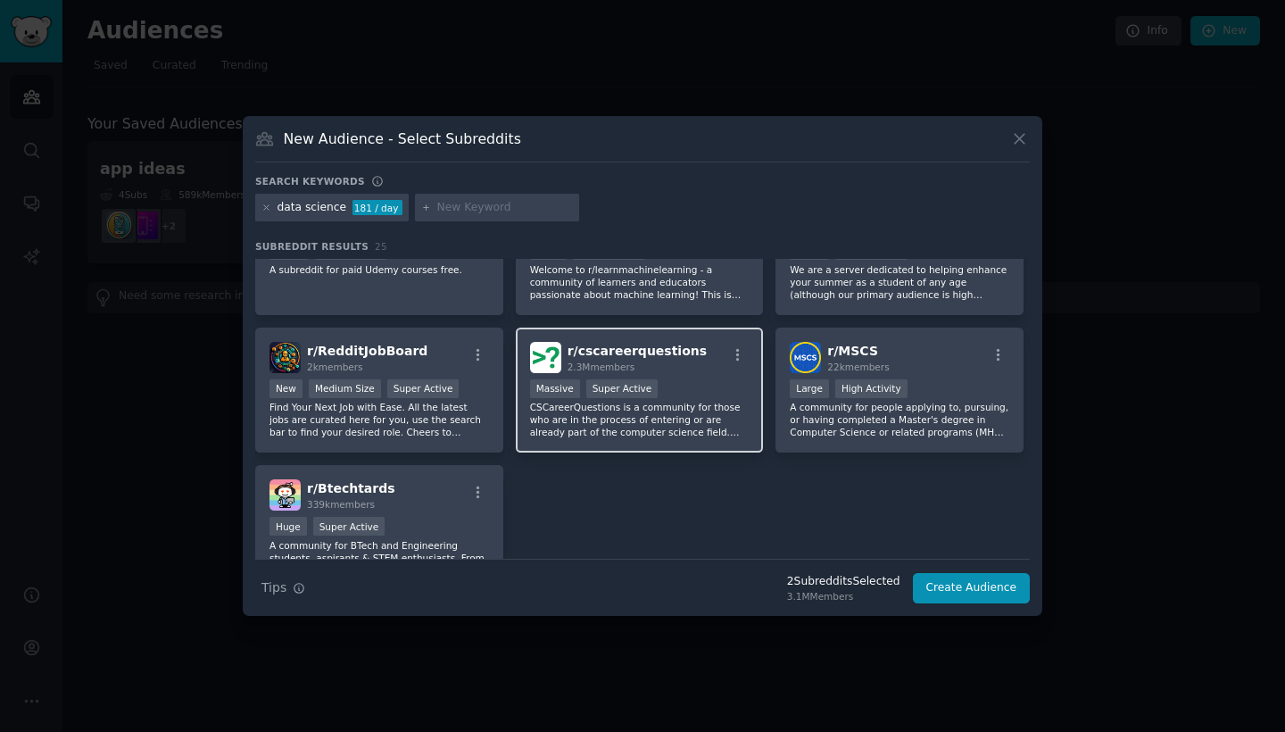
scroll to position [986, 0]
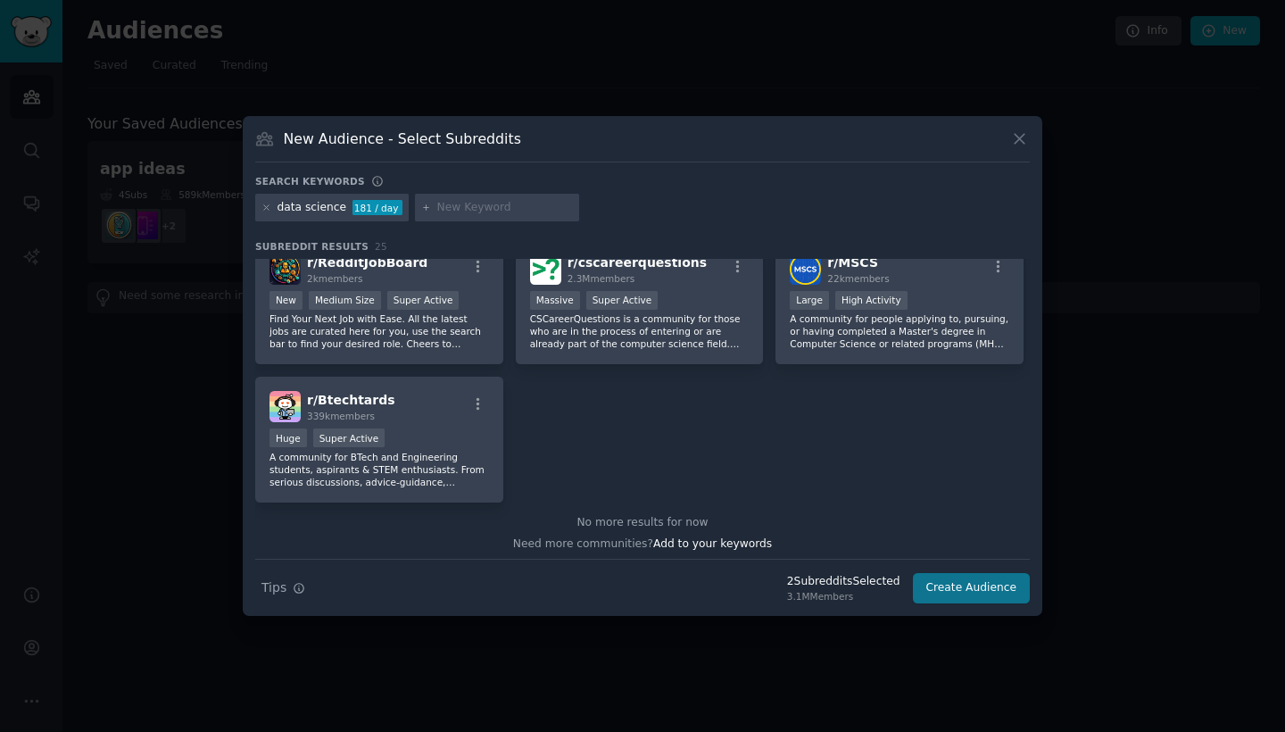
click at [962, 586] on button "Create Audience" at bounding box center [972, 588] width 118 height 30
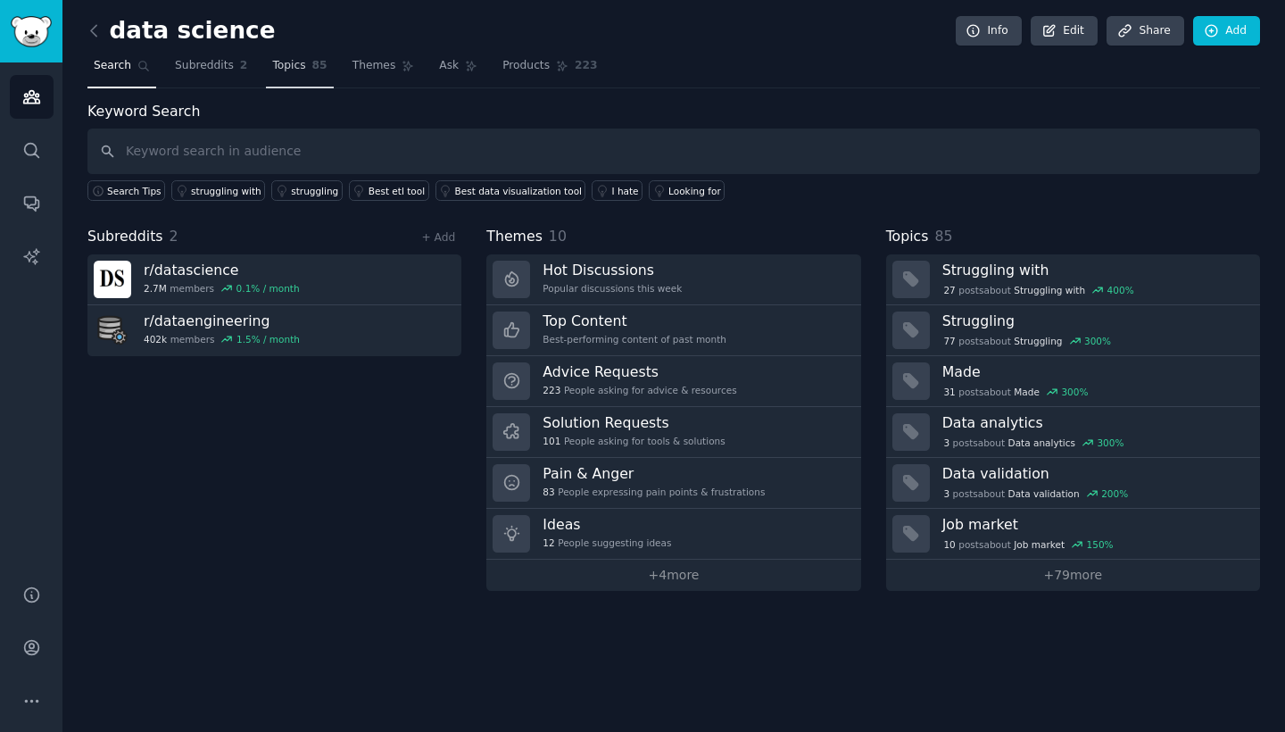
click at [277, 71] on span "Topics" at bounding box center [288, 66] width 33 height 16
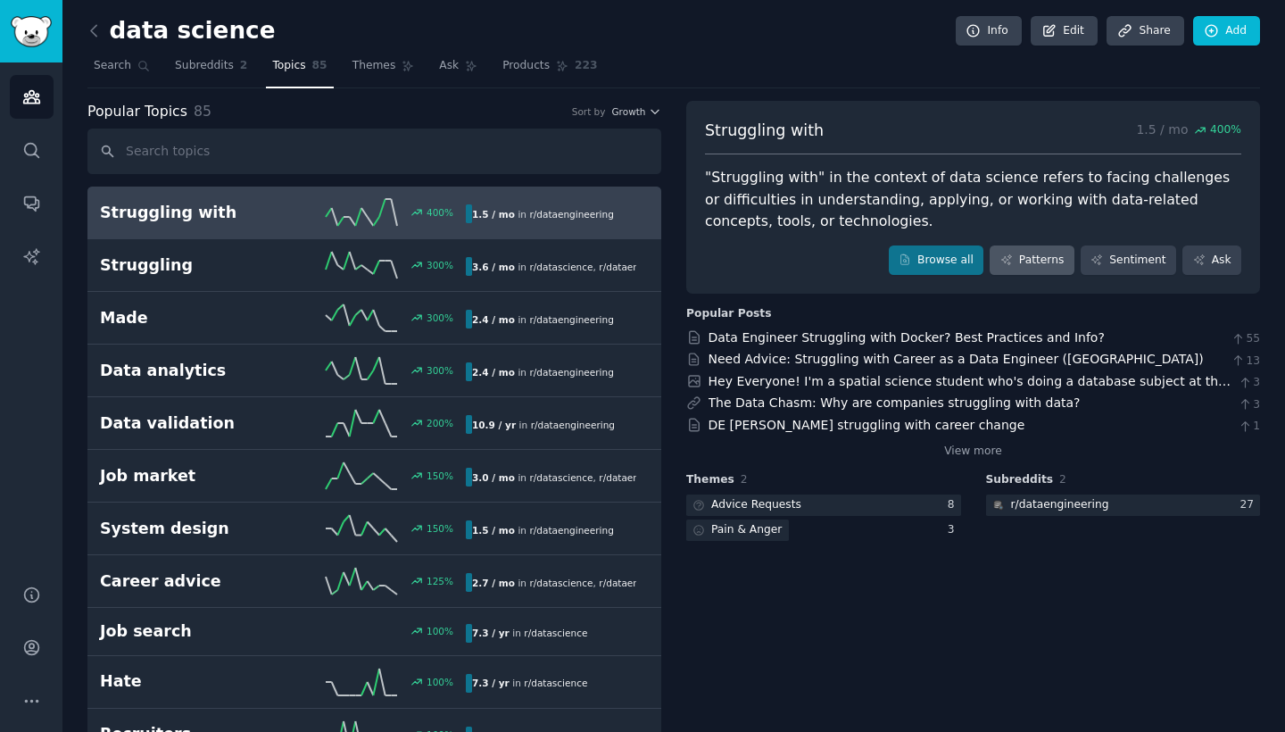
click at [1042, 262] on link "Patterns" at bounding box center [1032, 260] width 84 height 30
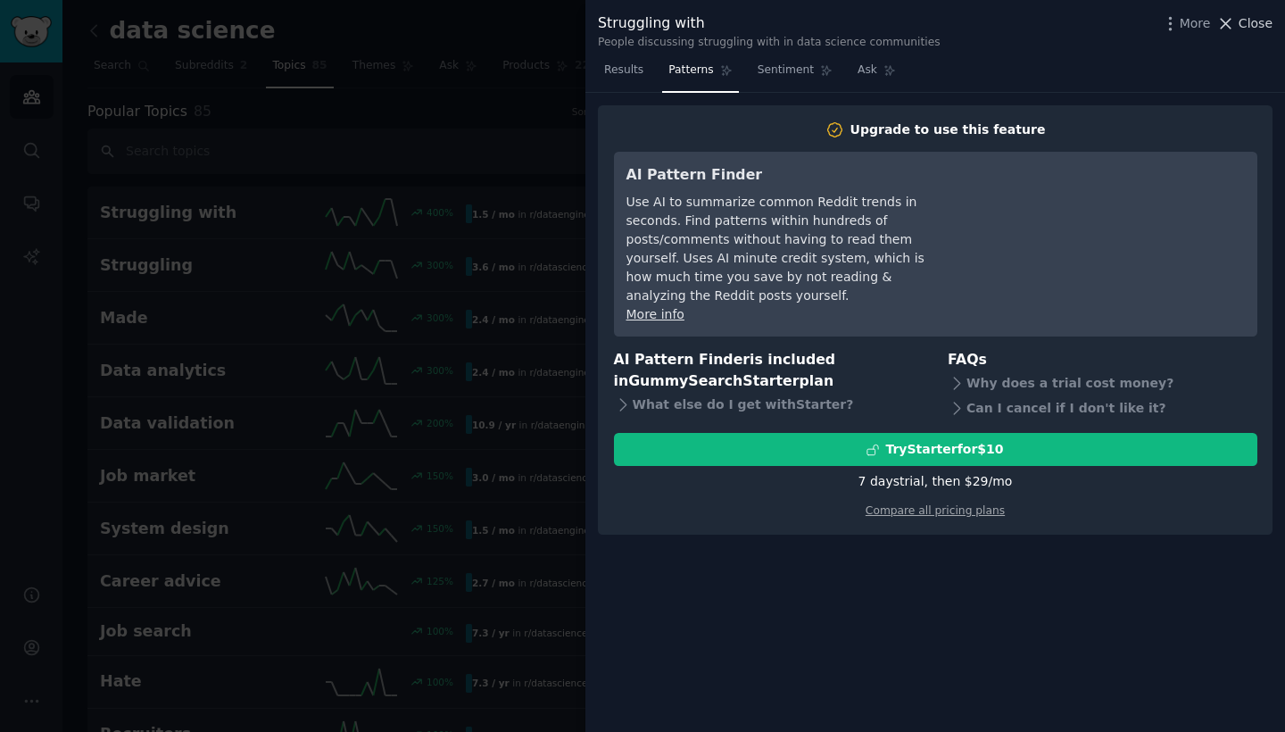
click at [1246, 32] on span "Close" at bounding box center [1256, 23] width 34 height 19
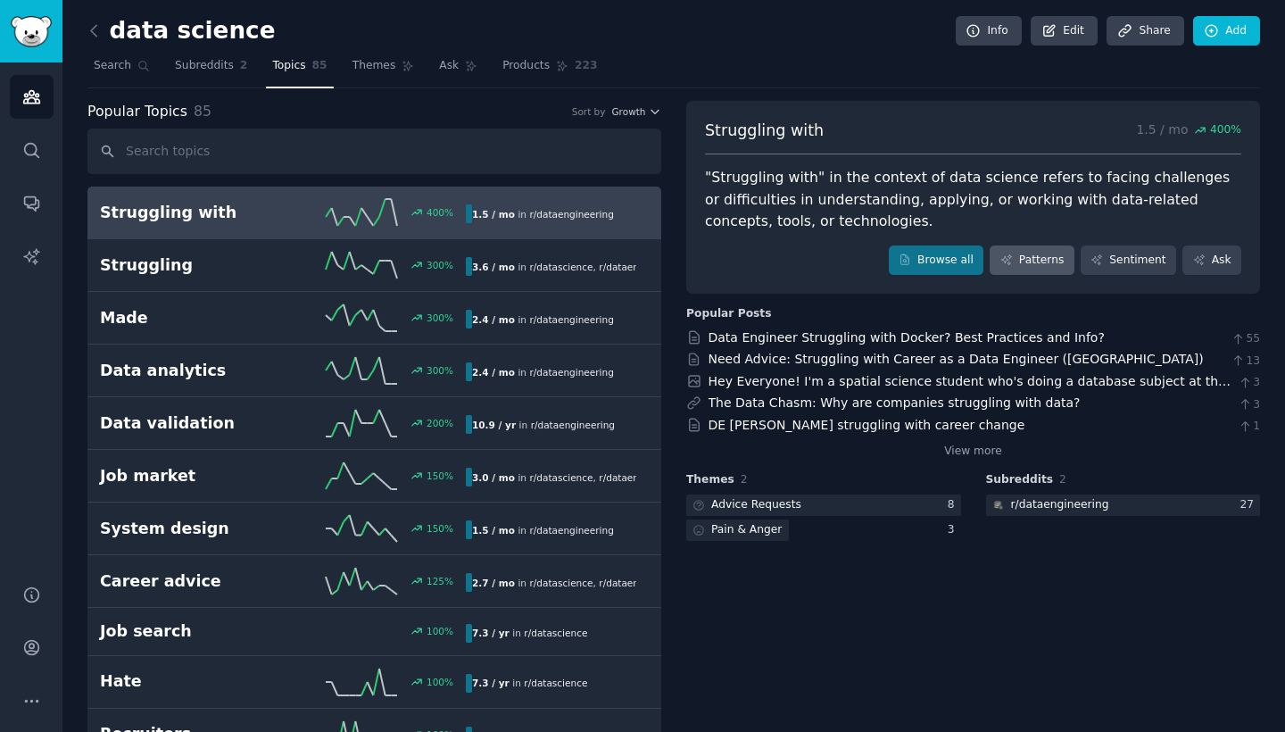
click at [1055, 259] on link "Patterns" at bounding box center [1032, 260] width 84 height 30
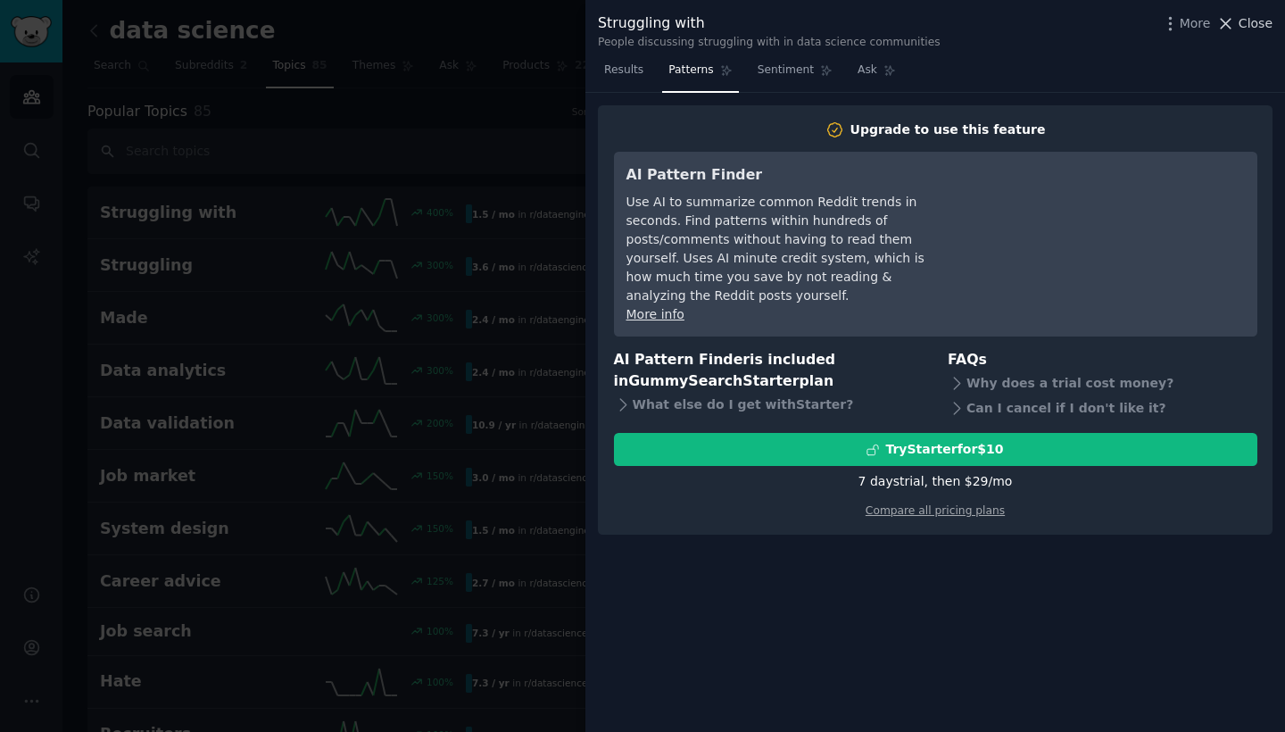
click at [1235, 27] on icon at bounding box center [1226, 23] width 19 height 19
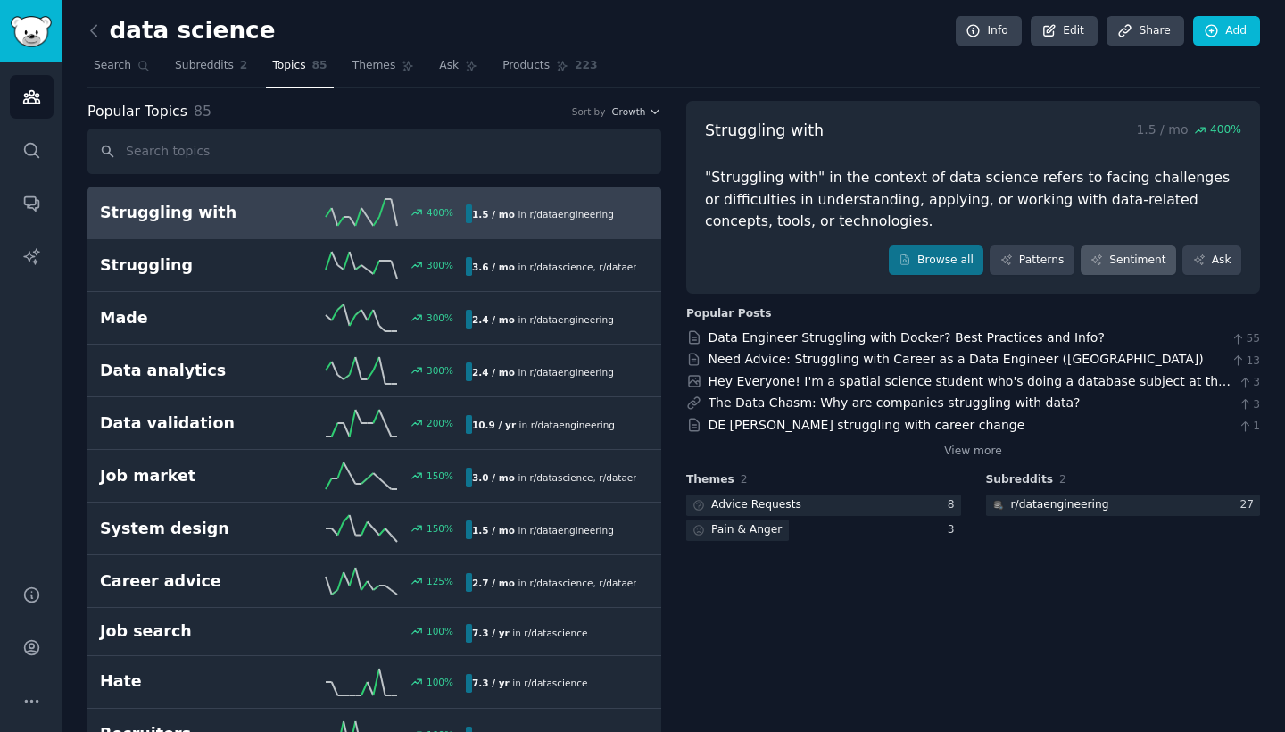
click at [1118, 263] on link "Sentiment" at bounding box center [1129, 260] width 96 height 30
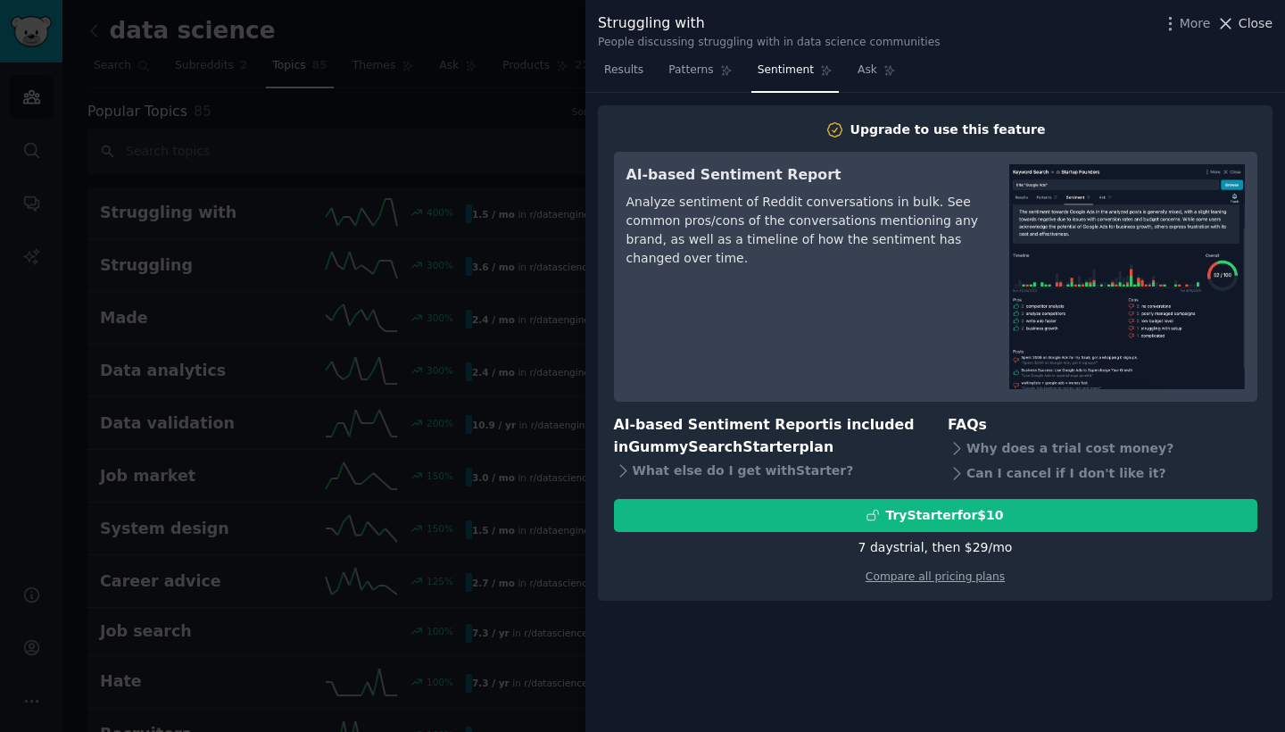
click at [1259, 29] on span "Close" at bounding box center [1256, 23] width 34 height 19
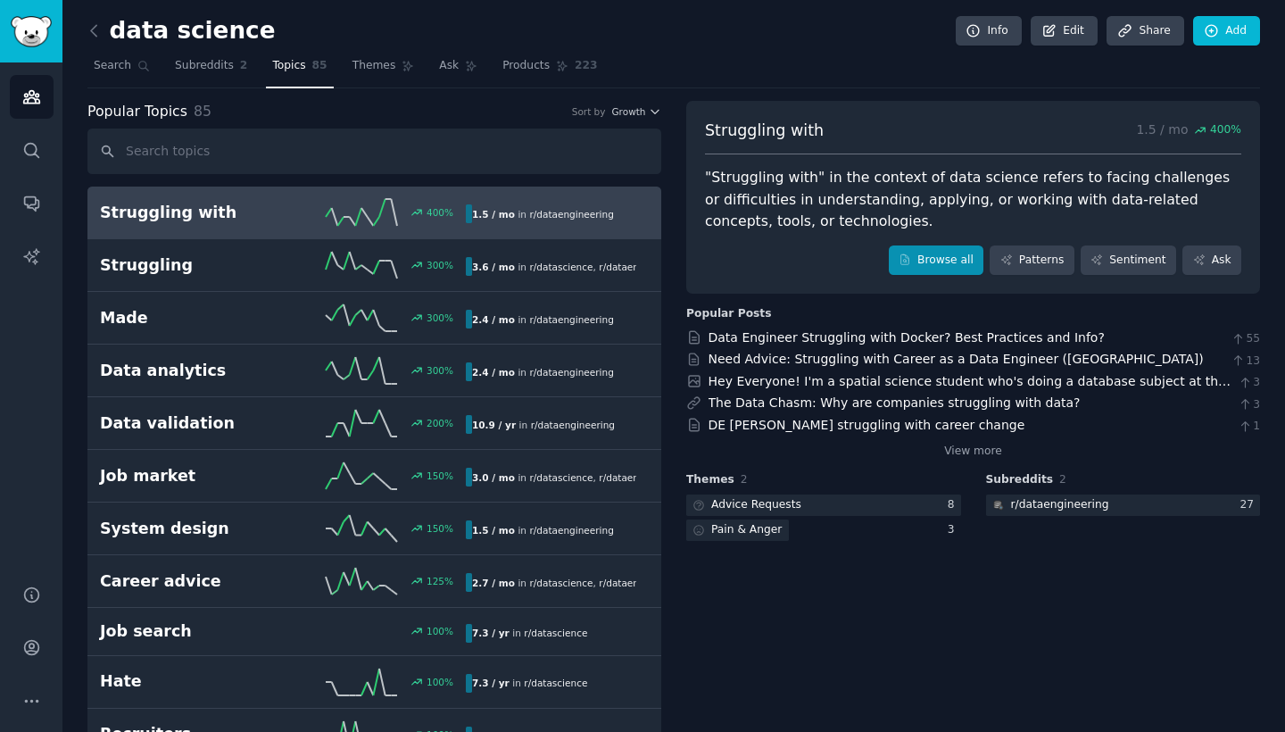
click at [924, 250] on link "Browse all" at bounding box center [937, 260] width 96 height 30
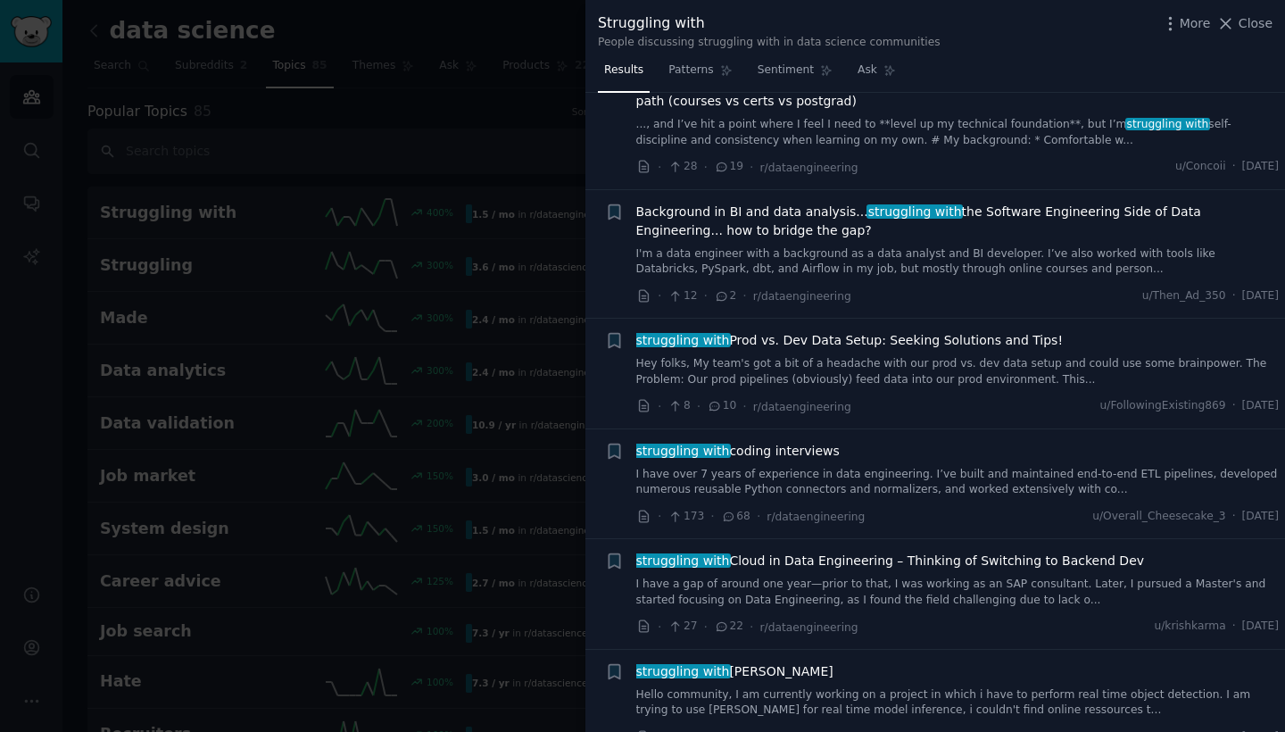
scroll to position [1119, 0]
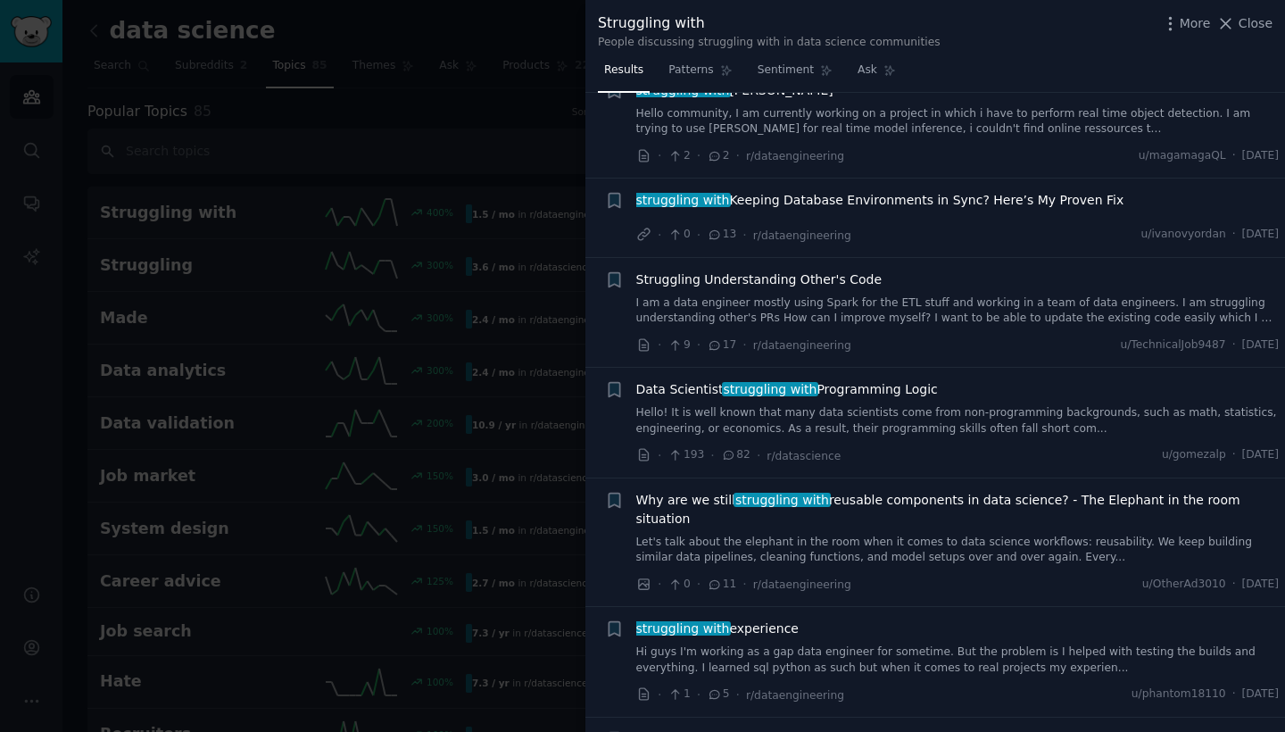
click at [475, 387] on div at bounding box center [642, 366] width 1285 height 732
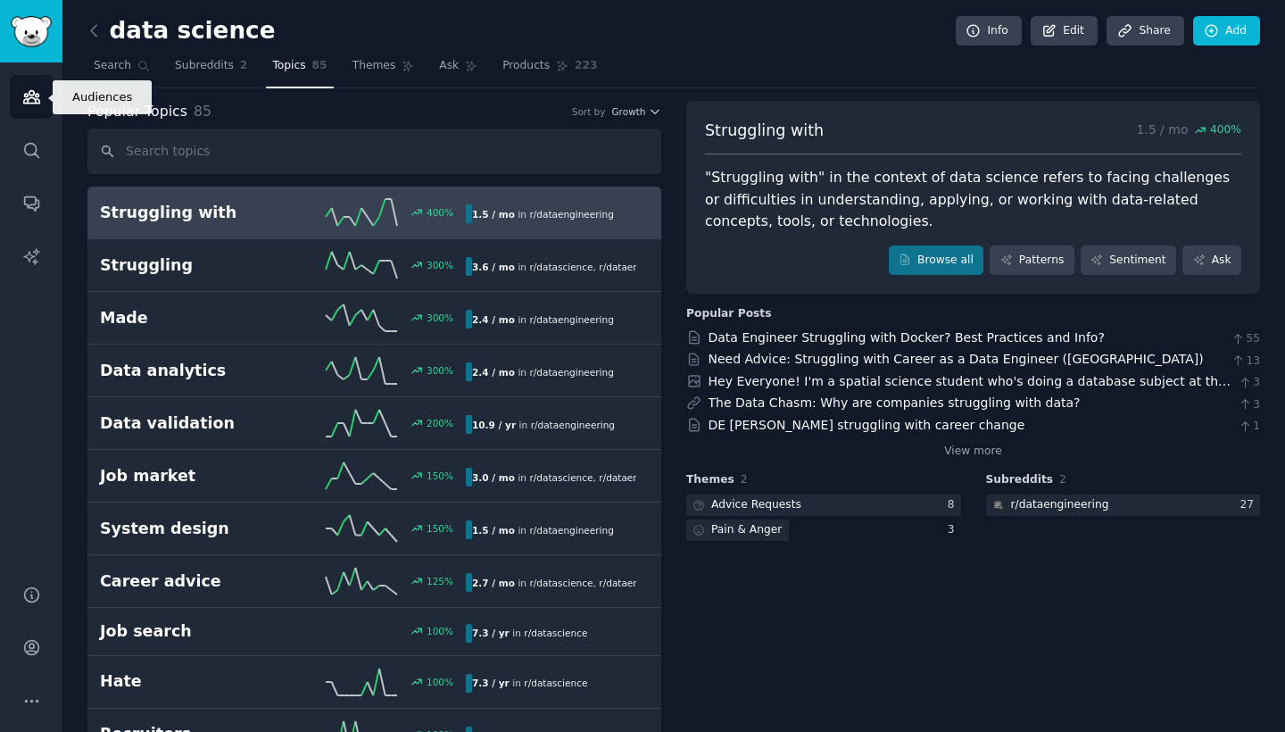
click at [35, 103] on icon "Sidebar" at bounding box center [31, 97] width 16 height 12
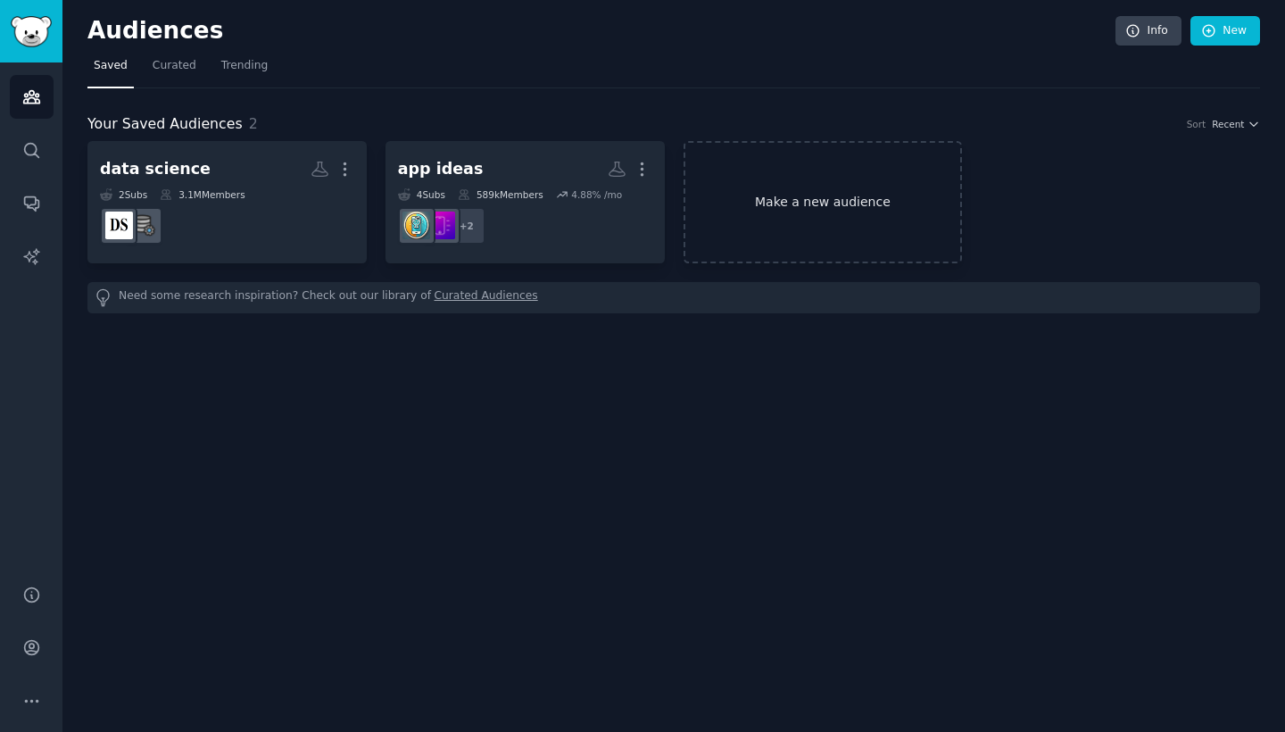
click at [754, 198] on link "Make a new audience" at bounding box center [823, 202] width 279 height 122
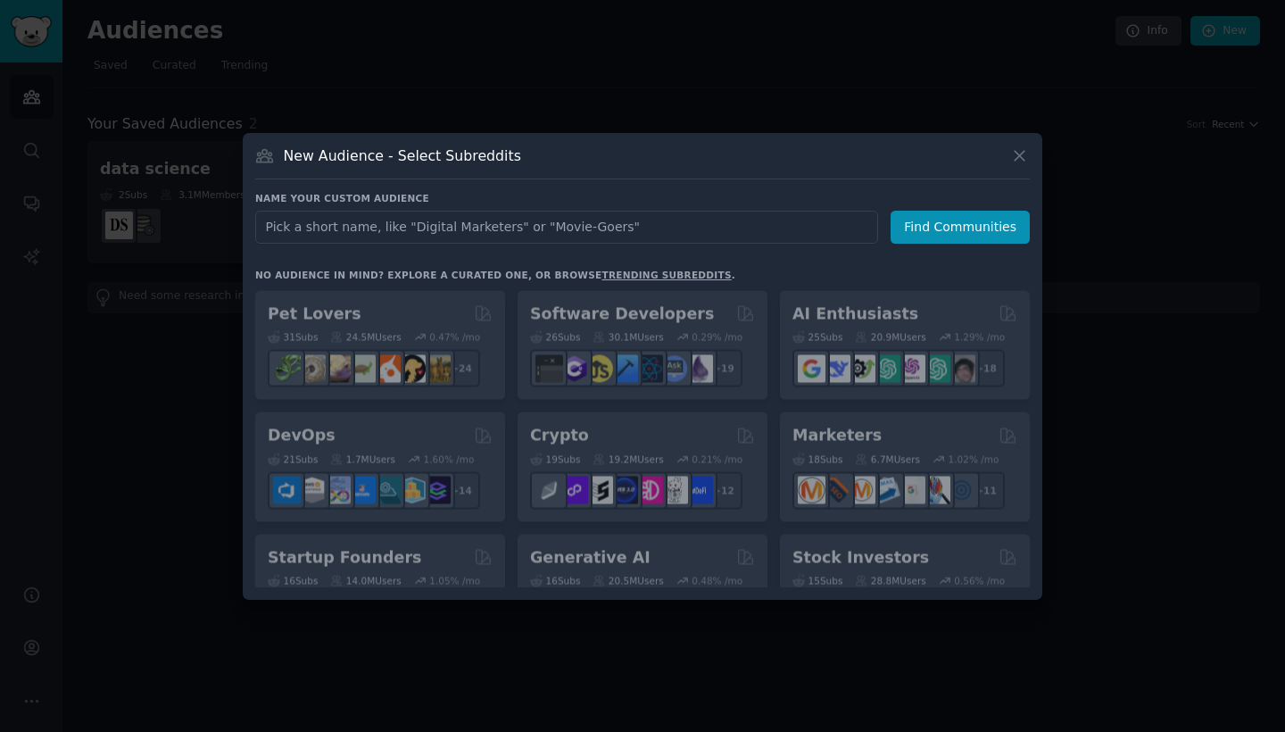
click at [641, 224] on input "text" at bounding box center [566, 227] width 623 height 33
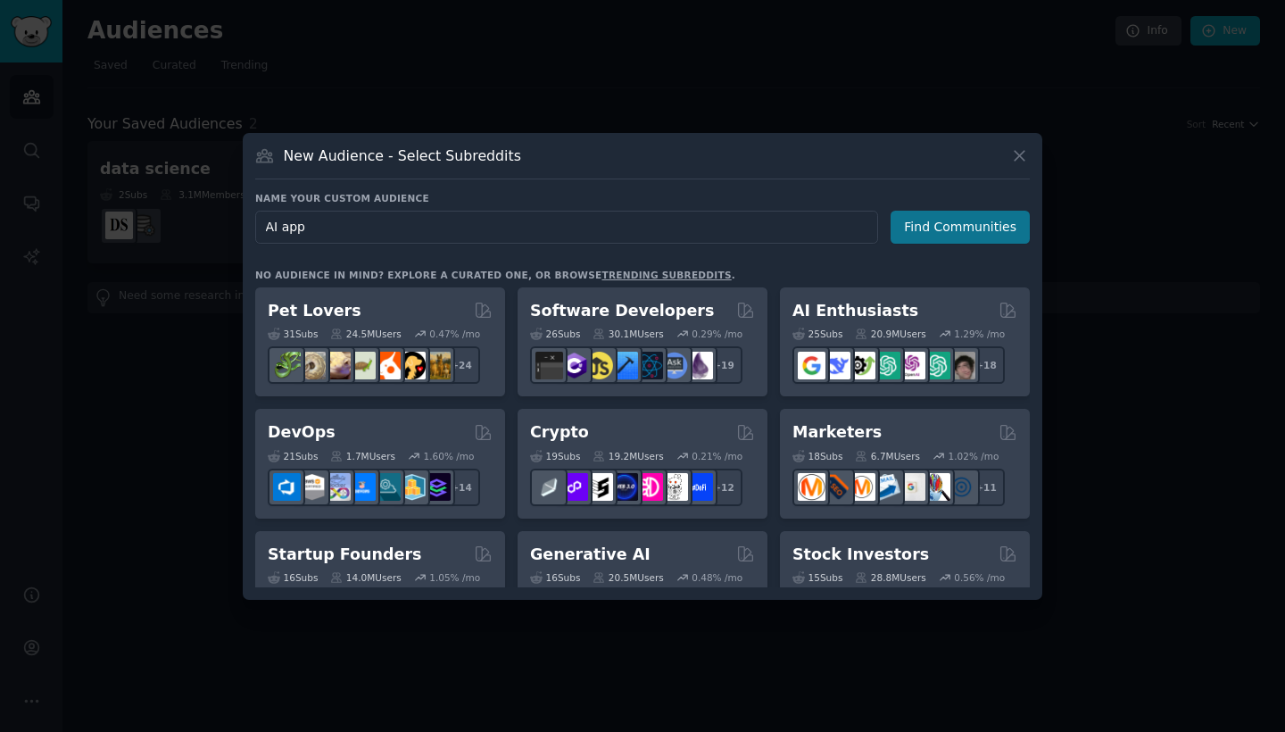
type input "AI app"
click at [960, 229] on button "Find Communities" at bounding box center [960, 227] width 139 height 33
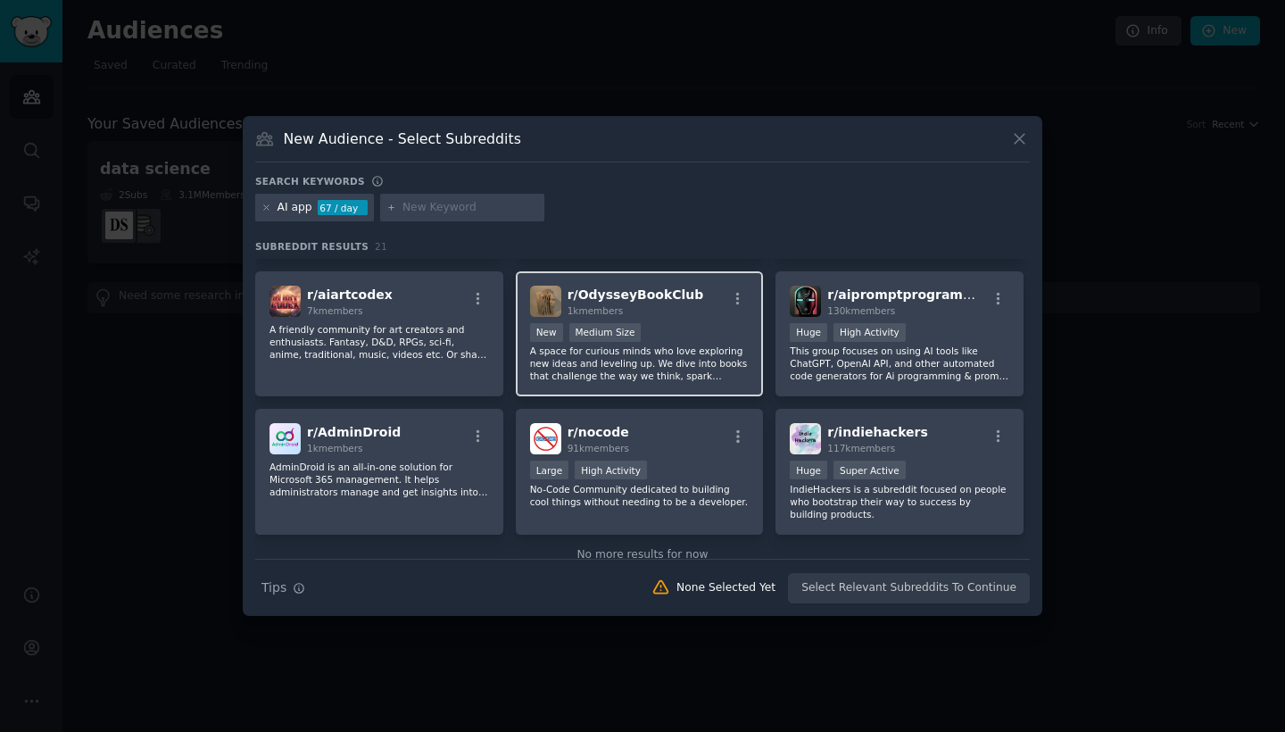
scroll to position [700, 0]
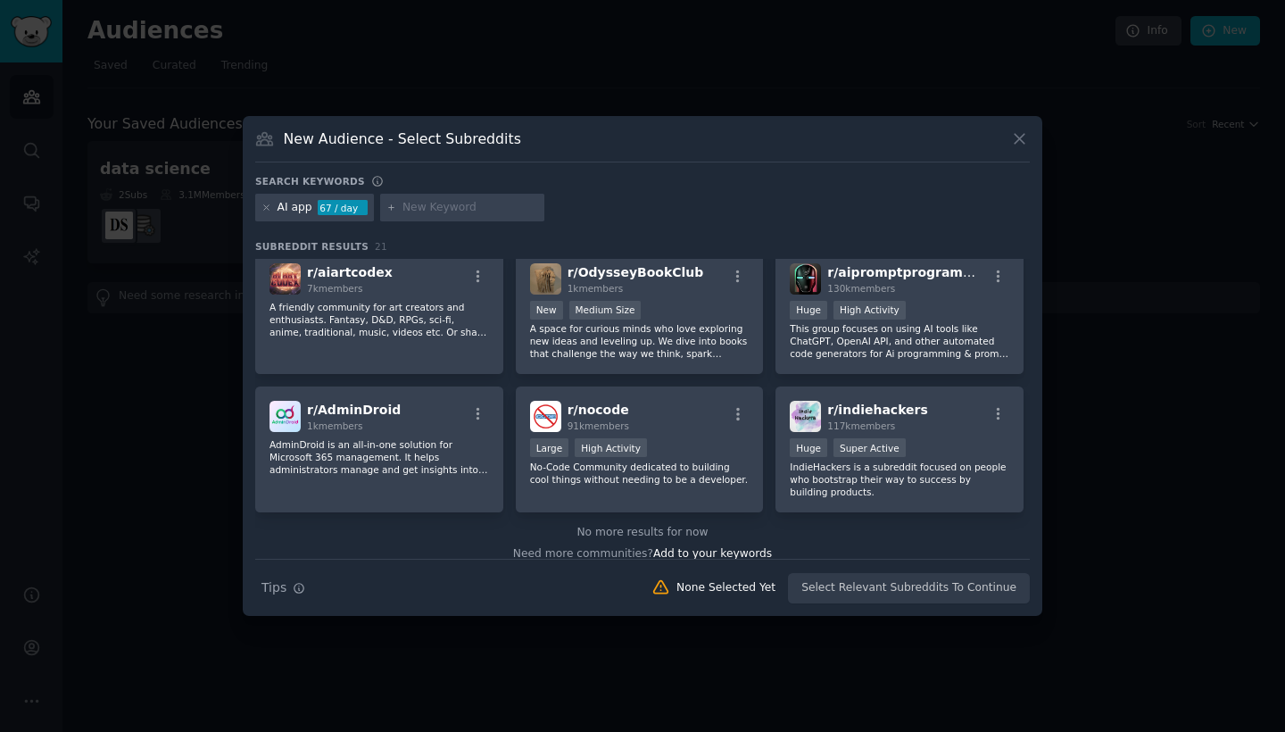
click at [1016, 141] on icon at bounding box center [1020, 138] width 19 height 19
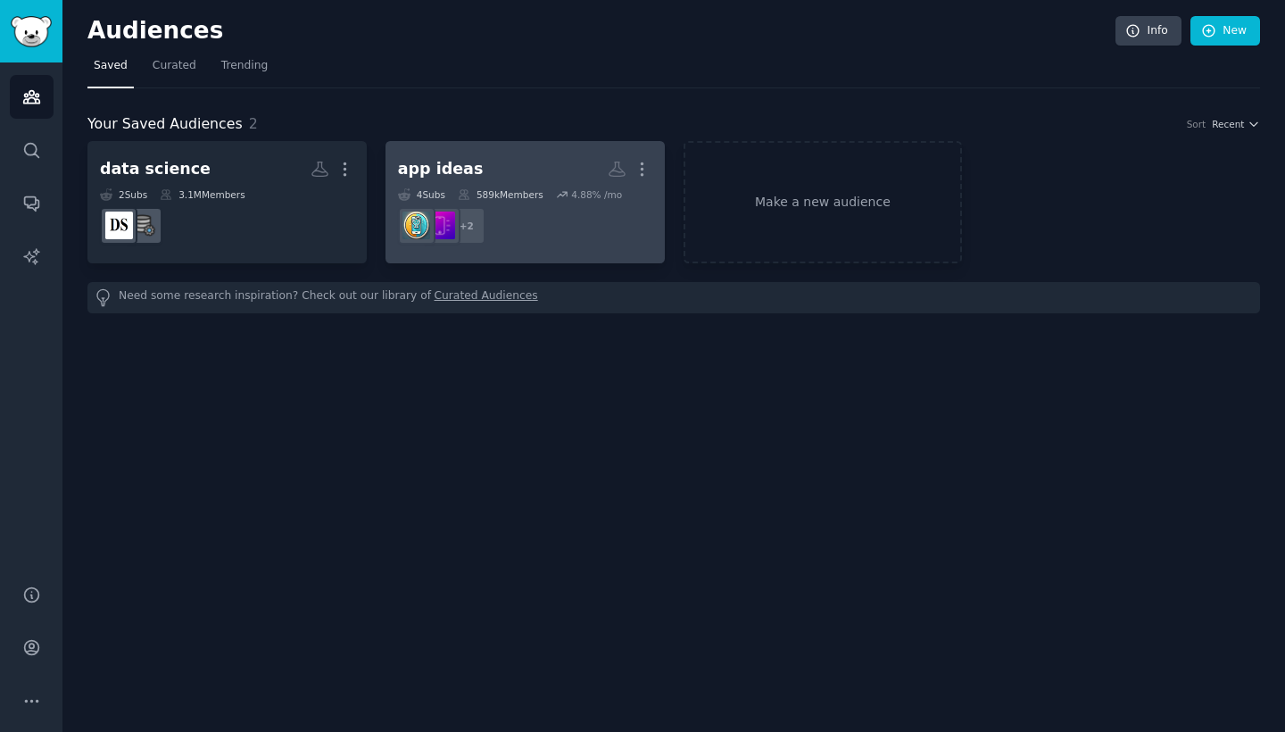
click at [545, 219] on dd "+ 2" at bounding box center [525, 226] width 254 height 50
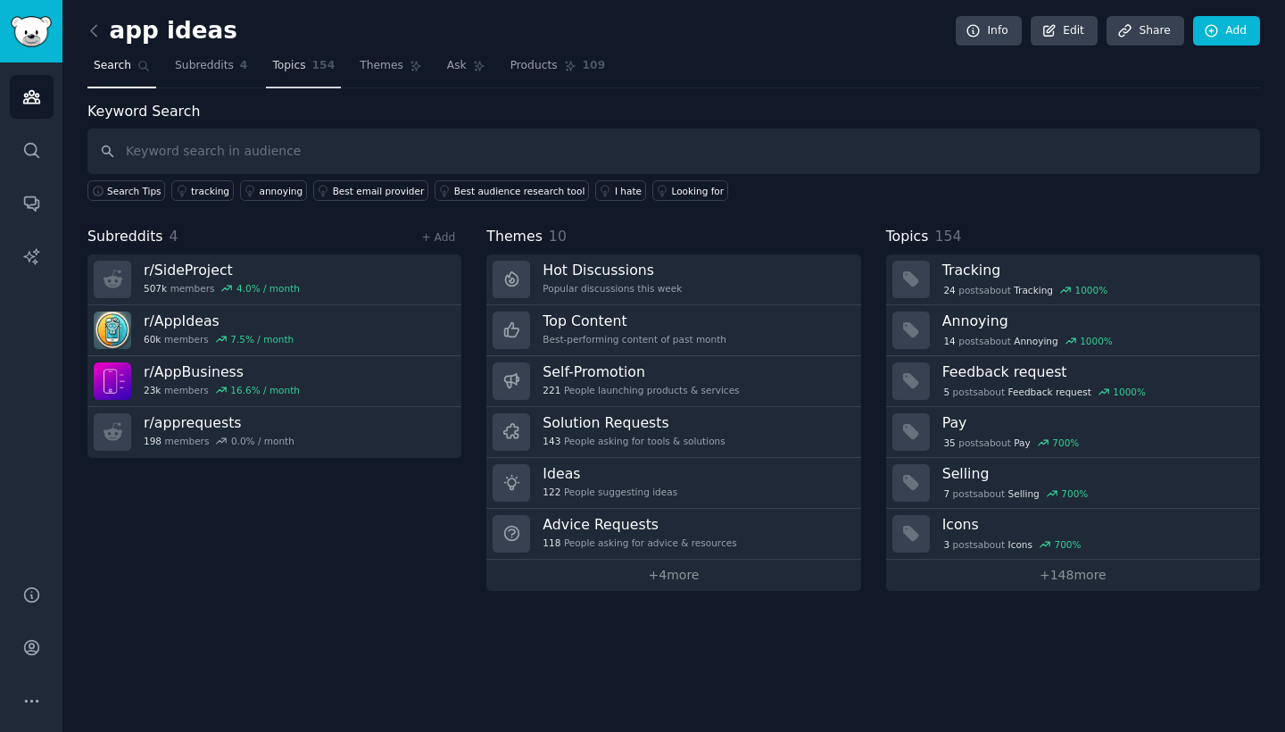
click at [276, 65] on span "Topics" at bounding box center [288, 66] width 33 height 16
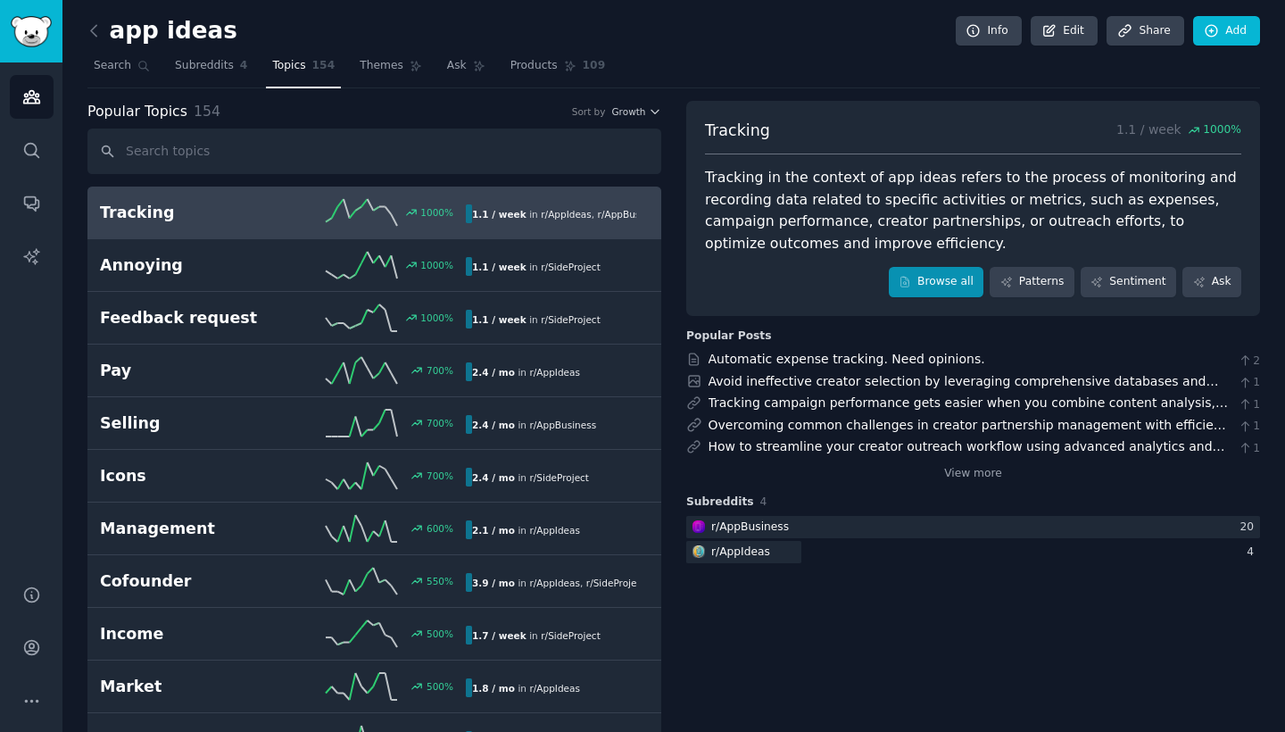
click at [911, 279] on icon at bounding box center [905, 282] width 12 height 12
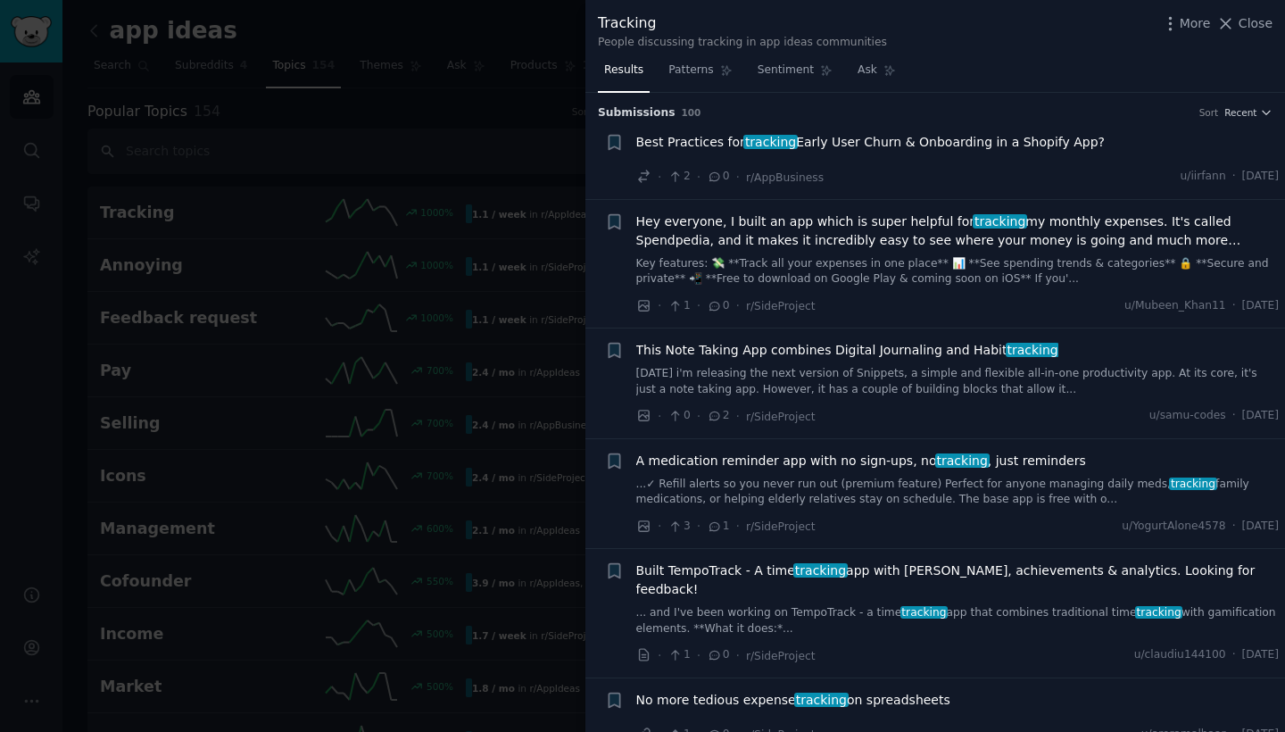
click at [823, 229] on span "Hey everyone, I built an app which is super helpful for tracking my monthly exp…" at bounding box center [958, 230] width 644 height 37
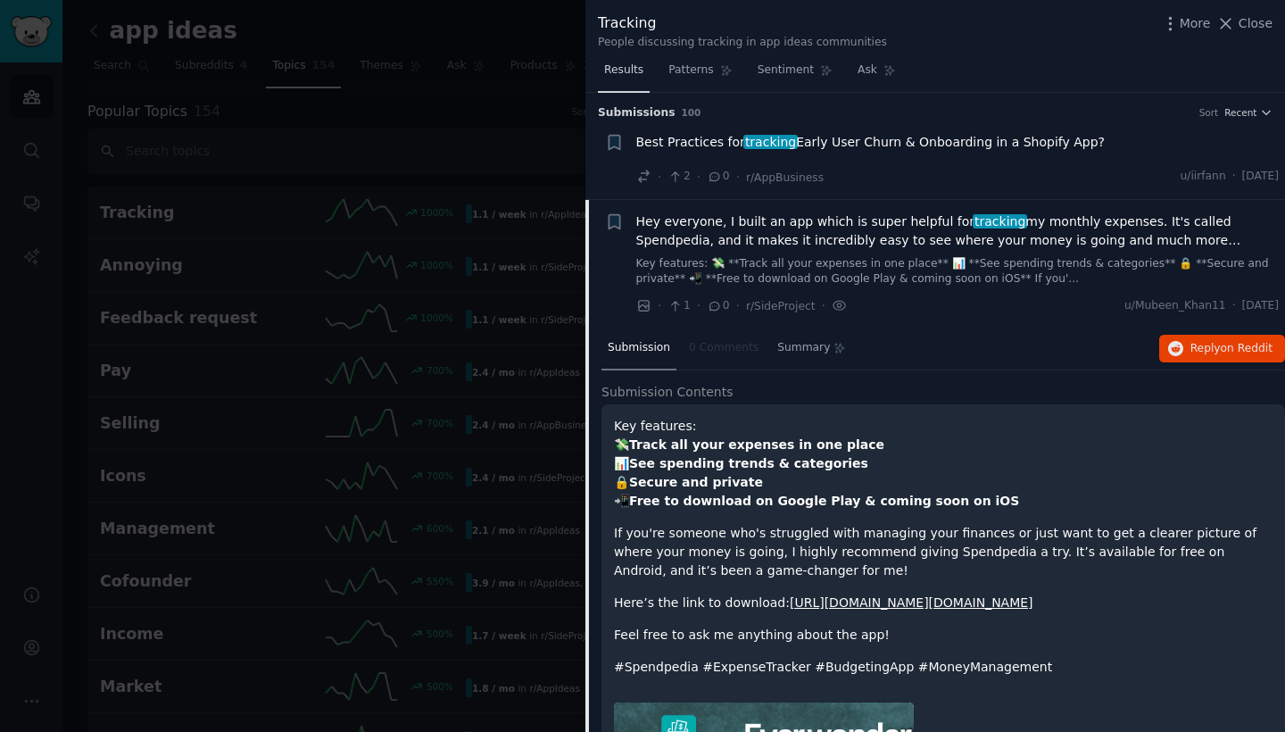
click at [623, 72] on span "Results" at bounding box center [623, 70] width 39 height 16
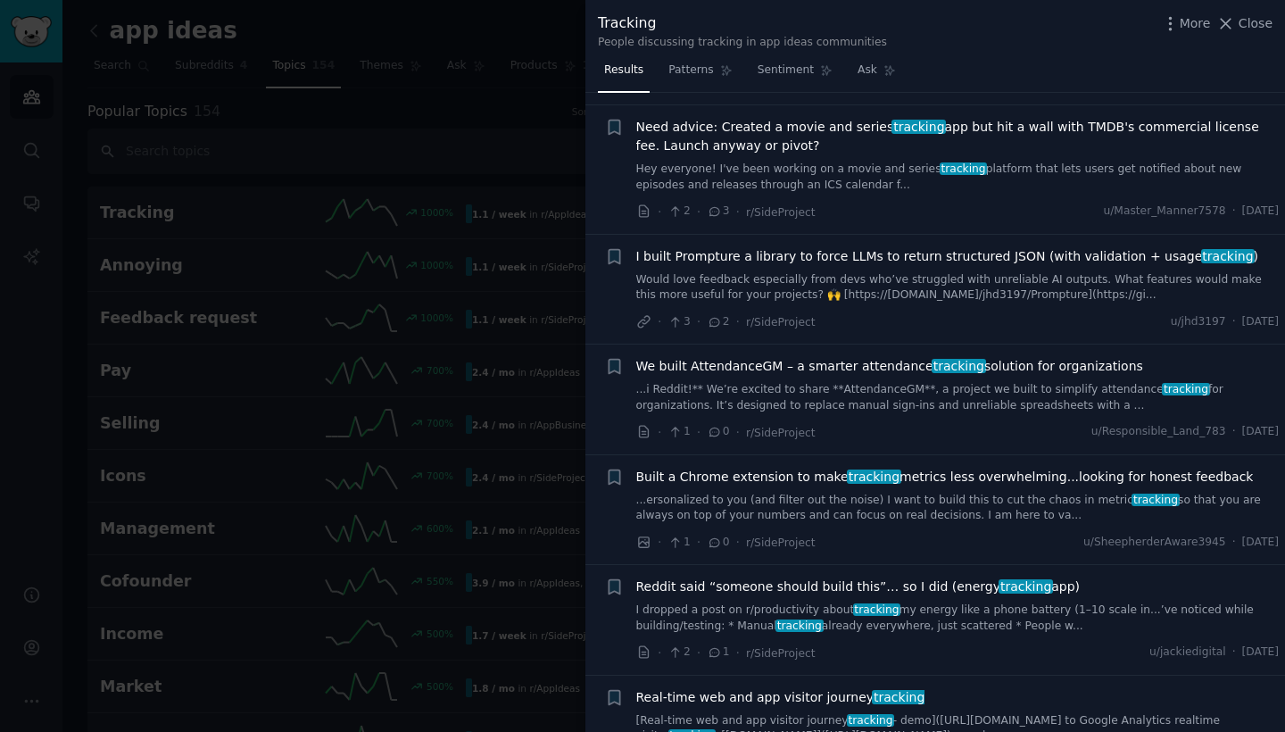
scroll to position [4795, 0]
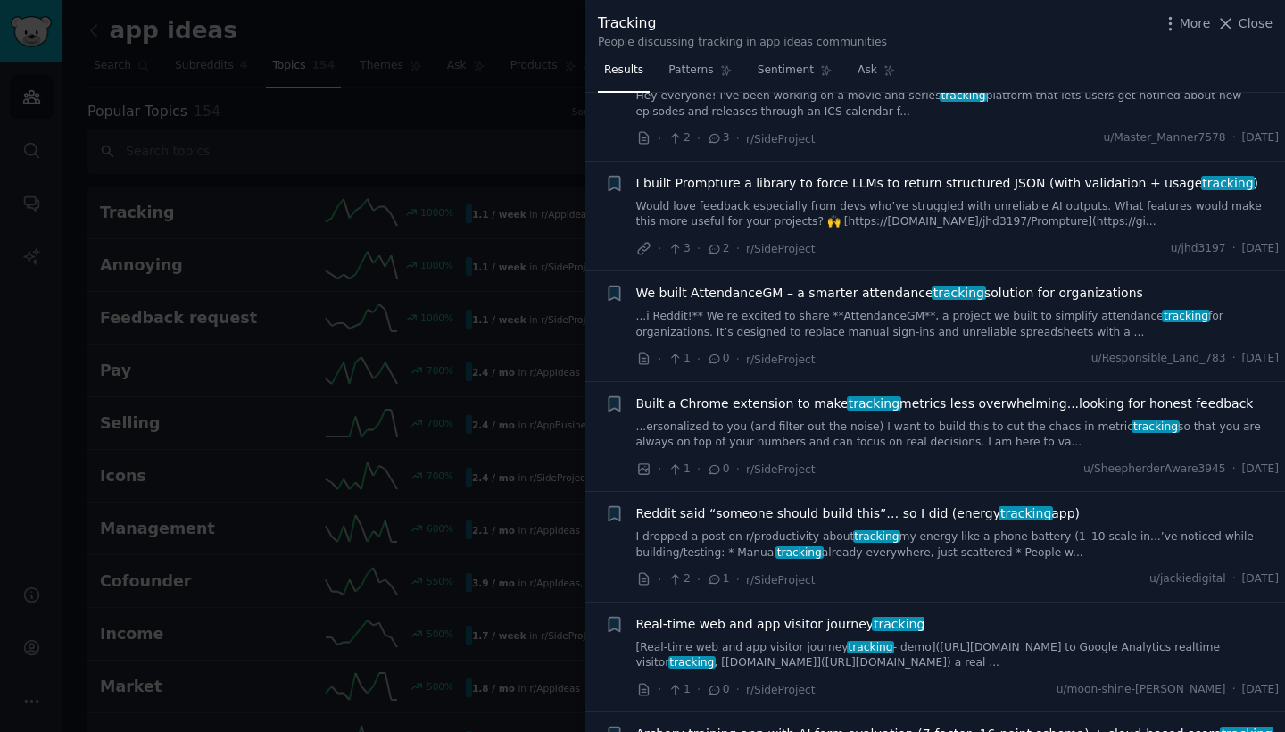
click at [719, 420] on link "...ersonalized to you (and filter out the noise) I want to build this to cut th…" at bounding box center [958, 435] width 644 height 31
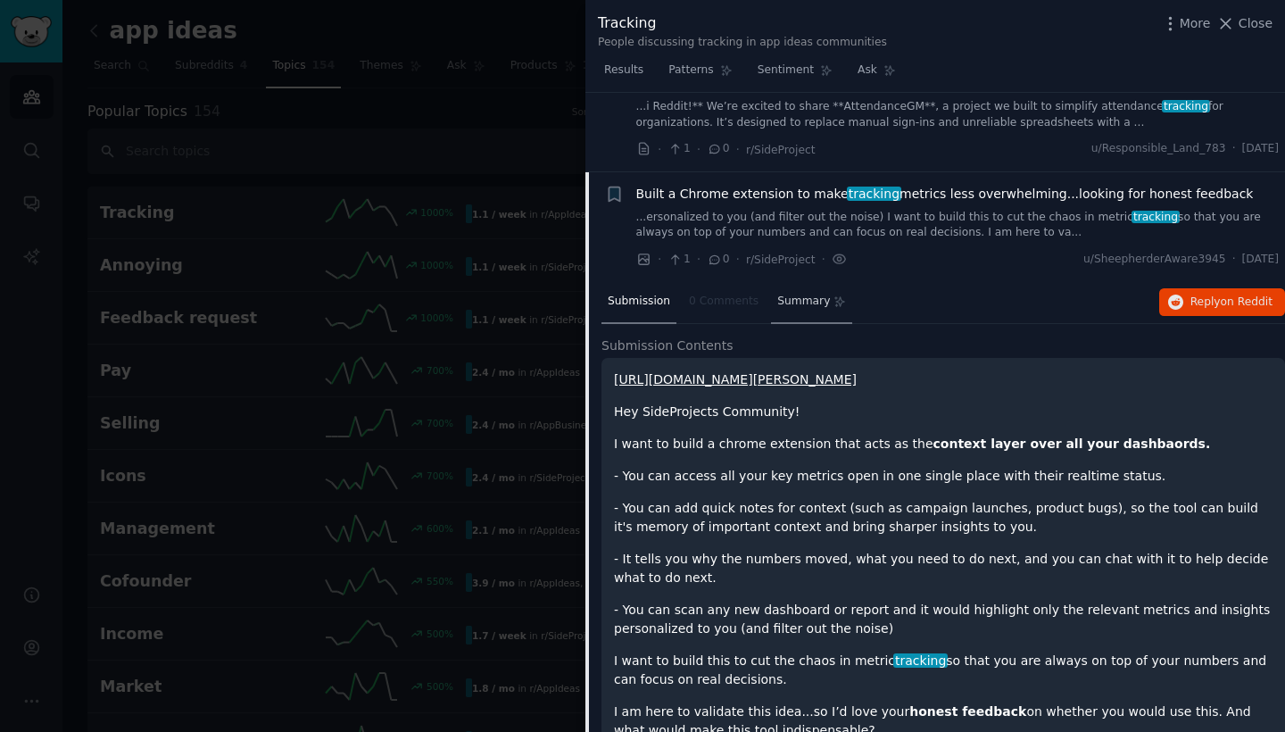
scroll to position [4970, 0]
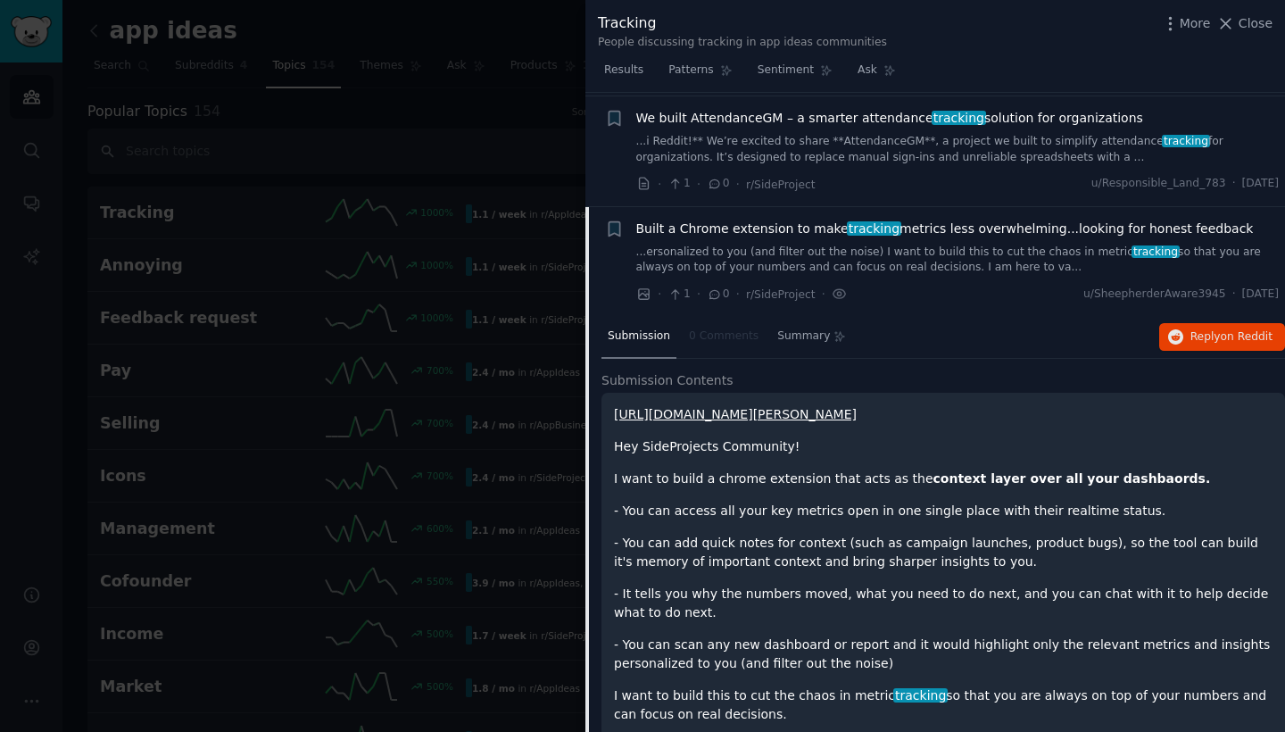
click at [803, 245] on link "...ersonalized to you (and filter out the noise) I want to build this to cut th…" at bounding box center [958, 260] width 644 height 31
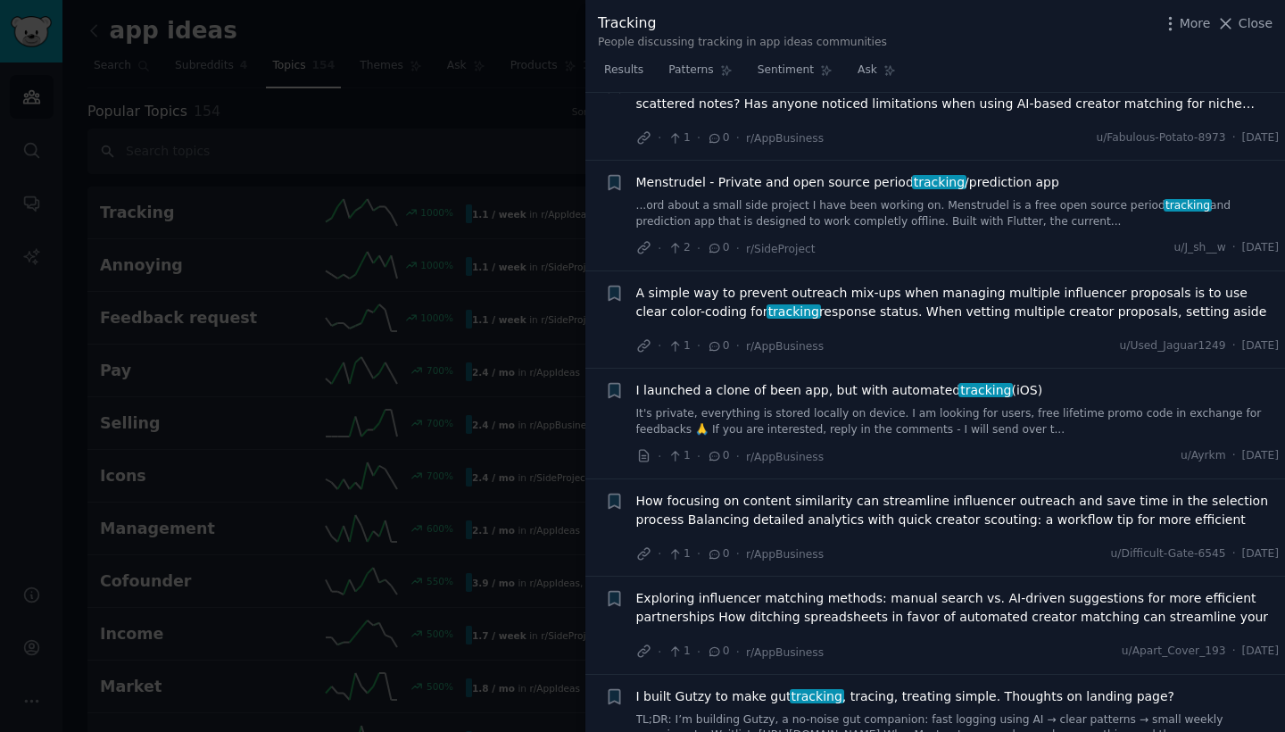
scroll to position [7297, 0]
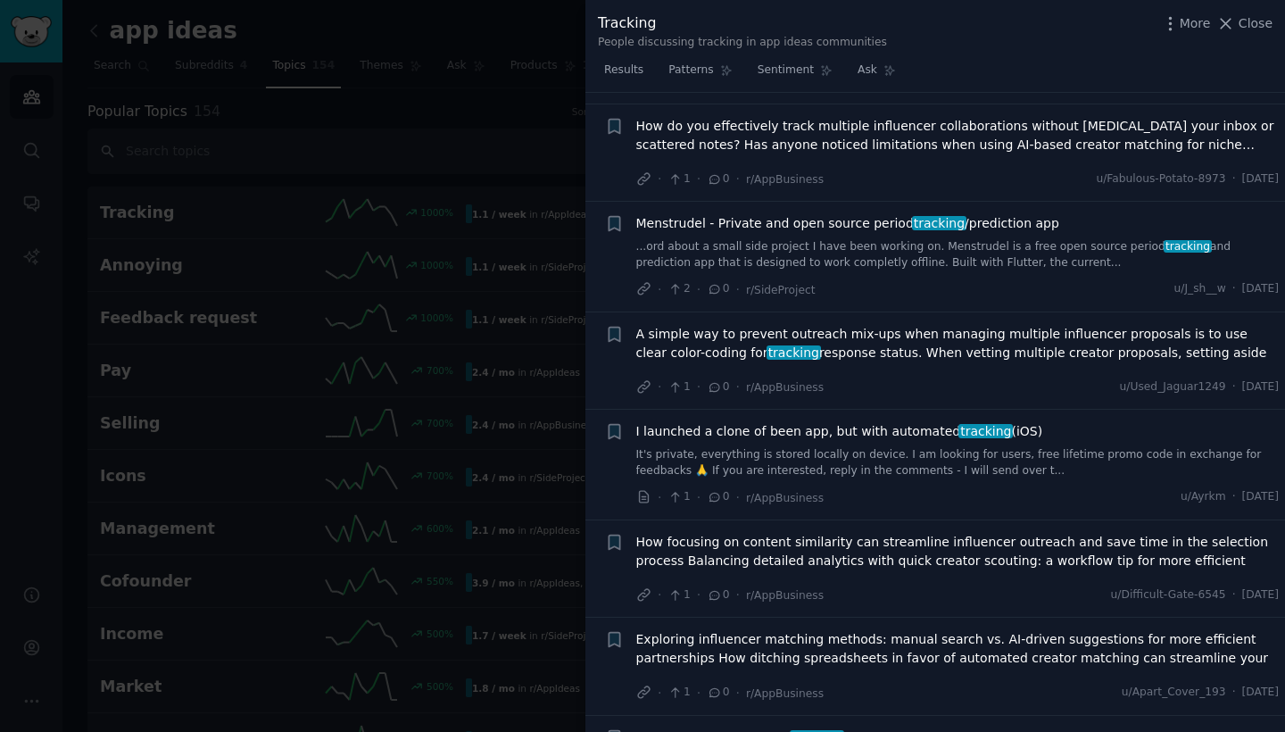
click at [533, 277] on div at bounding box center [642, 366] width 1285 height 732
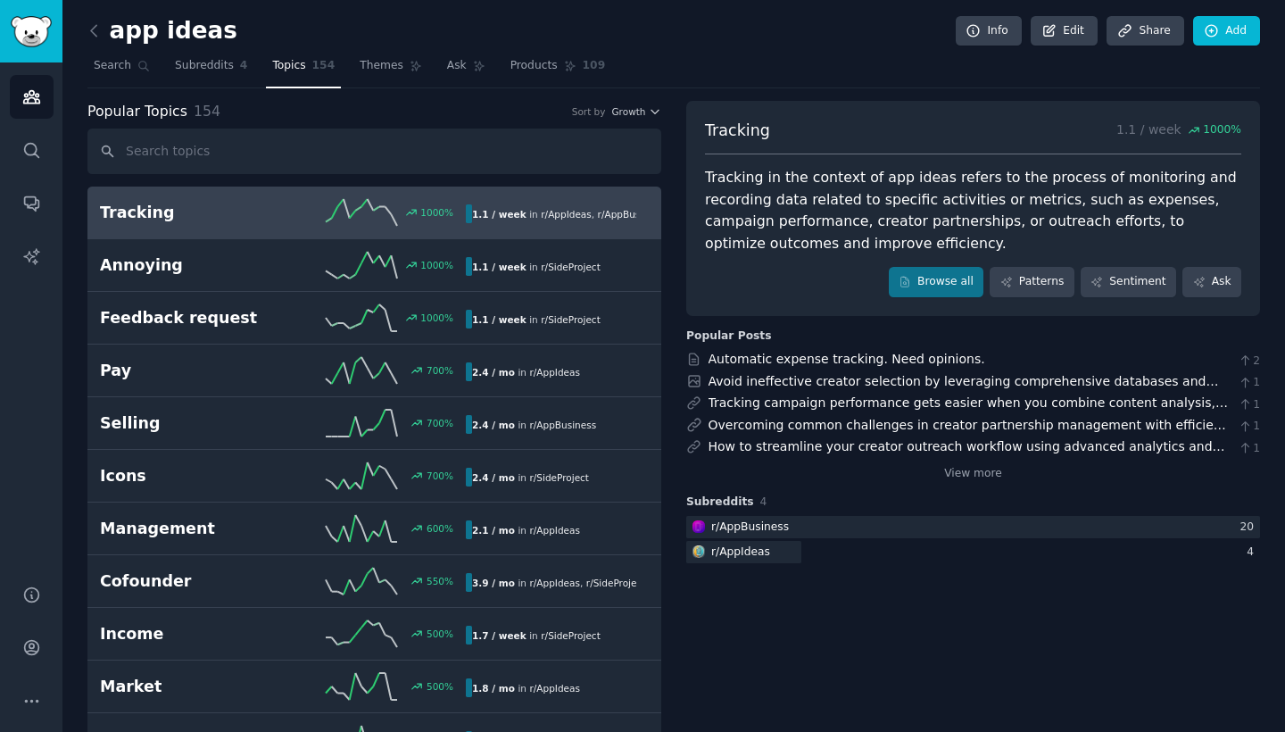
click at [140, 71] on icon at bounding box center [143, 66] width 12 height 12
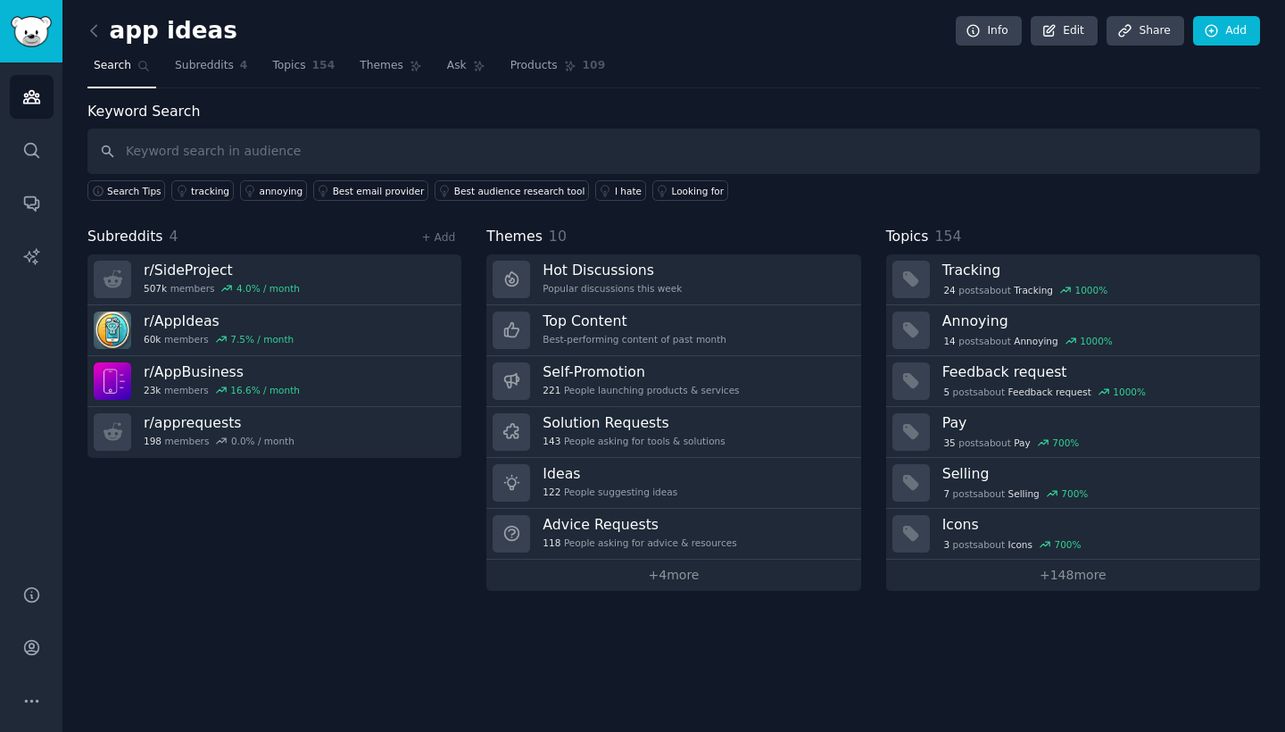
click at [337, 160] on input "text" at bounding box center [673, 152] width 1173 height 46
type input "briefing on latest emails in gmail"
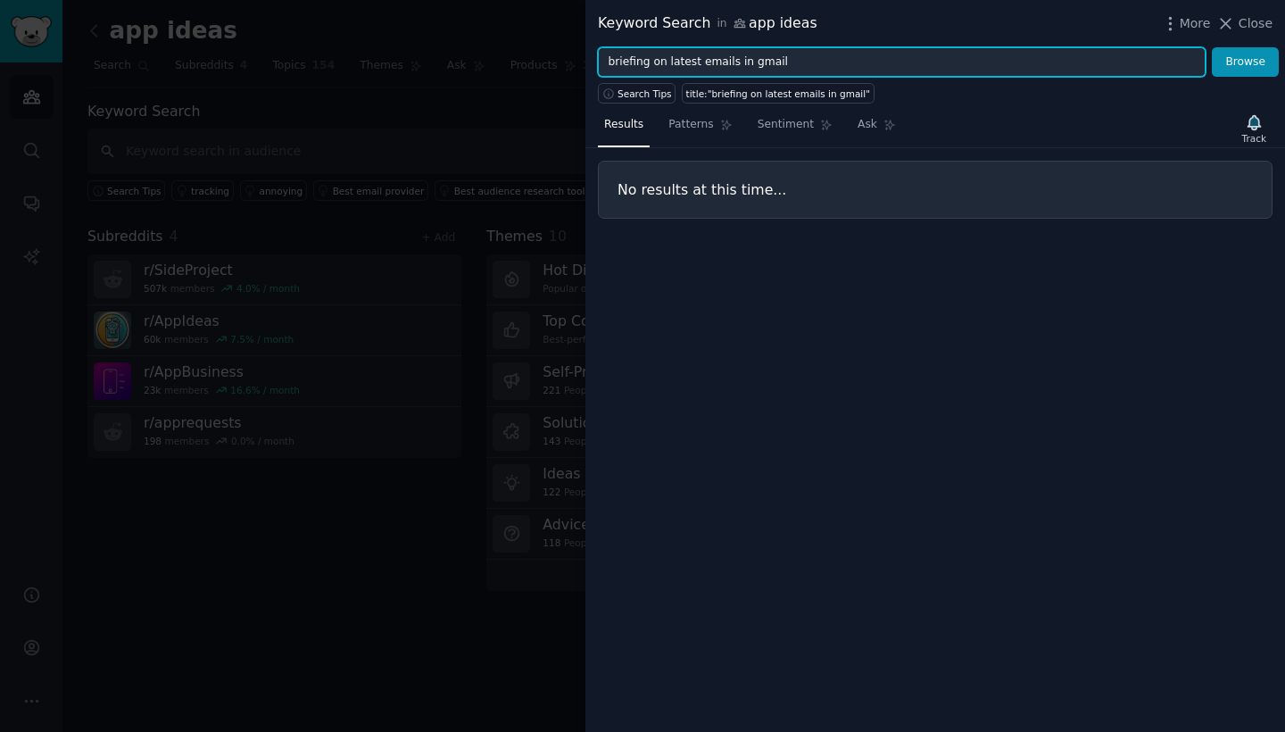
click at [668, 67] on input "briefing on latest emails in gmail" at bounding box center [902, 62] width 608 height 30
type input "latest emails in gmail"
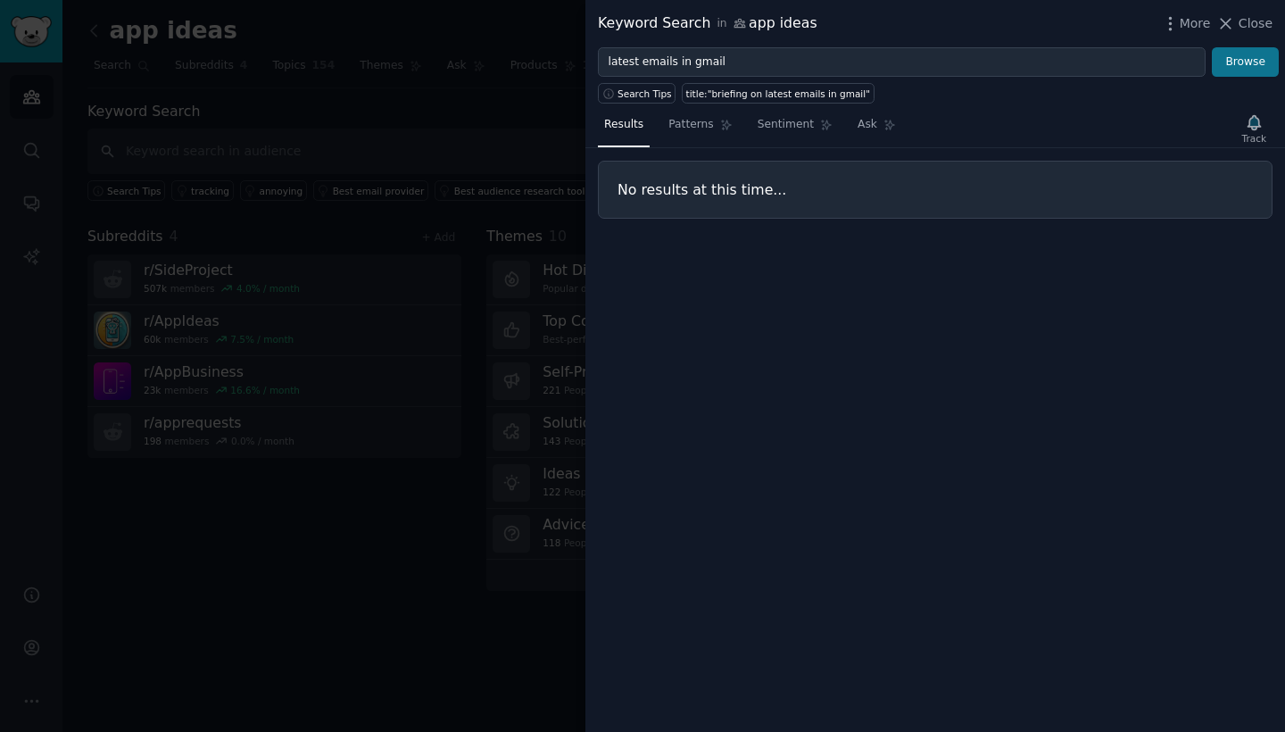
click at [1224, 62] on button "Browse" at bounding box center [1245, 62] width 67 height 30
click at [1243, 30] on span "Close" at bounding box center [1256, 23] width 34 height 19
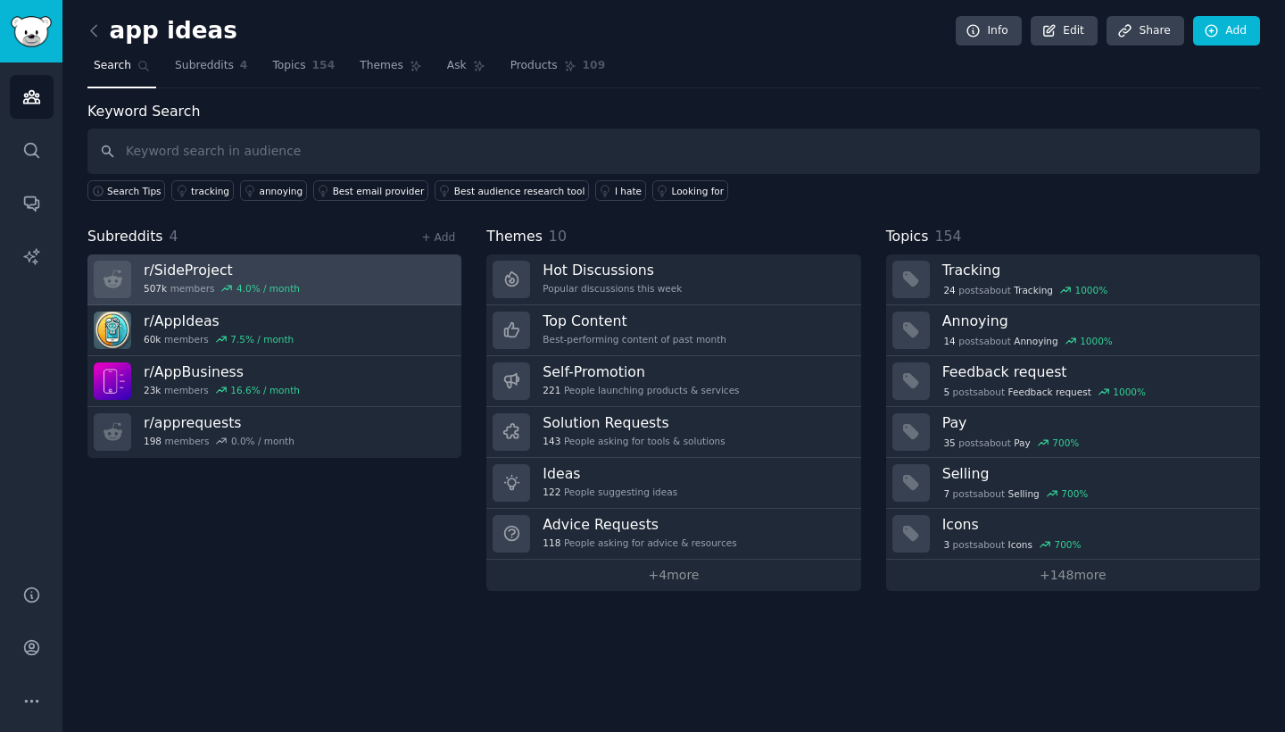
click at [263, 292] on div "4.0 % / month" at bounding box center [268, 288] width 63 height 12
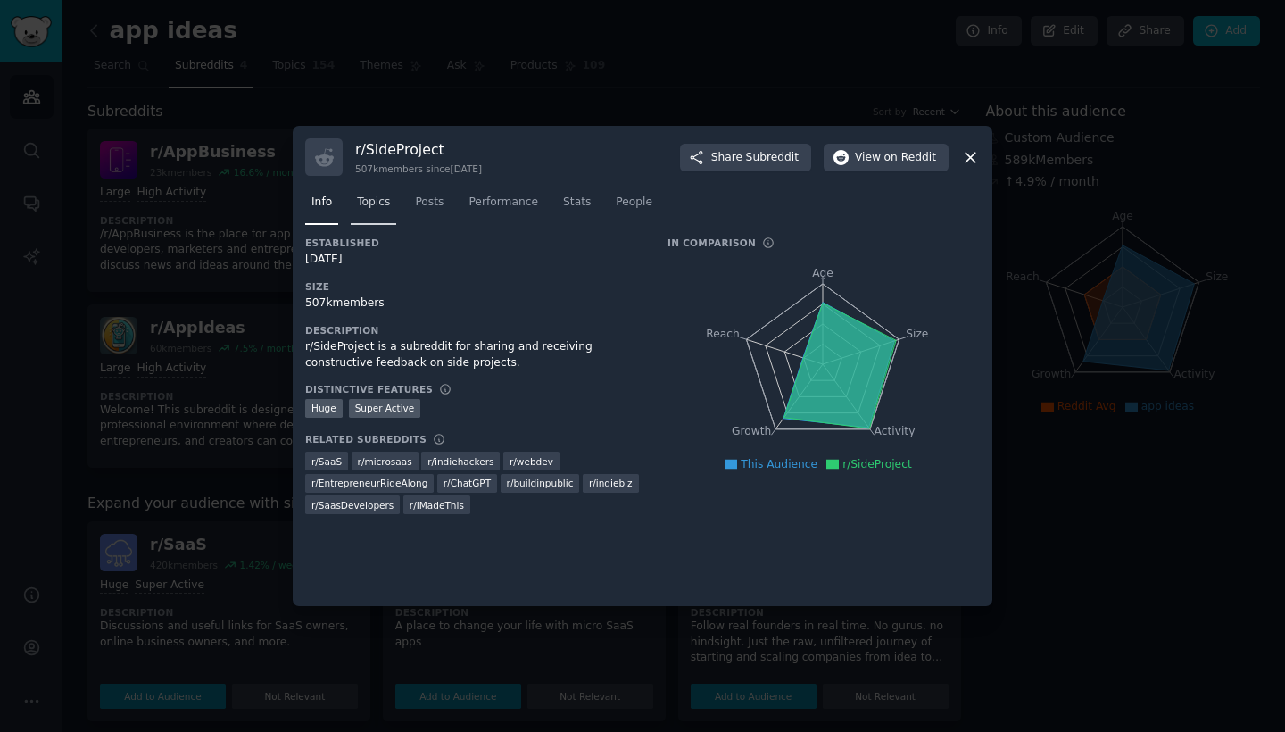
click at [366, 206] on span "Topics" at bounding box center [373, 203] width 33 height 16
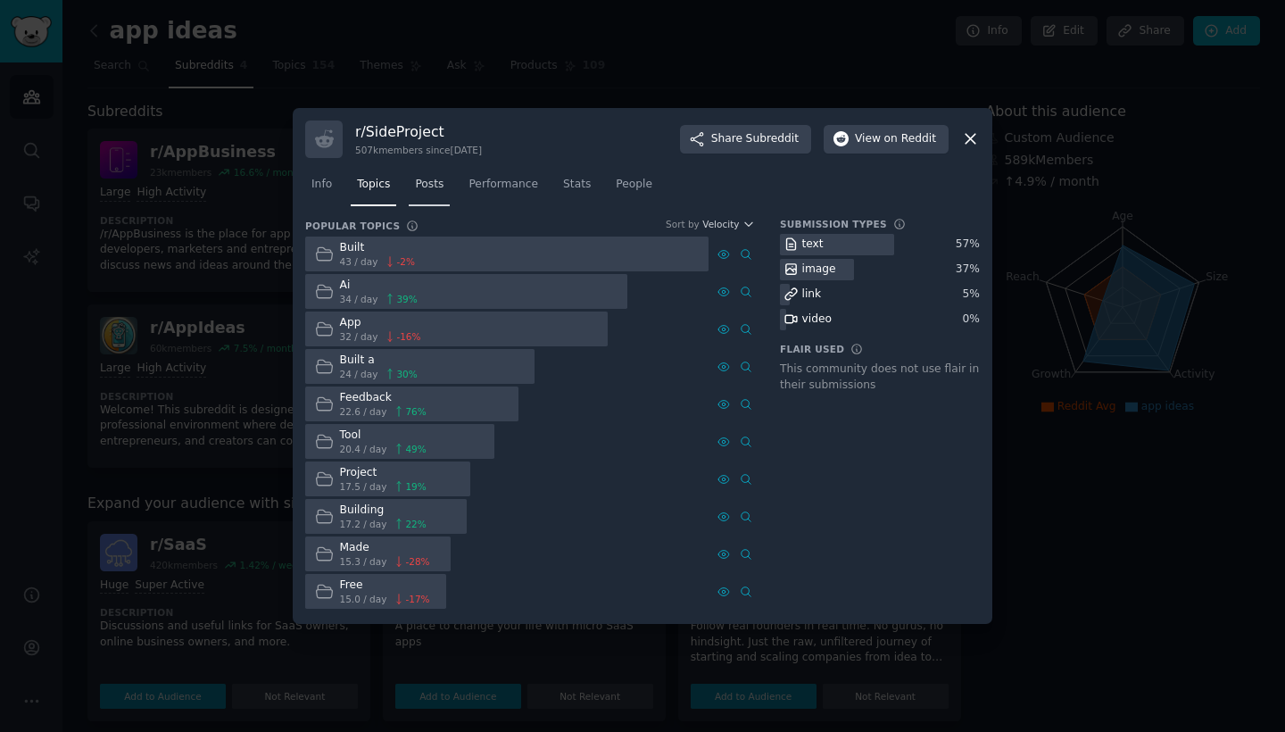
click at [426, 195] on link "Posts" at bounding box center [429, 189] width 41 height 37
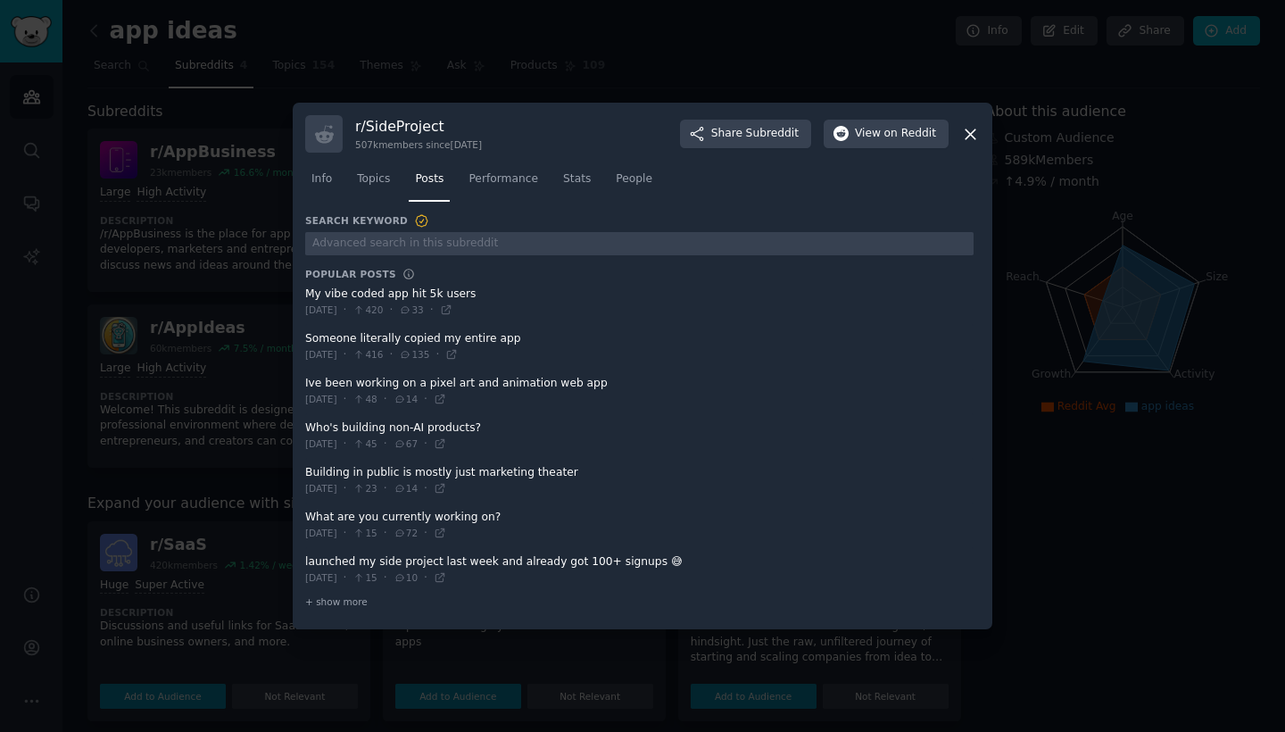
click at [470, 566] on span at bounding box center [639, 570] width 669 height 44
click at [969, 137] on icon at bounding box center [970, 134] width 19 height 19
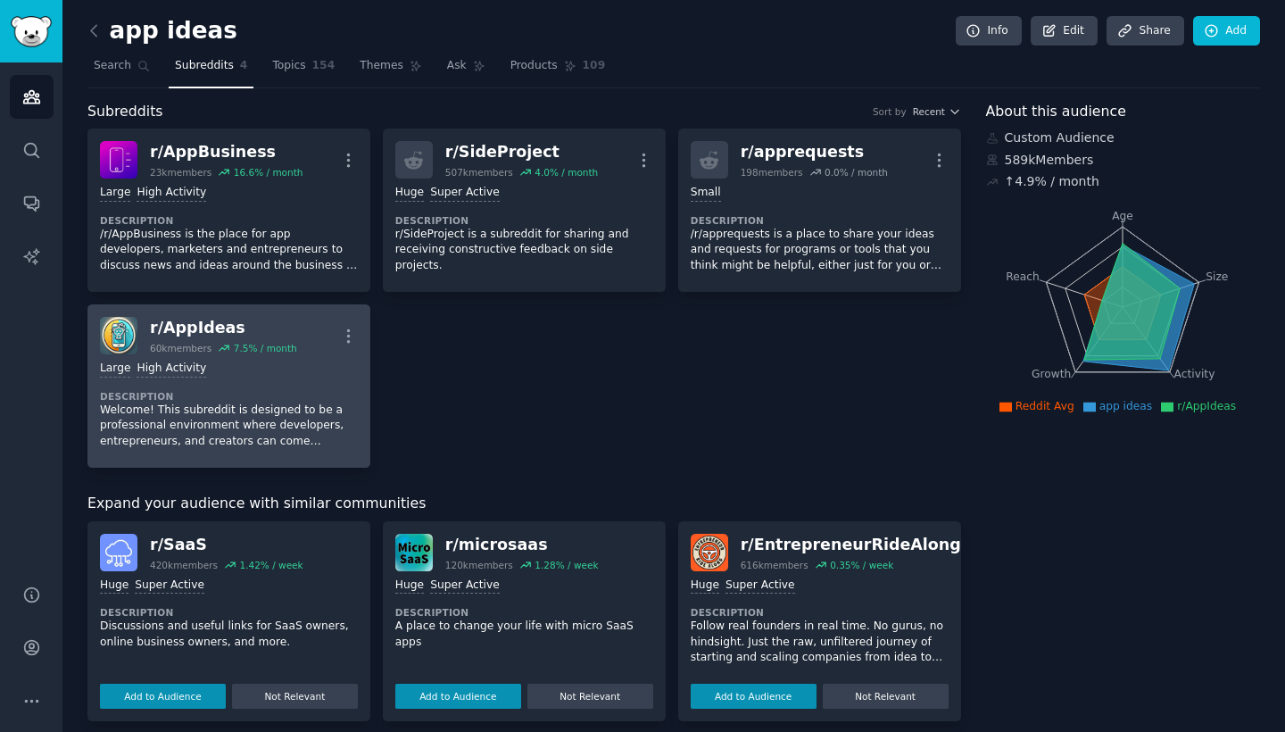
click at [243, 356] on div "Large High Activity Description Welcome! This subreddit is designed to be a pro…" at bounding box center [229, 404] width 258 height 101
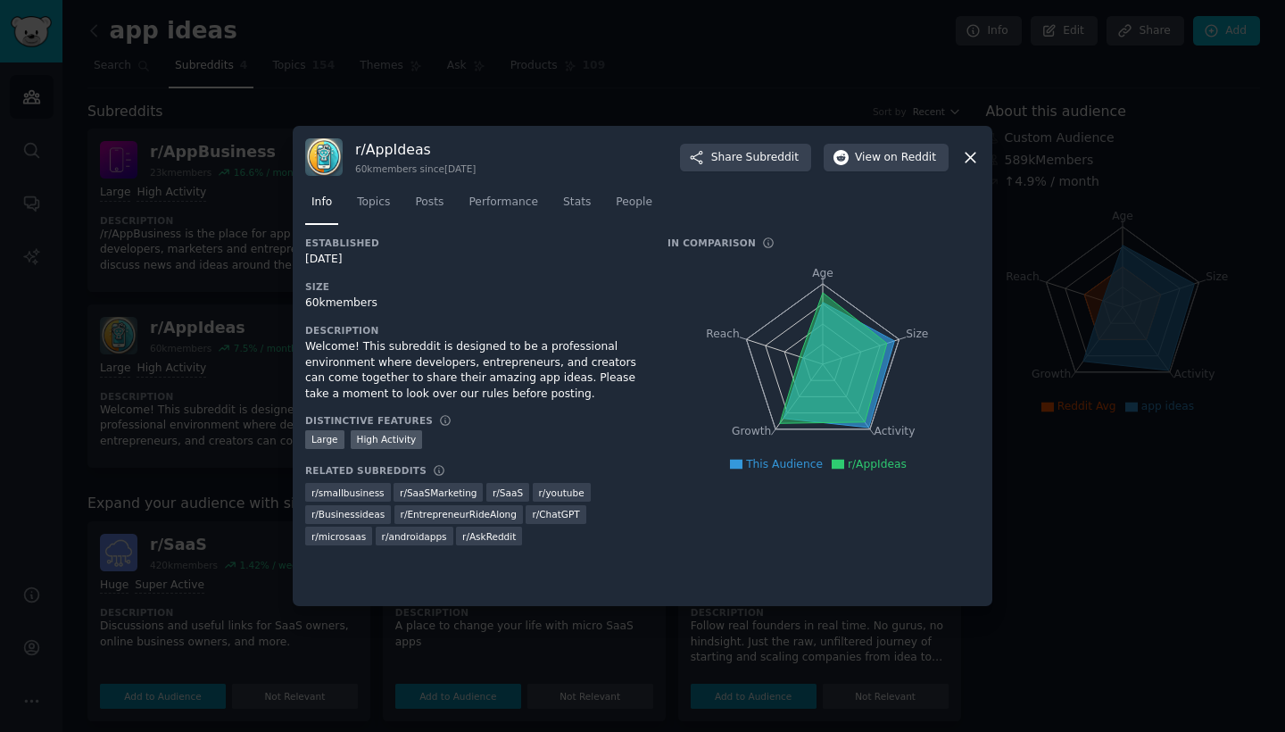
click at [975, 162] on icon at bounding box center [971, 158] width 10 height 10
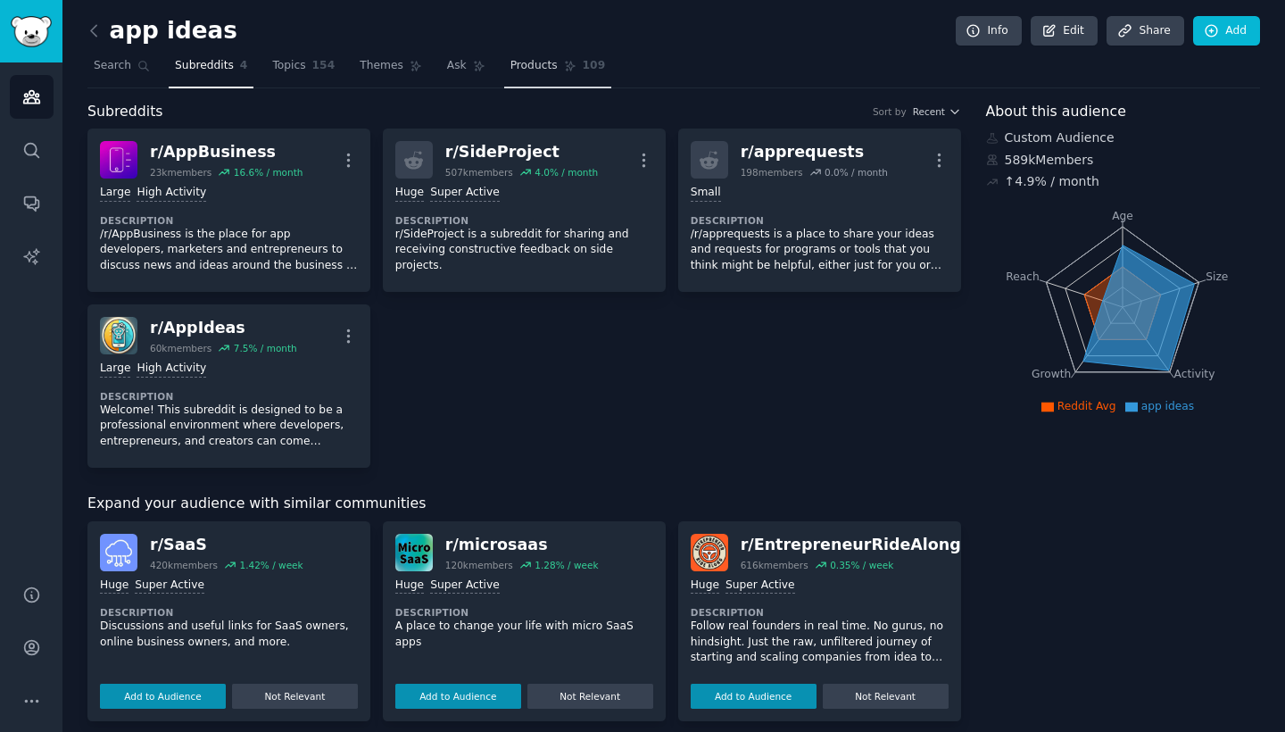
click at [525, 73] on link "Products 109" at bounding box center [557, 70] width 107 height 37
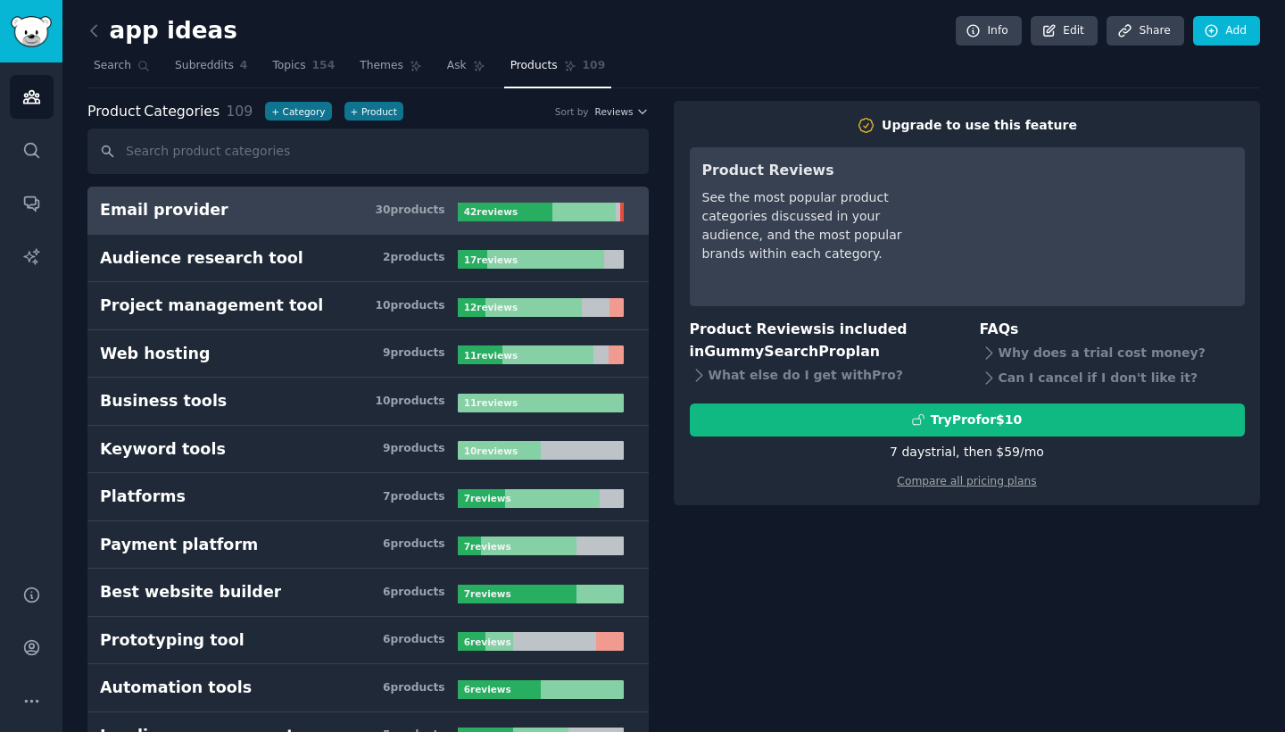
click at [321, 202] on h3 "Email provider 30 product s" at bounding box center [279, 210] width 358 height 22
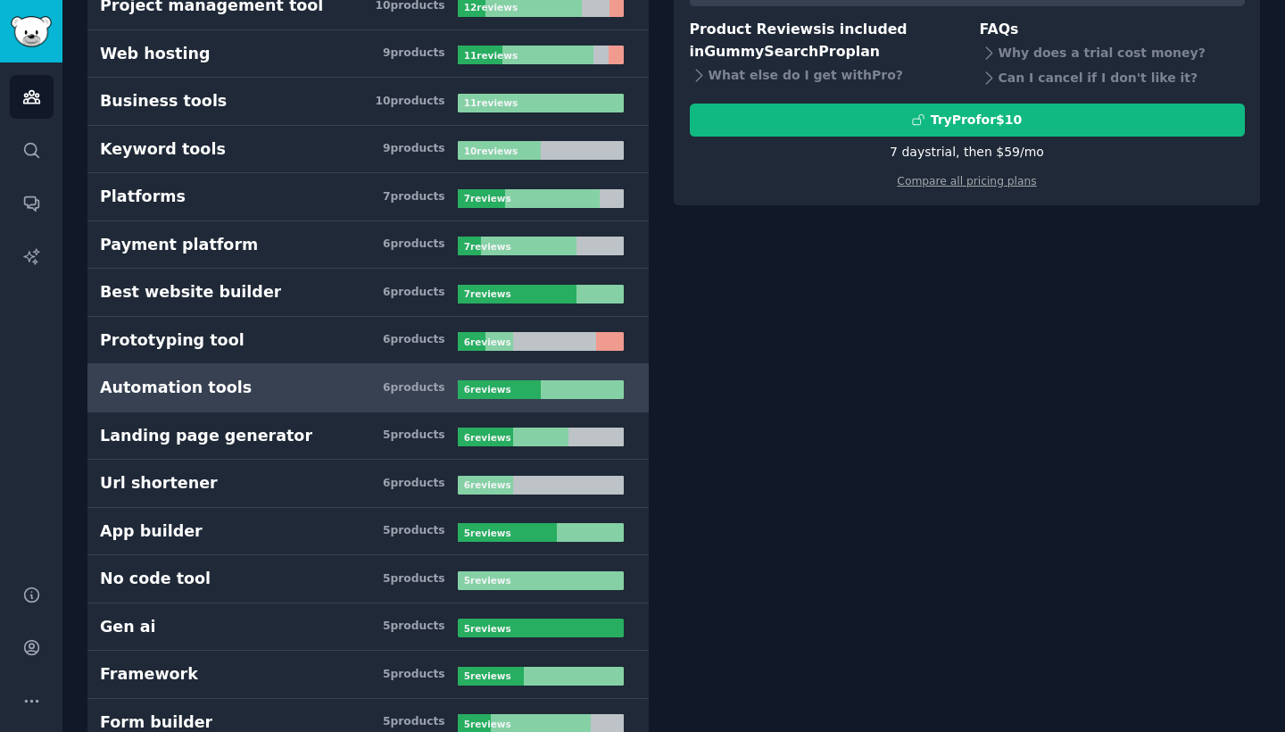
scroll to position [362, 0]
